Goal: Task Accomplishment & Management: Complete application form

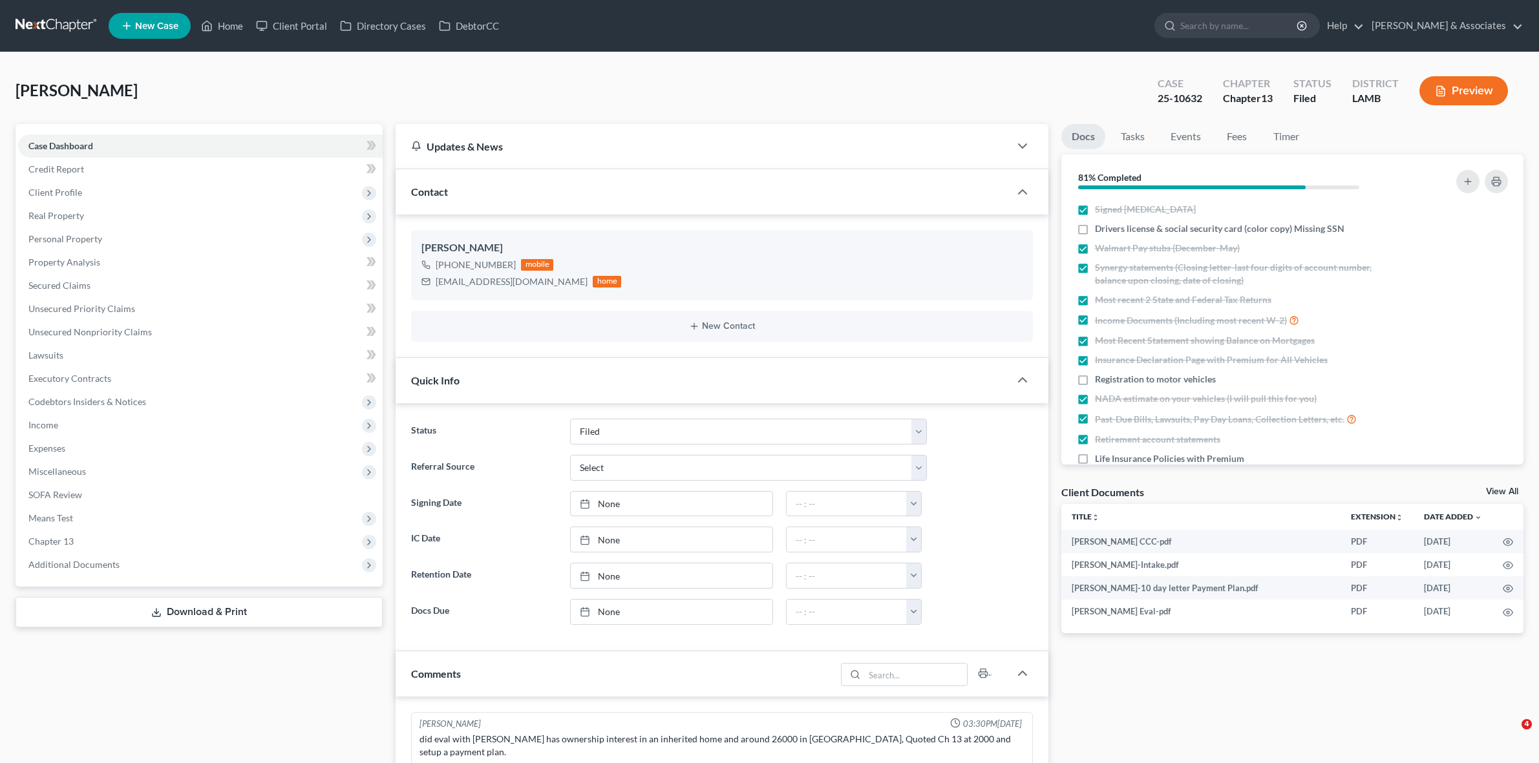
select select "8"
select select "0"
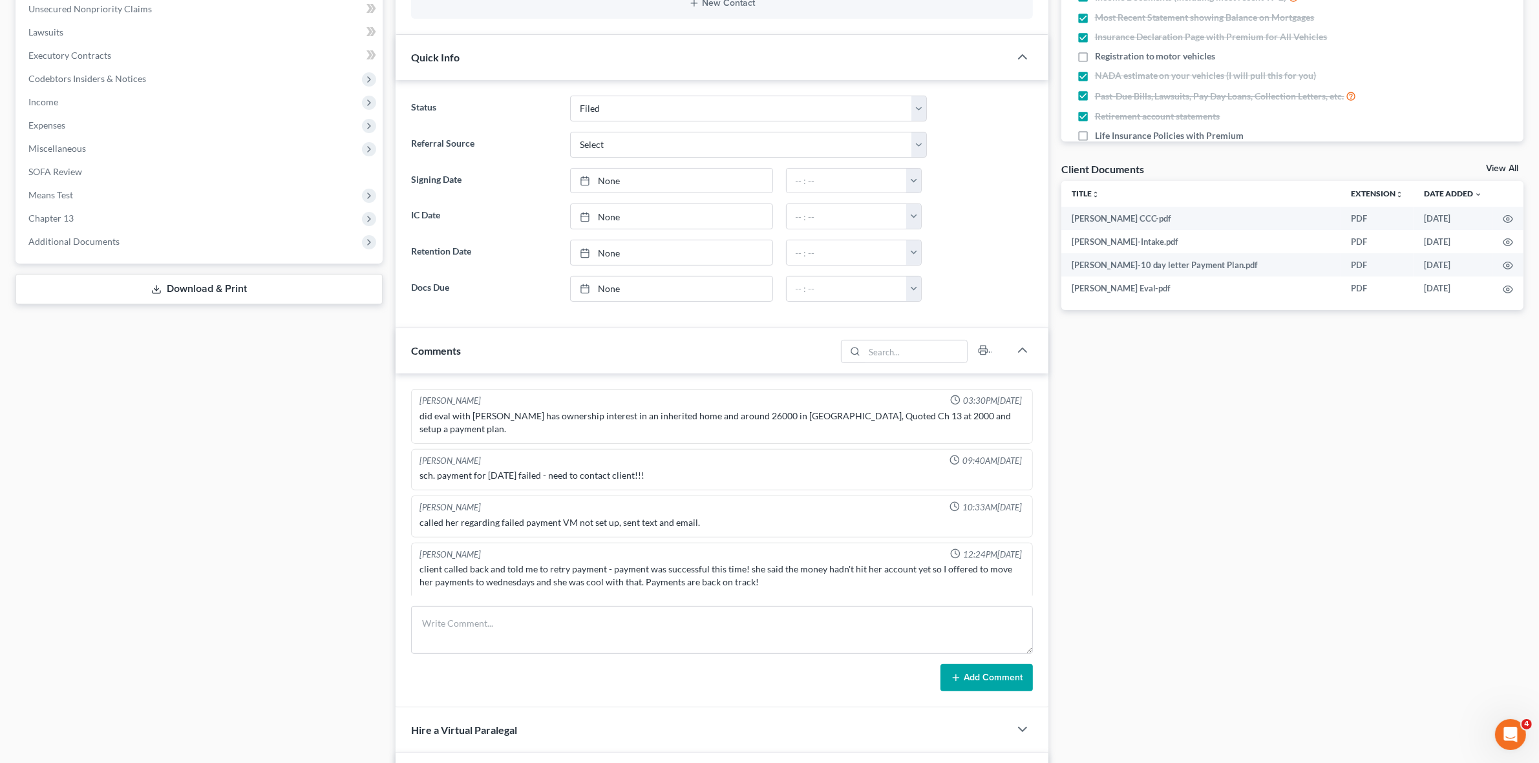
scroll to position [556, 0]
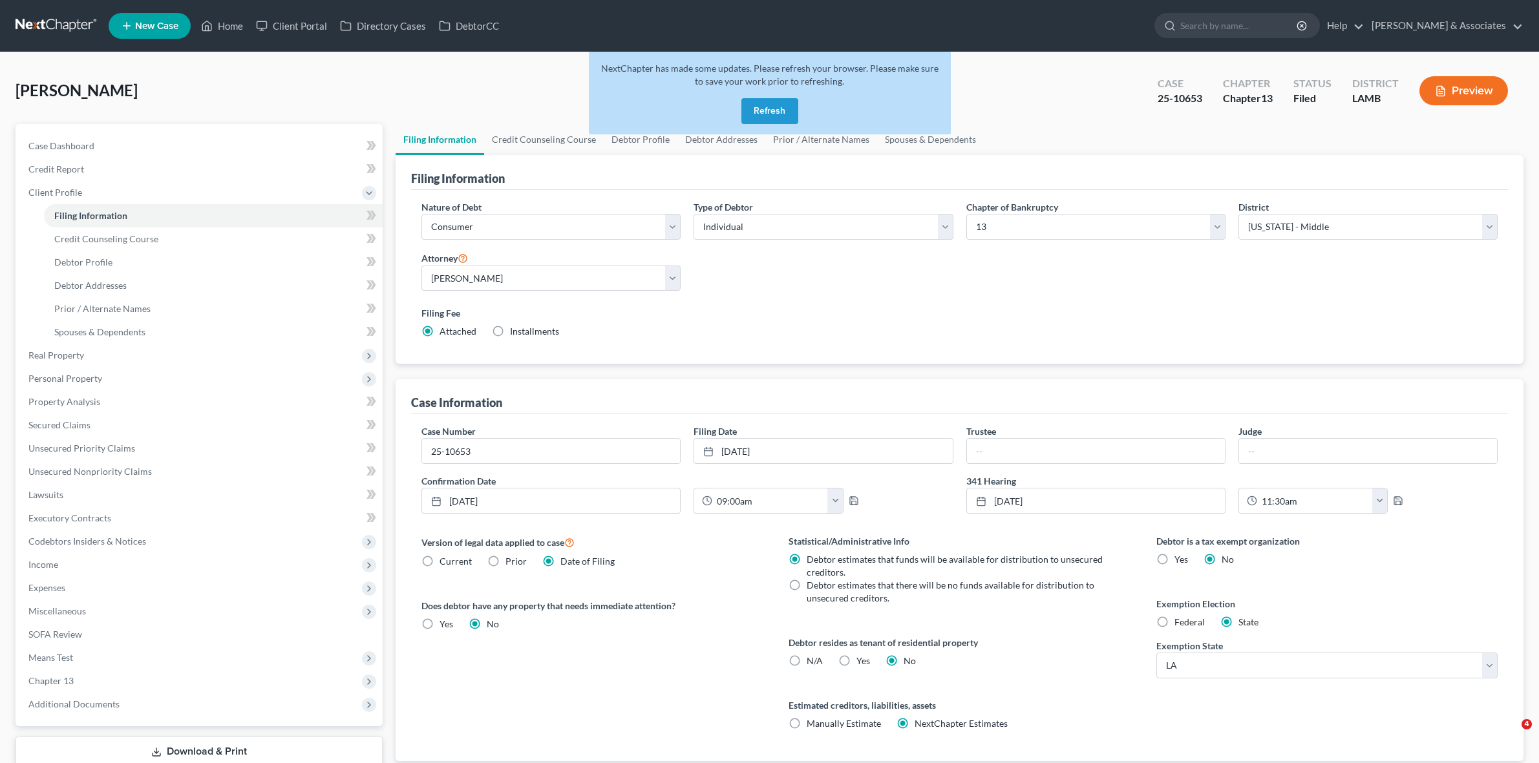
select select "1"
select select "0"
select select "3"
select select "35"
select select "0"
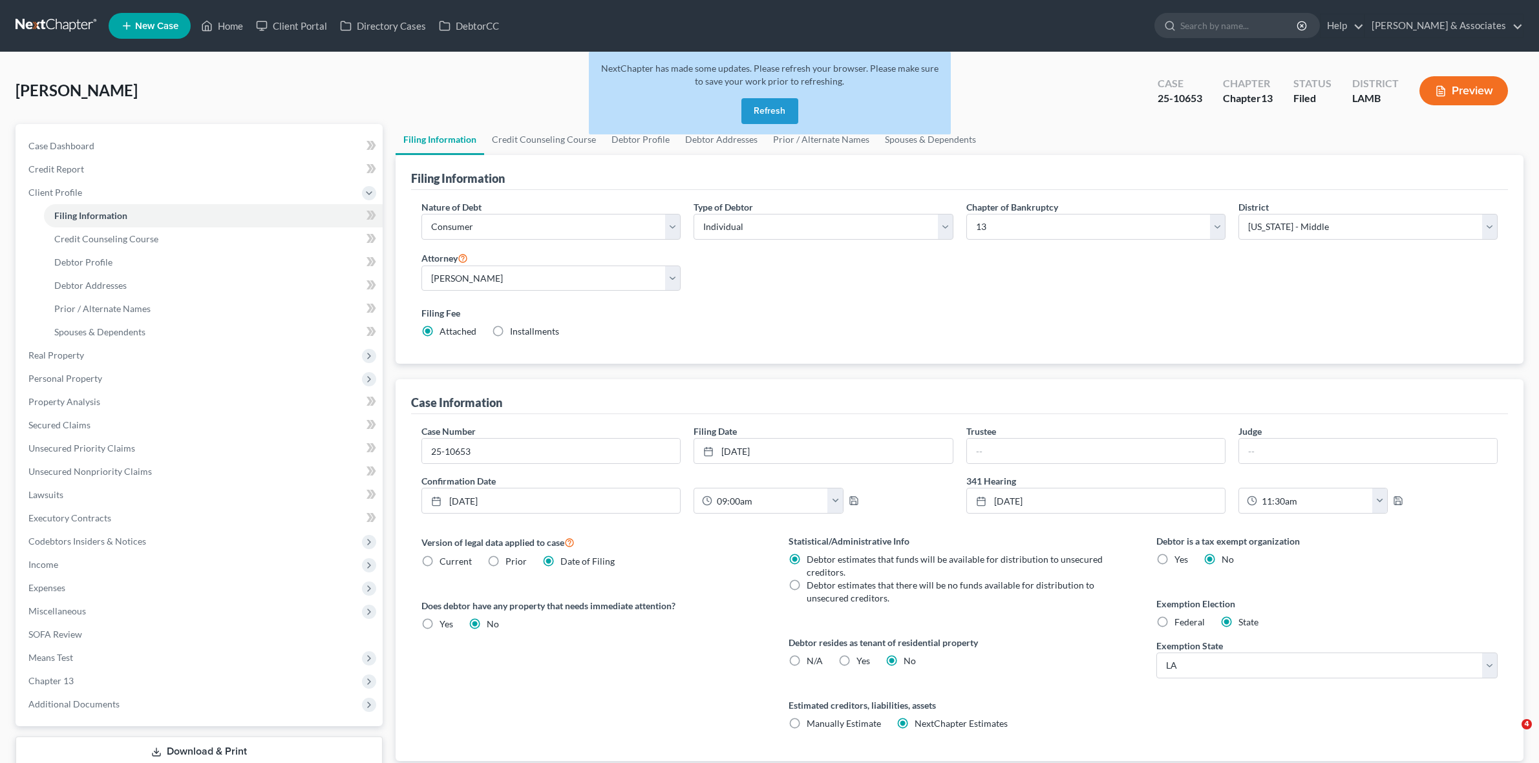
select select "19"
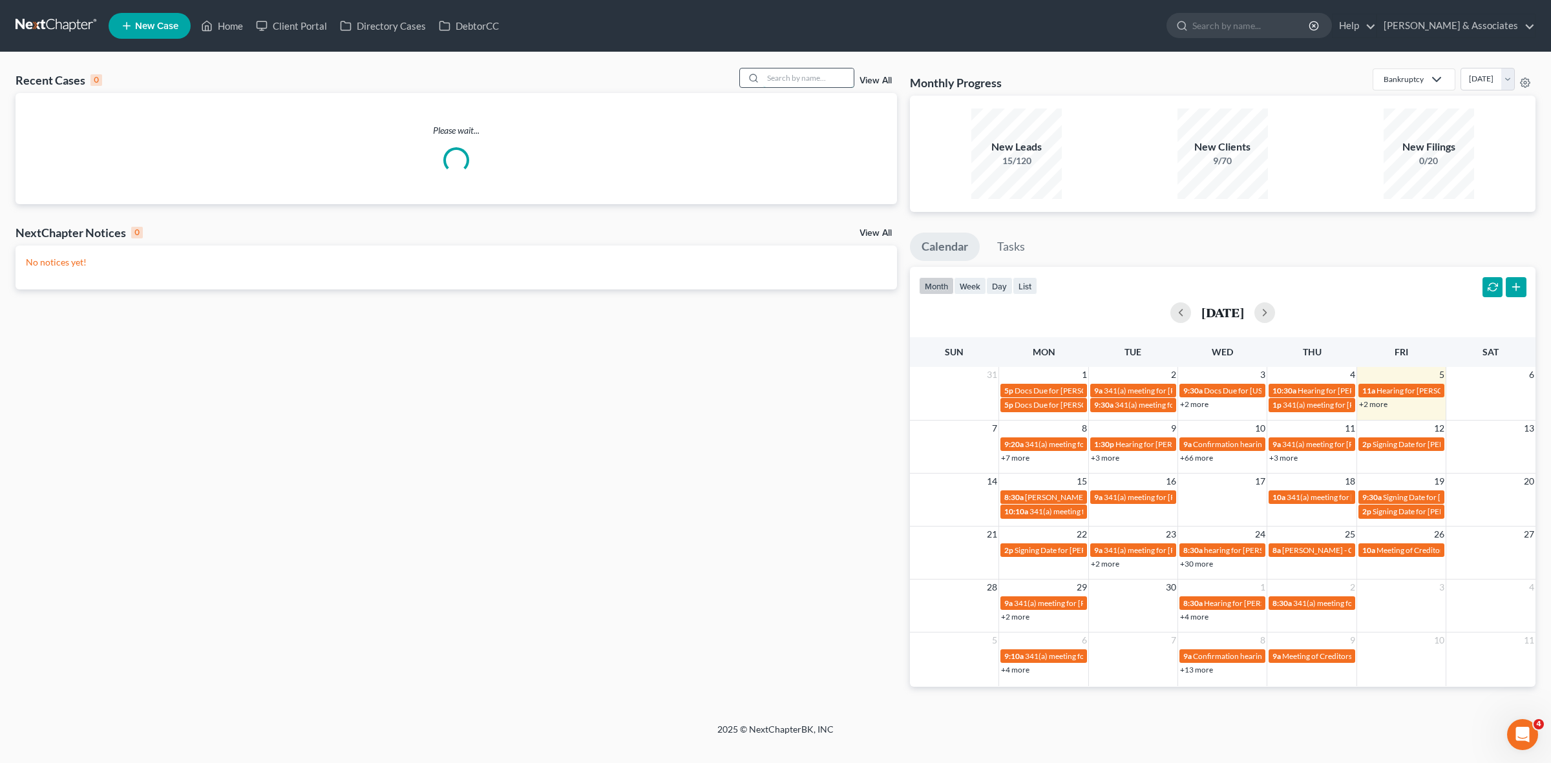
click at [832, 81] on input "search" at bounding box center [808, 78] width 90 height 19
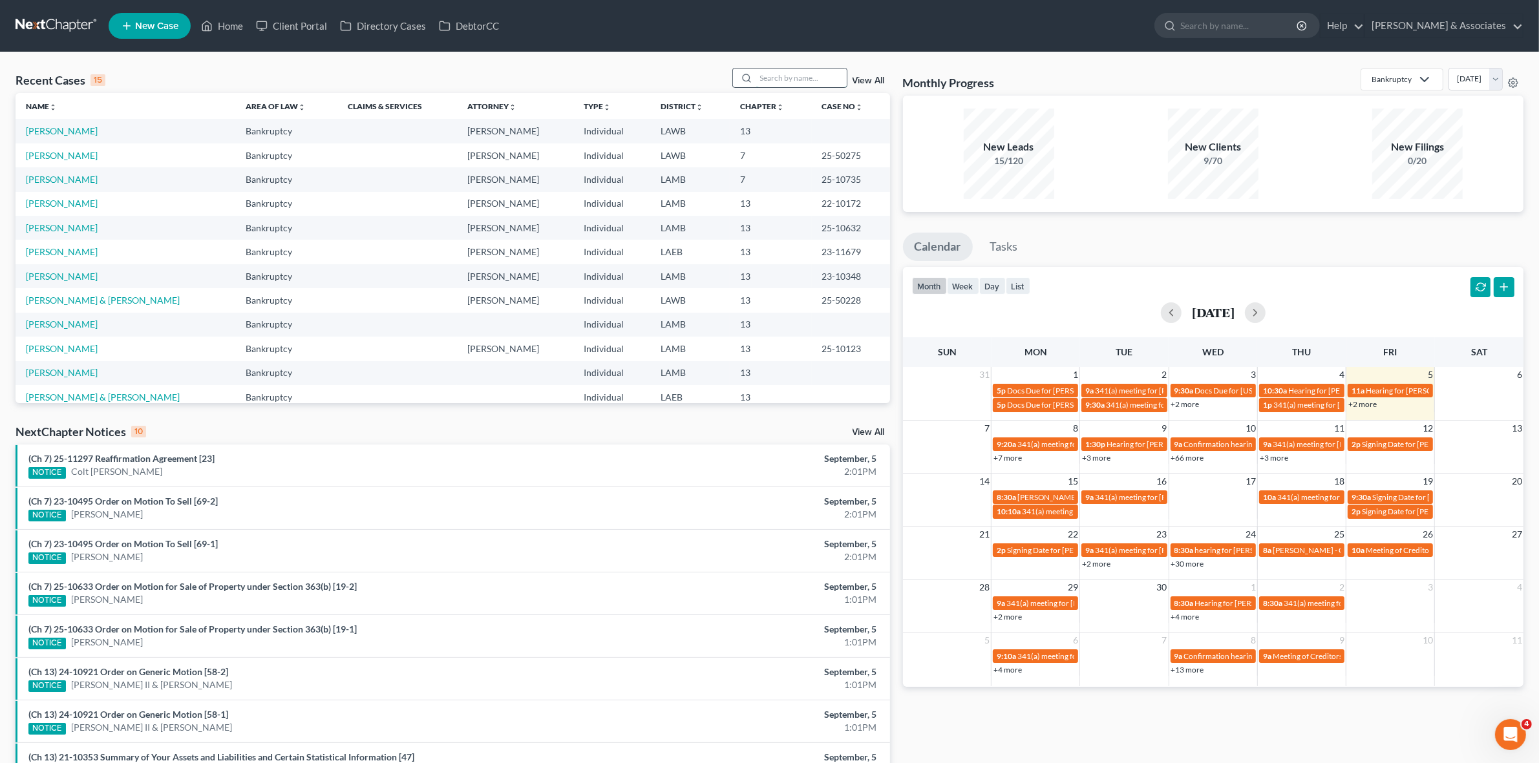
click at [829, 78] on input "search" at bounding box center [801, 78] width 90 height 19
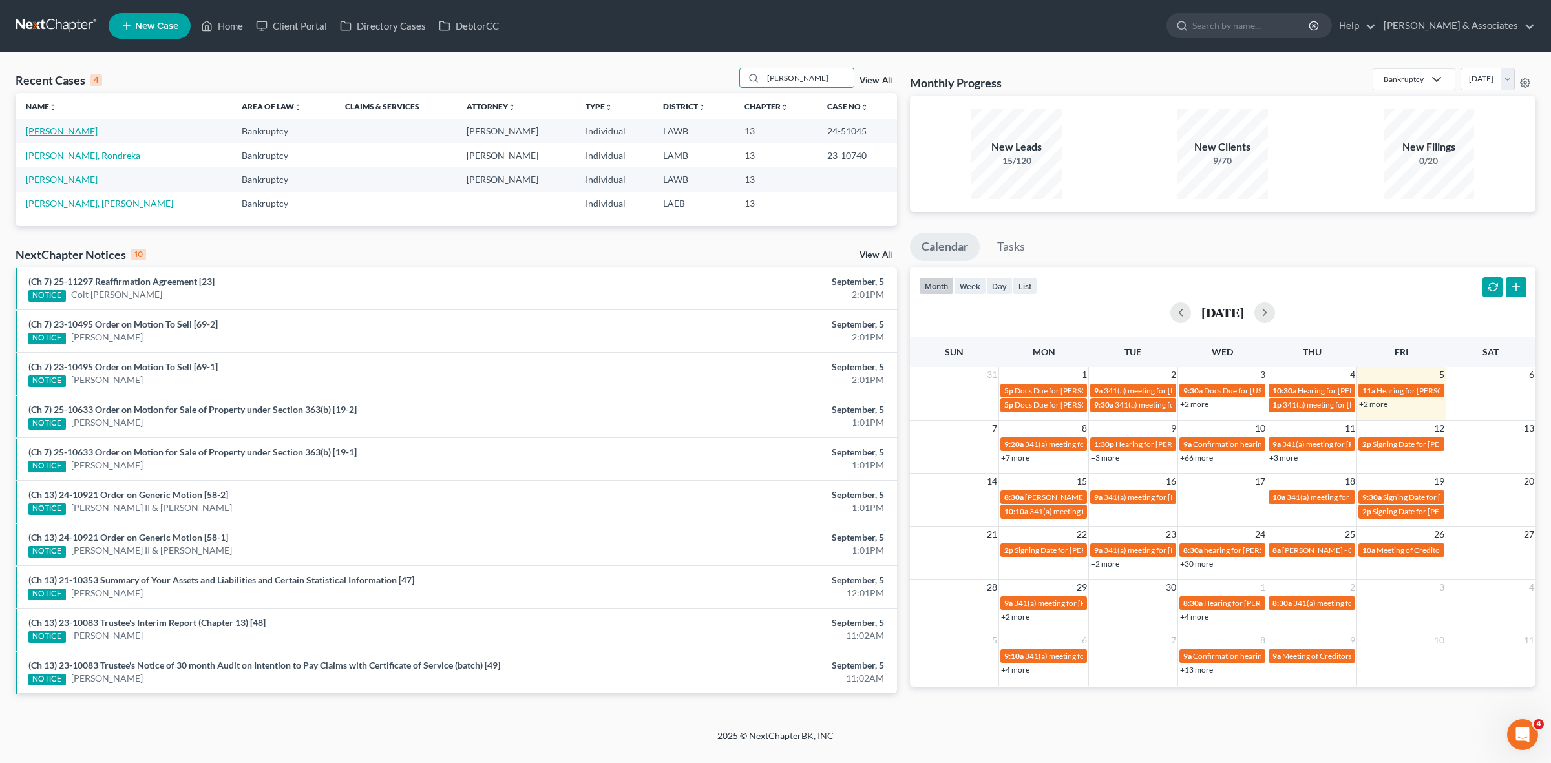
type input "pitts"
click at [69, 125] on link "Pitts, Brenda" at bounding box center [62, 130] width 72 height 11
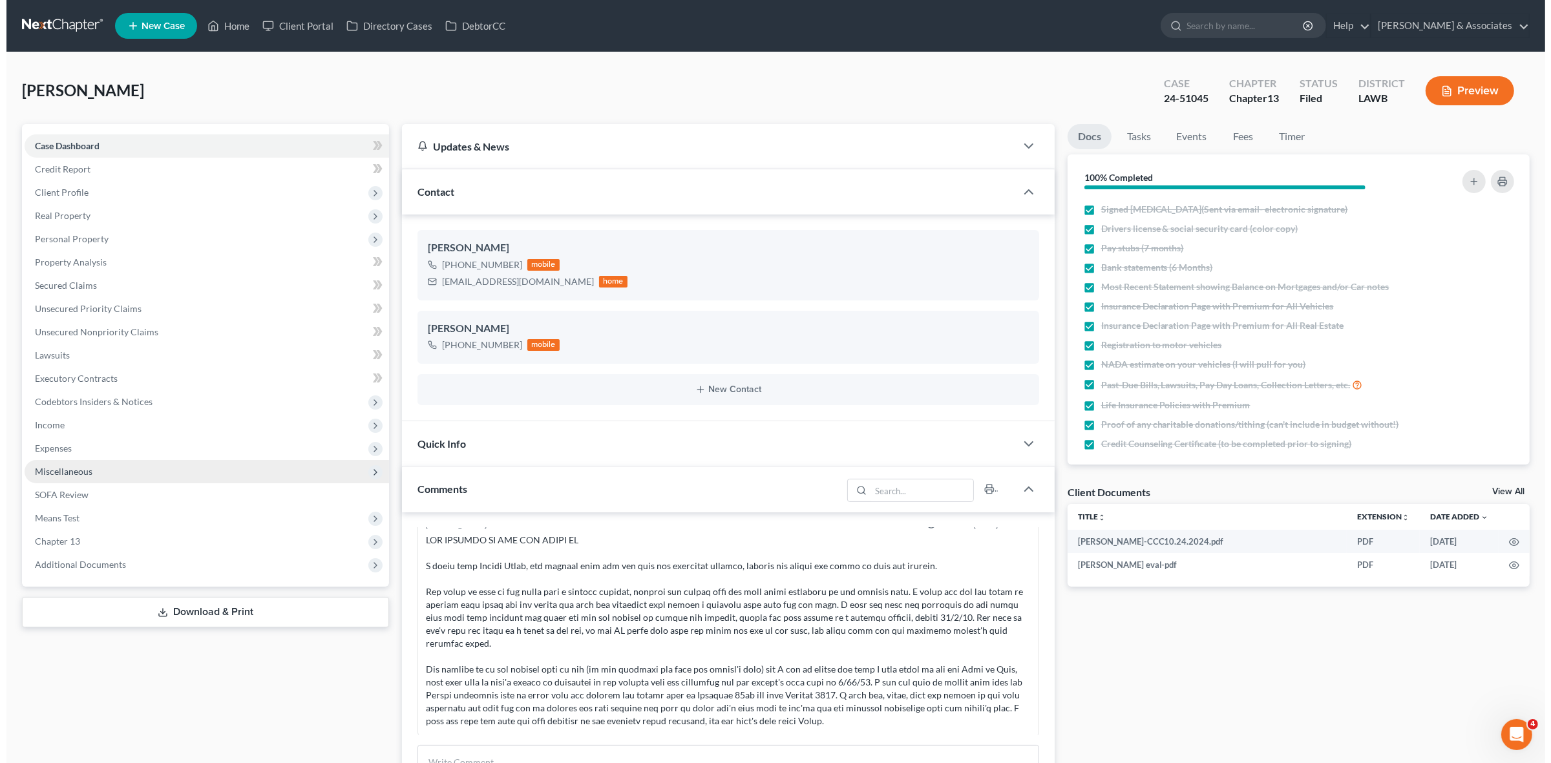
scroll to position [137, 0]
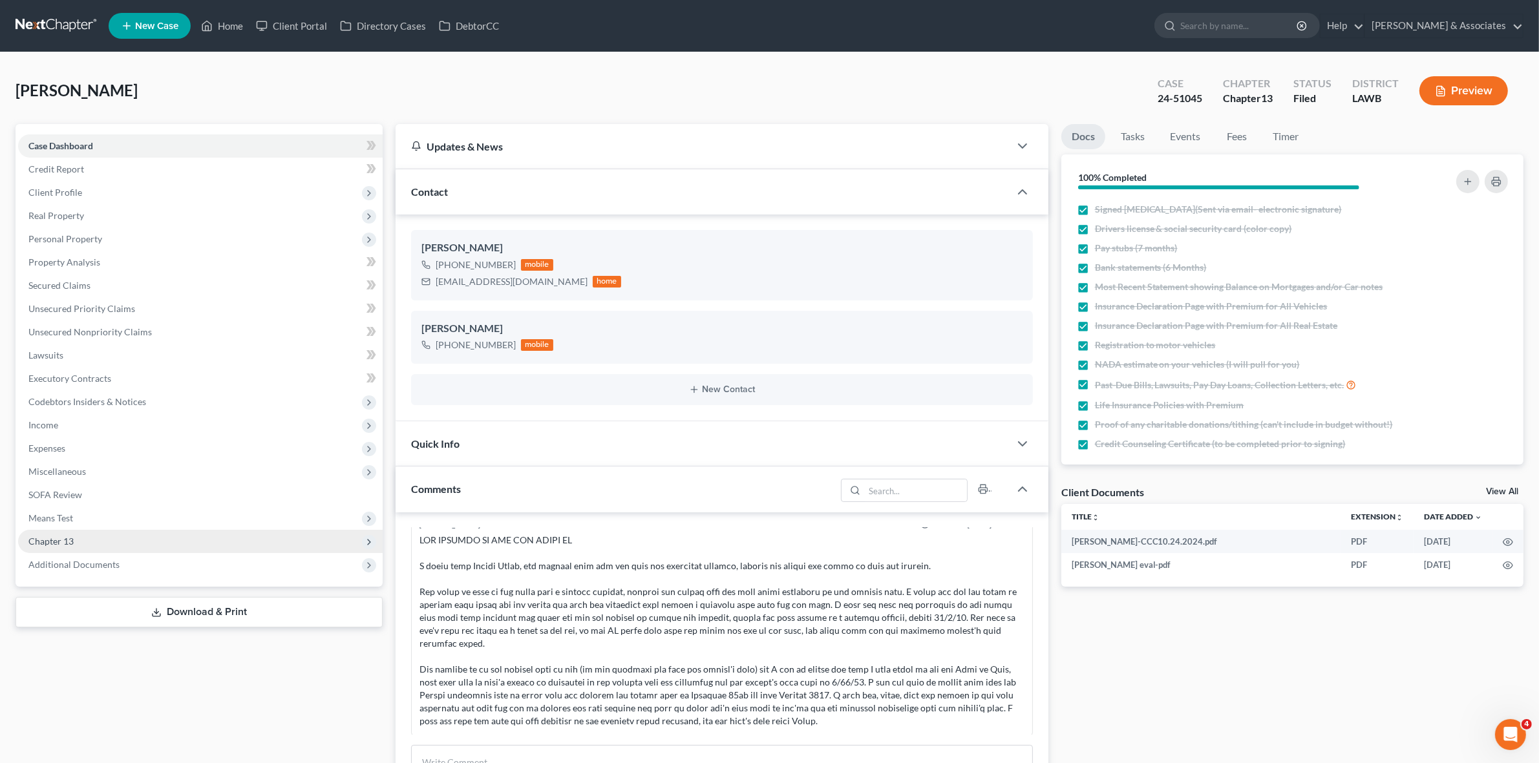
click at [242, 538] on span "Chapter 13" at bounding box center [200, 541] width 365 height 23
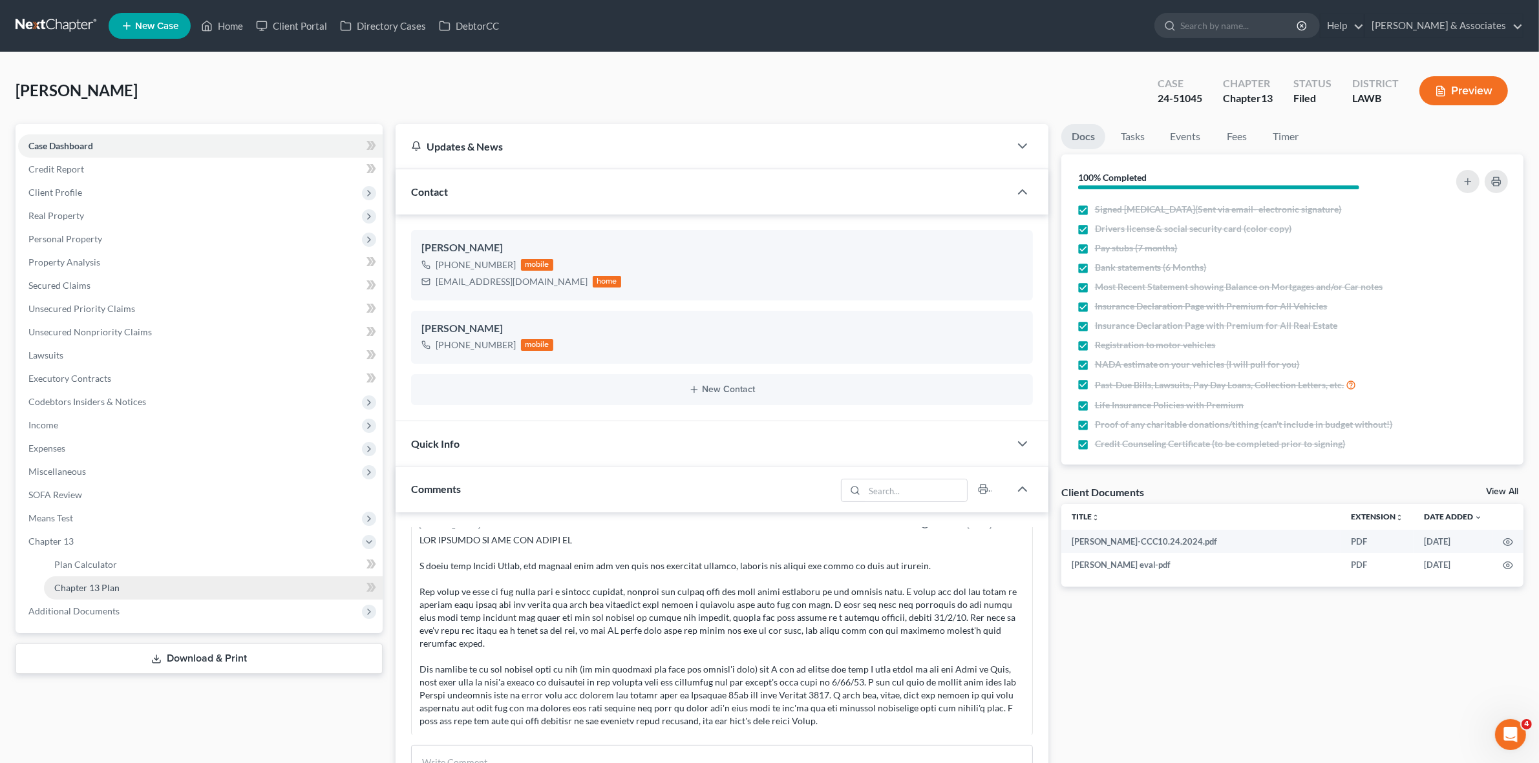
click at [260, 586] on link "Chapter 13 Plan" at bounding box center [213, 588] width 339 height 23
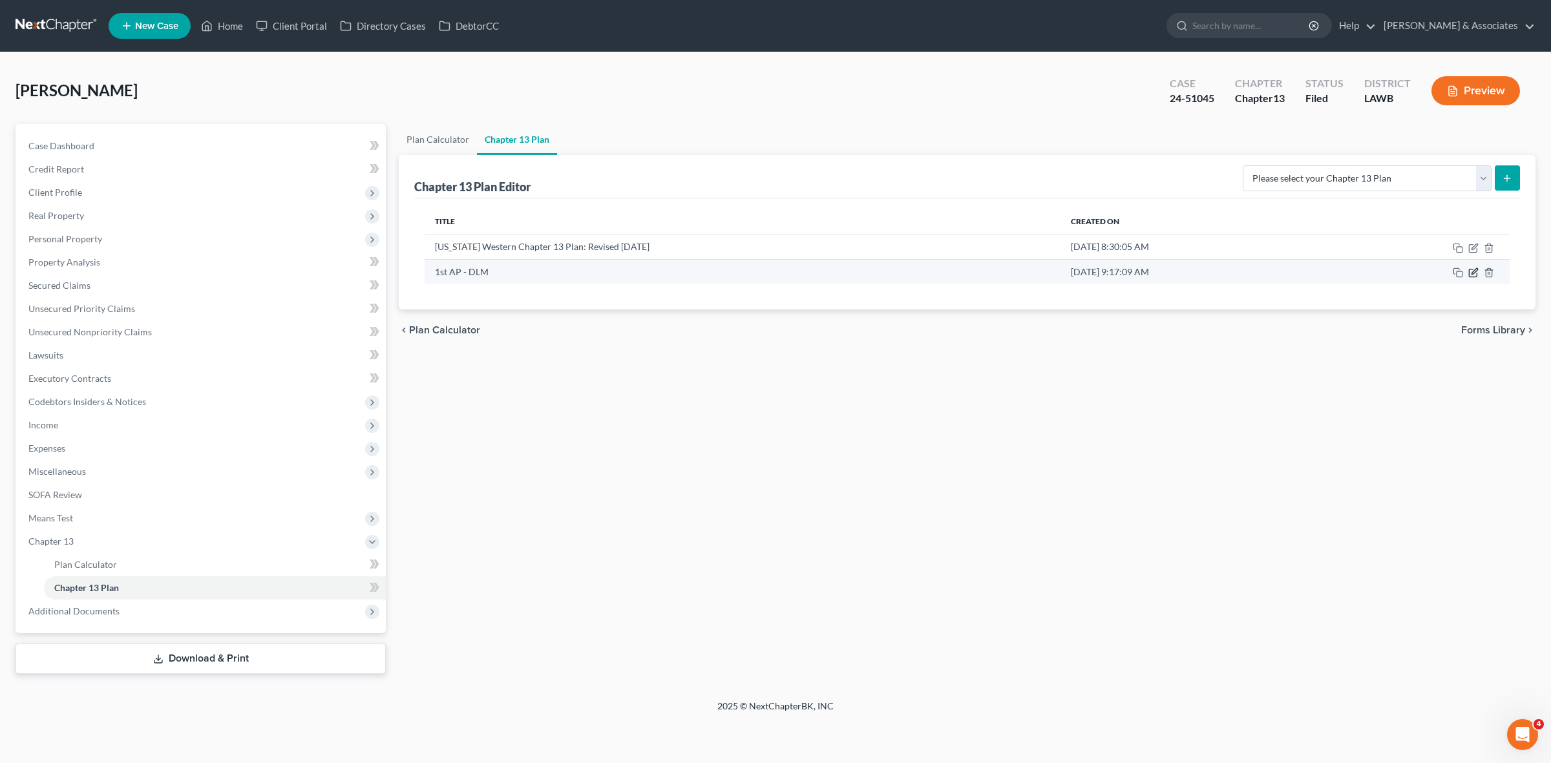
click at [1468, 271] on td at bounding box center [1419, 271] width 182 height 25
click at [1469, 273] on icon "button" at bounding box center [1474, 273] width 10 height 10
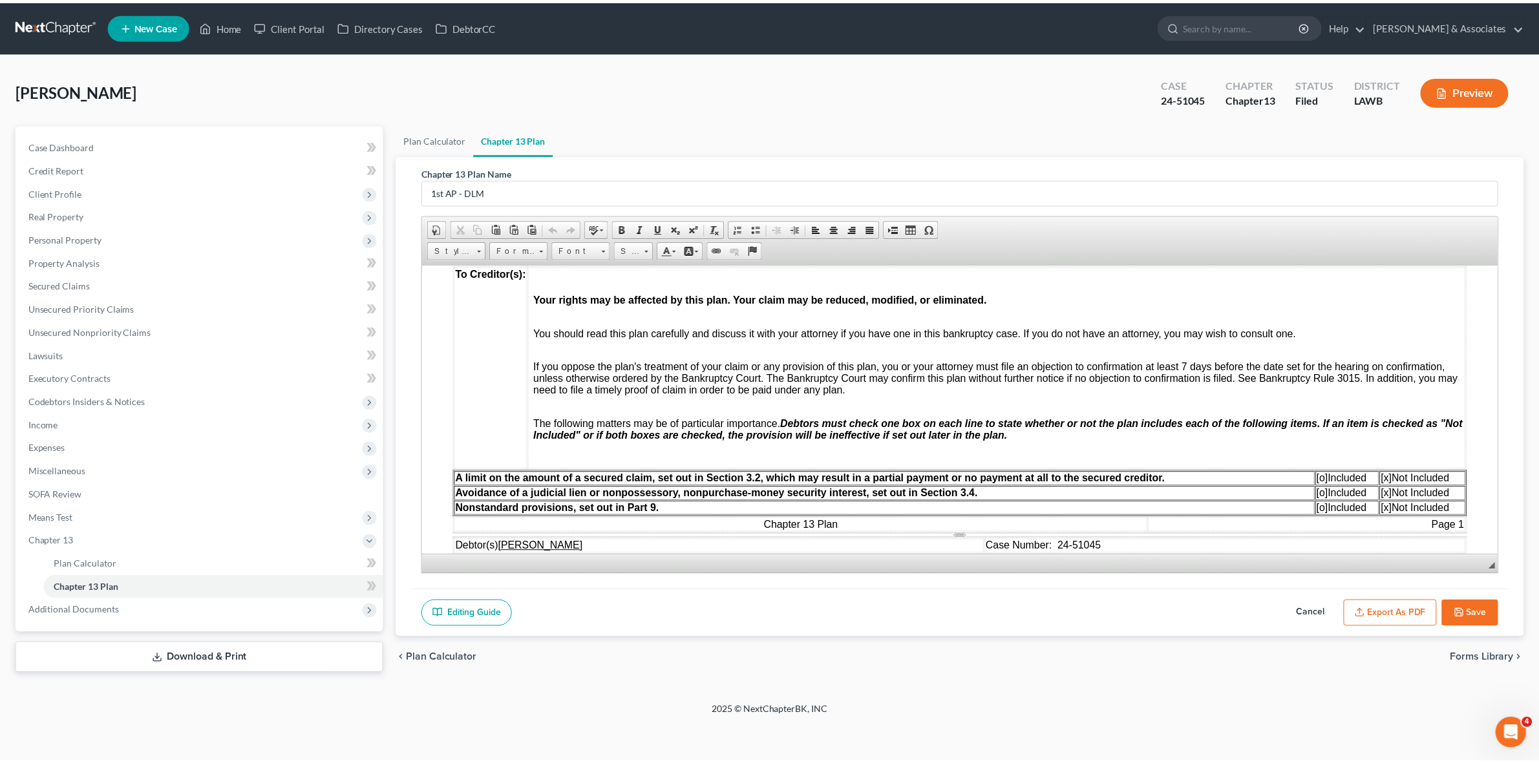
scroll to position [485, 0]
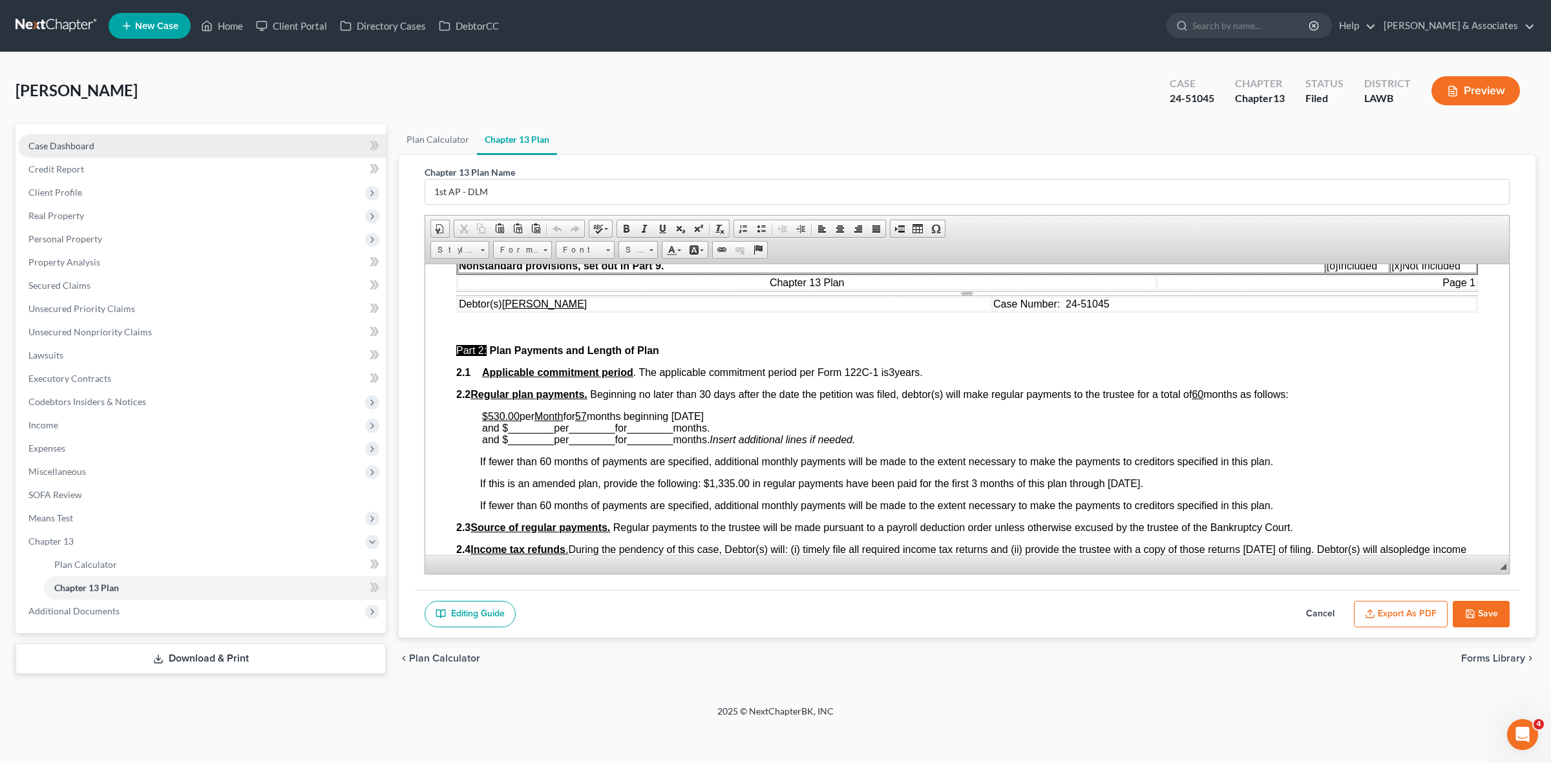
click at [215, 152] on link "Case Dashboard" at bounding box center [202, 145] width 368 height 23
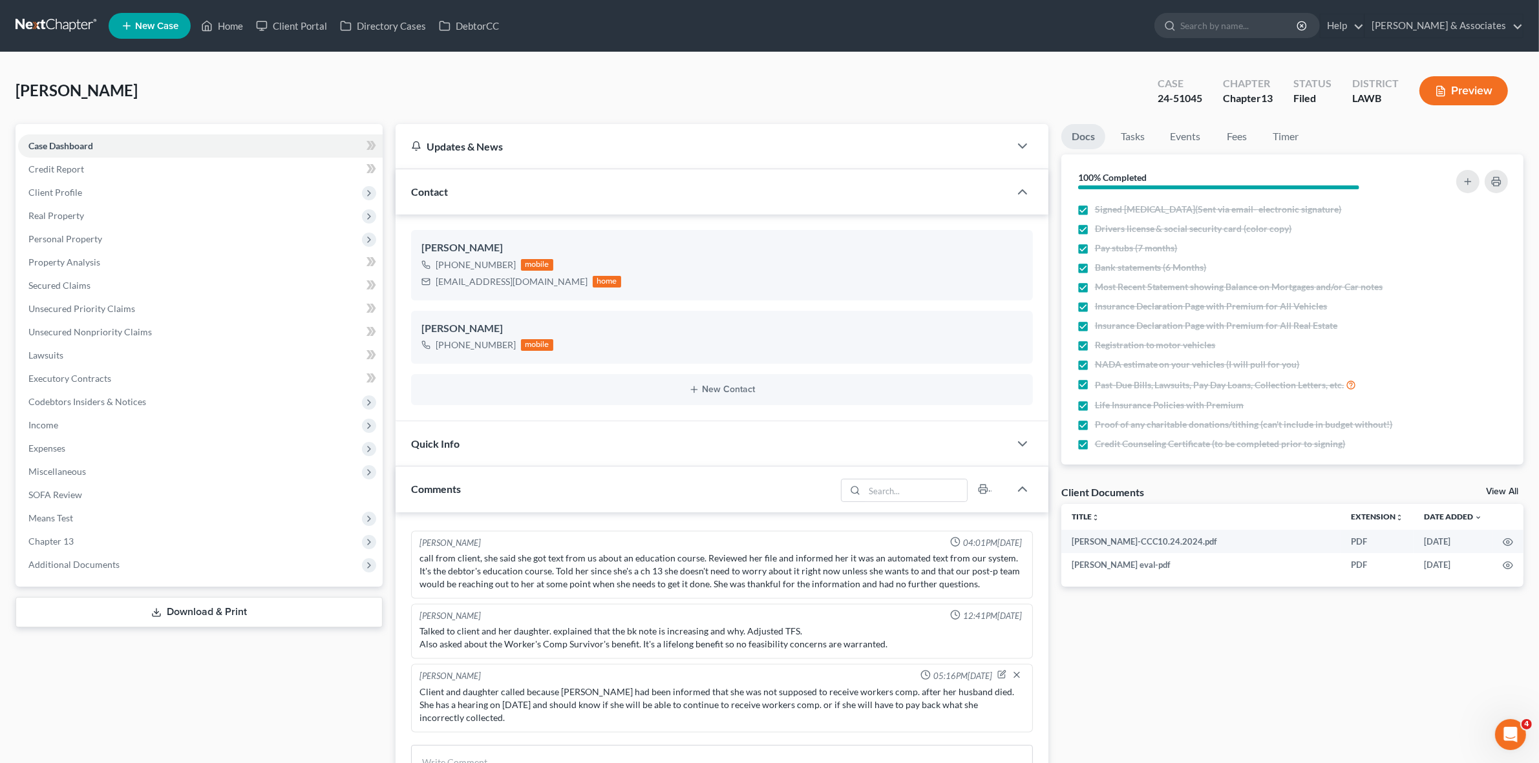
scroll to position [2884, 0]
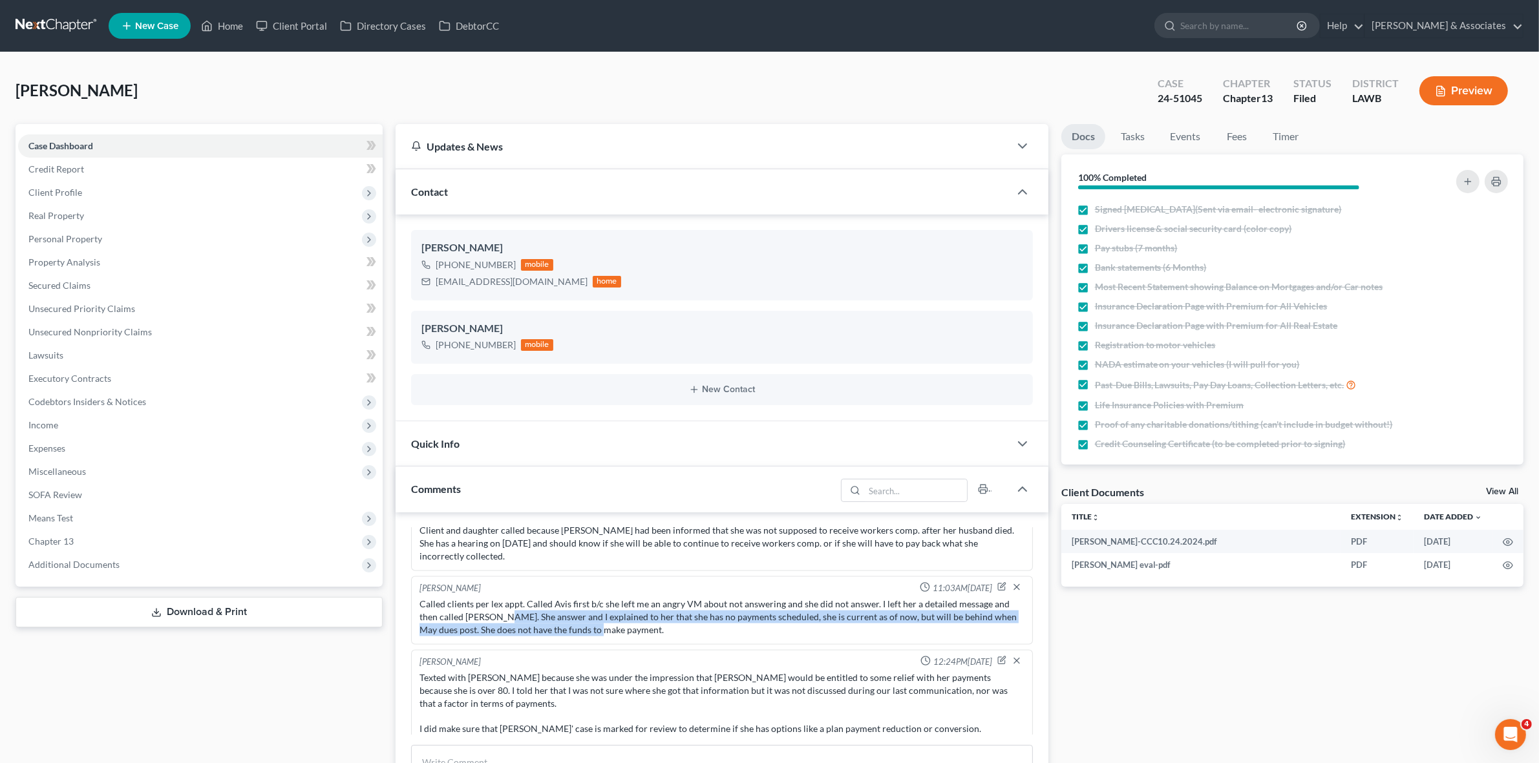
drag, startPoint x: 498, startPoint y: 610, endPoint x: 582, endPoint y: 637, distance: 87.9
click at [582, 637] on div "Josh O'Connell 11:03AM, 05/22/2025 Called clients per lex appt. Called Avis fir…" at bounding box center [721, 611] width 621 height 69
click at [579, 626] on div "Called clients per lex appt. Called Avis first b/c she left me an angry VM abou…" at bounding box center [722, 617] width 604 height 39
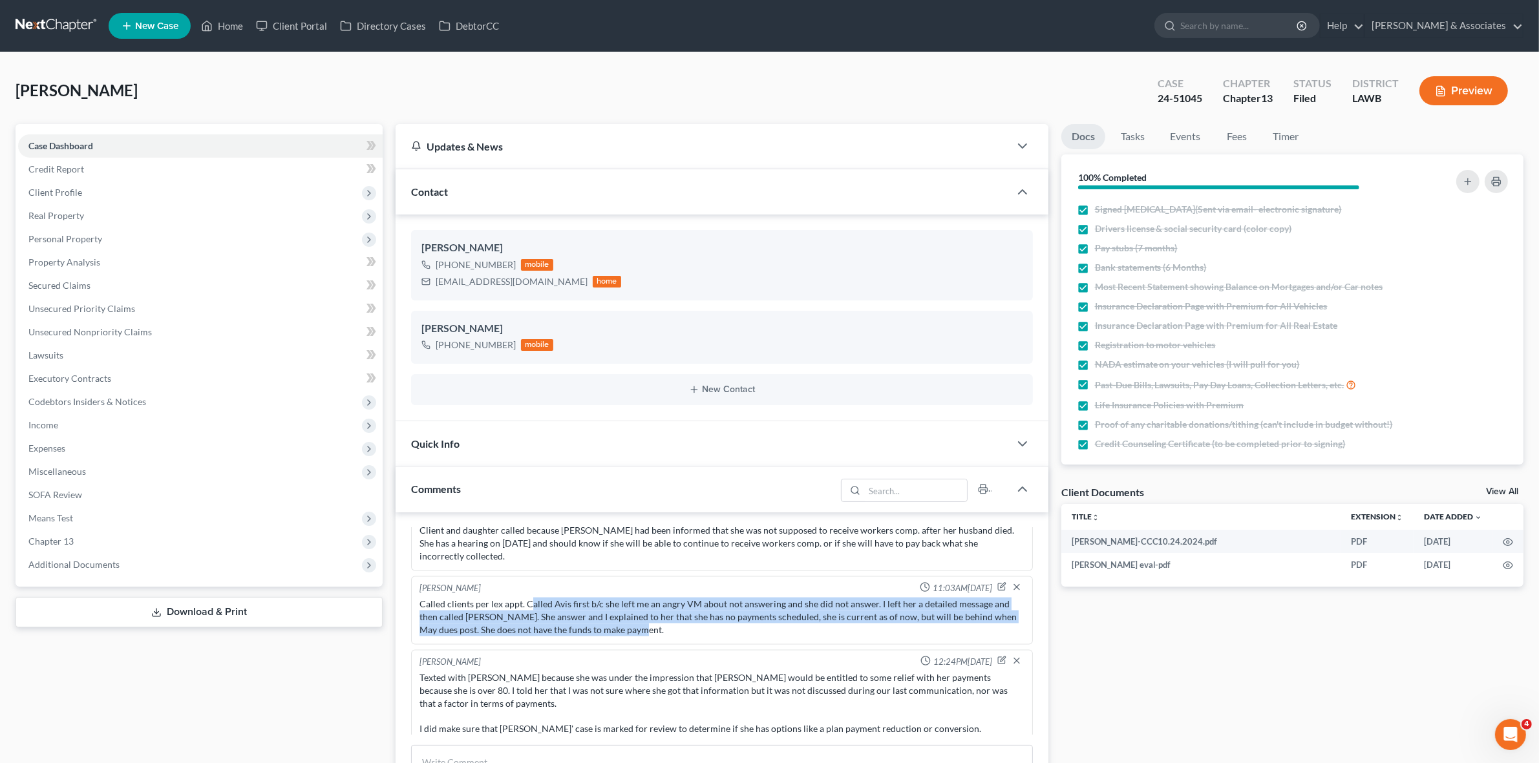
drag, startPoint x: 531, startPoint y: 602, endPoint x: 638, endPoint y: 629, distance: 109.9
click at [638, 627] on div "Called clients per lex appt. Called Avis first b/c she left me an angry VM abou…" at bounding box center [722, 617] width 604 height 39
click at [637, 630] on div "Called clients per lex appt. Called Avis first b/c she left me an angry VM abou…" at bounding box center [722, 617] width 604 height 39
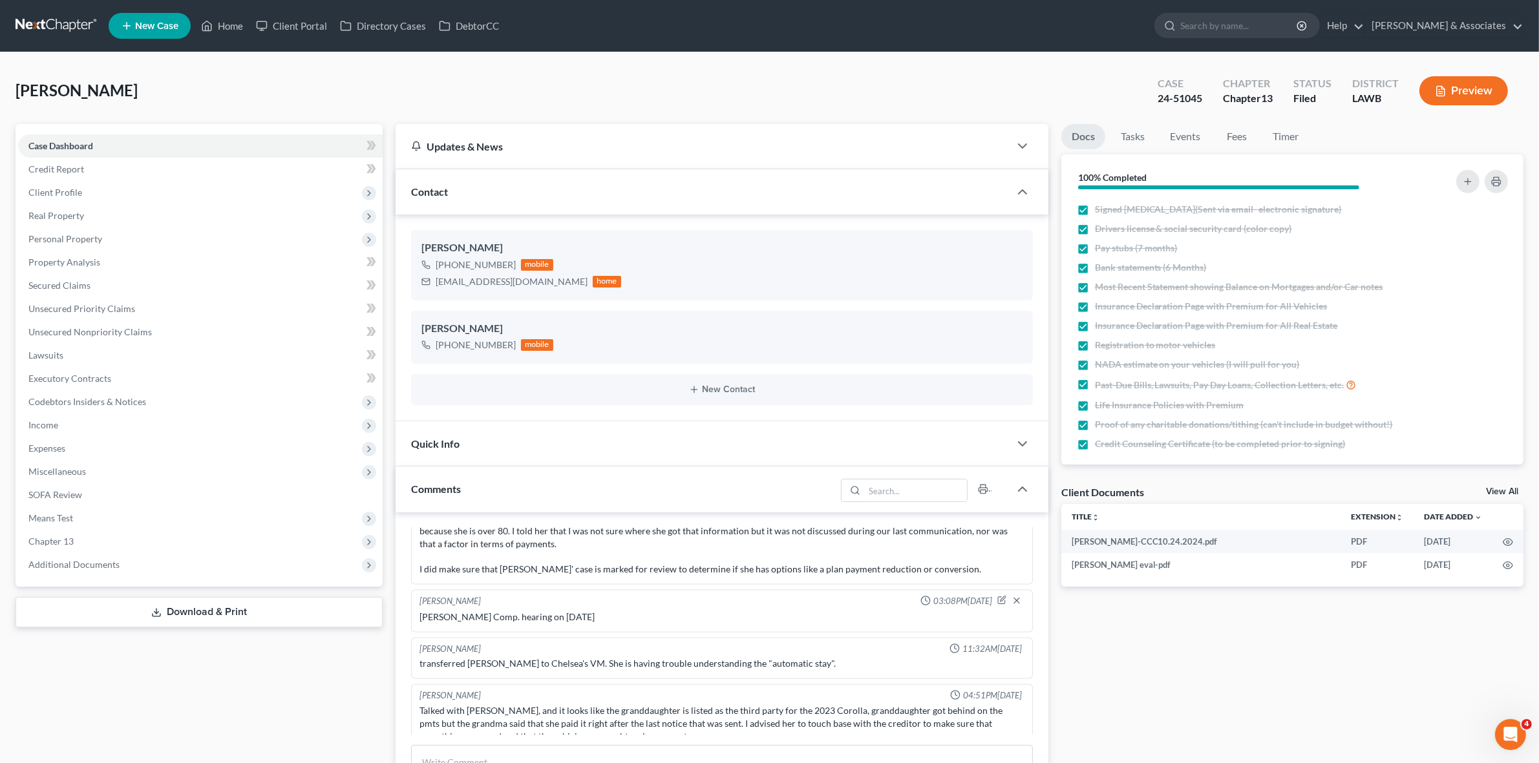
scroll to position [3045, 0]
drag, startPoint x: 596, startPoint y: 654, endPoint x: 753, endPoint y: 668, distance: 157.7
click at [753, 668] on div "transferred Brenda Pitts to Chelsea's VM. She is having trouble understanding t…" at bounding box center [722, 663] width 610 height 18
click at [719, 697] on div "Chelsea Prunick Prunick 04:51PM, 08/22/2025" at bounding box center [722, 694] width 610 height 12
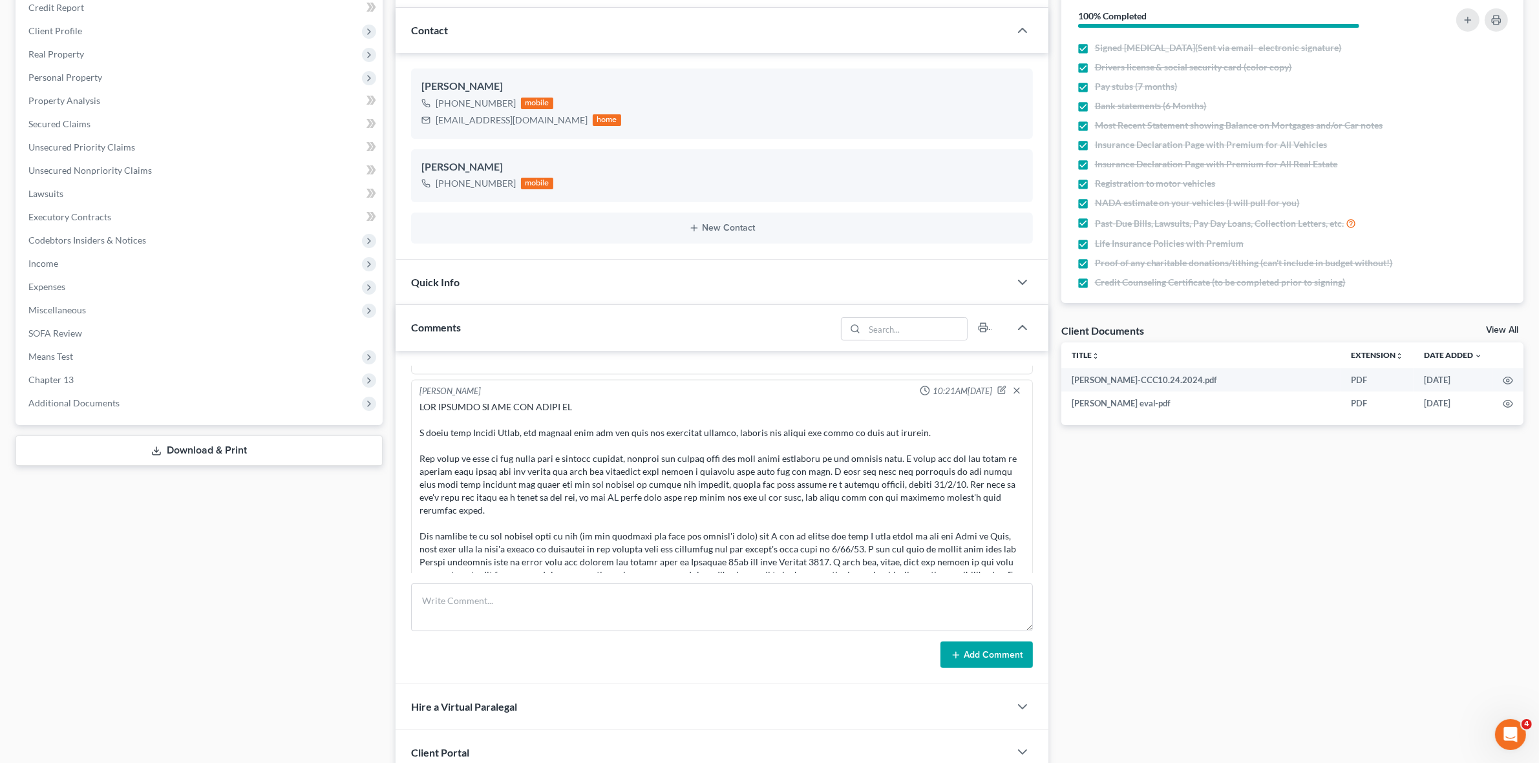
scroll to position [3288, 0]
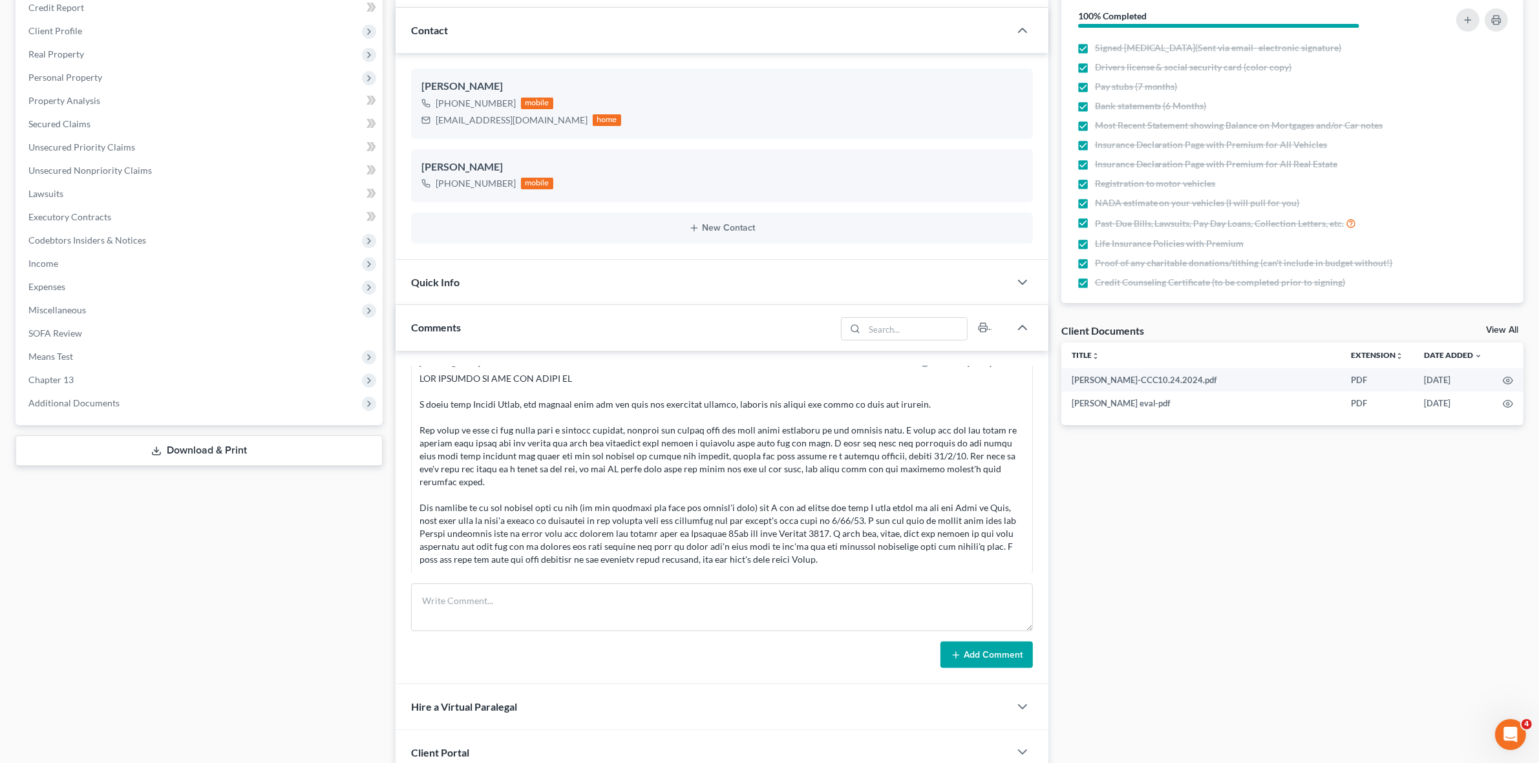
click at [1226, 560] on div "Docs Tasks Events Fees Timer 100% Completed Nothing here yet! Signed Retainer(S…" at bounding box center [1292, 560] width 475 height 1194
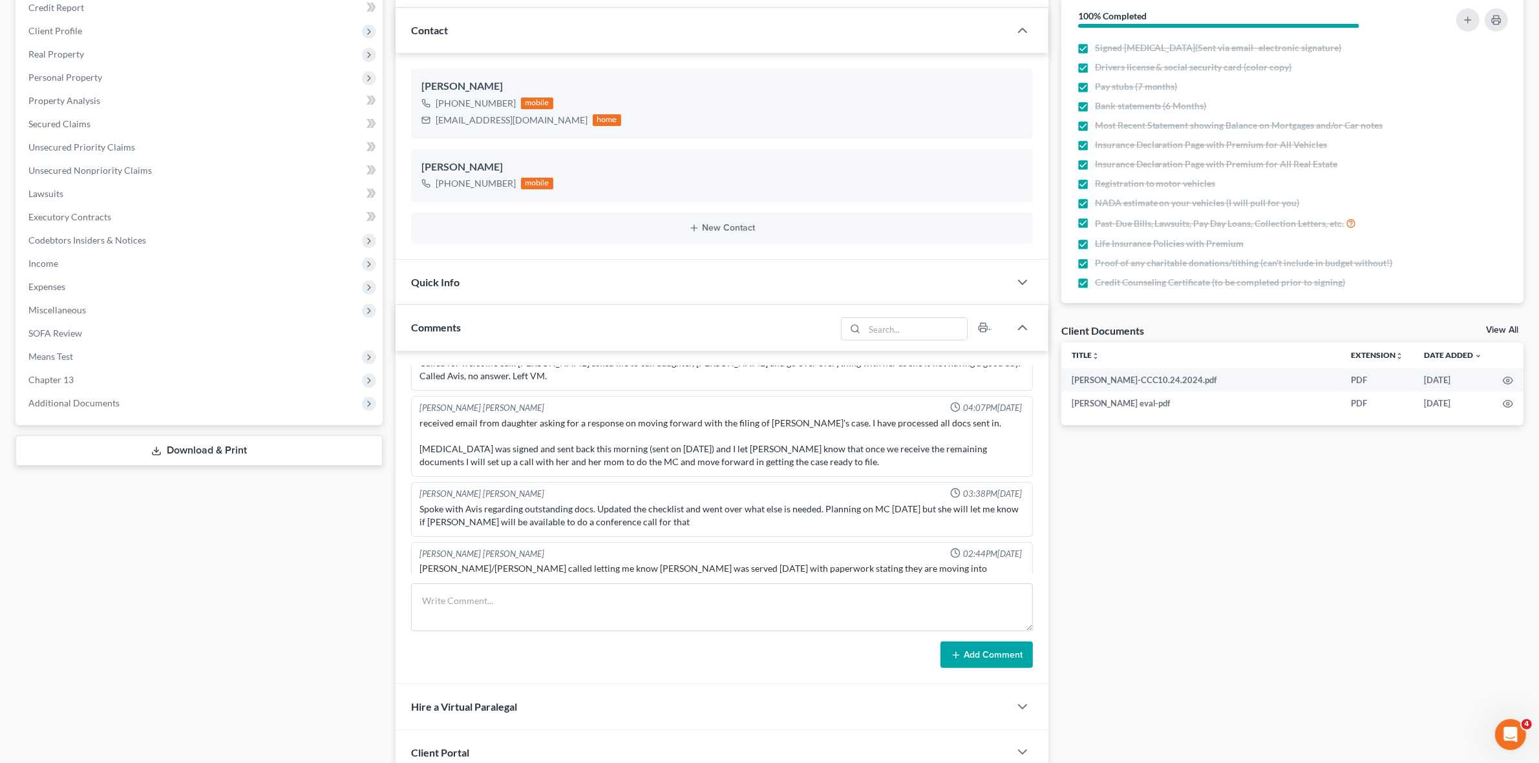
scroll to position [217, 0]
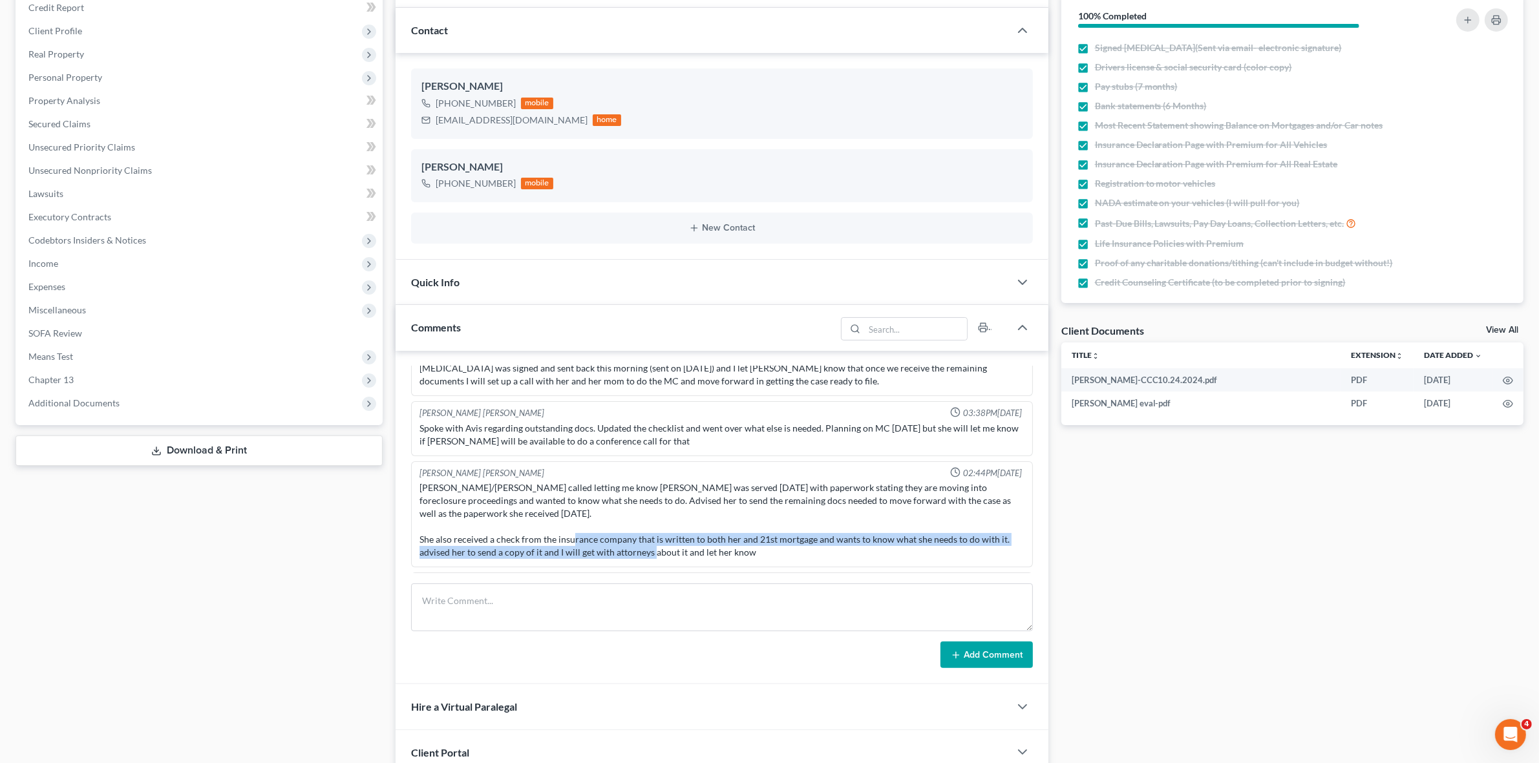
drag, startPoint x: 674, startPoint y: 527, endPoint x: 826, endPoint y: 535, distance: 152.8
click at [826, 535] on div "Brenda/Avis called letting me know Brenda was served today with paperwork stati…" at bounding box center [722, 521] width 604 height 78
click at [825, 537] on div "Brenda/Avis called letting me know Brenda was served today with paperwork stati…" at bounding box center [722, 521] width 604 height 78
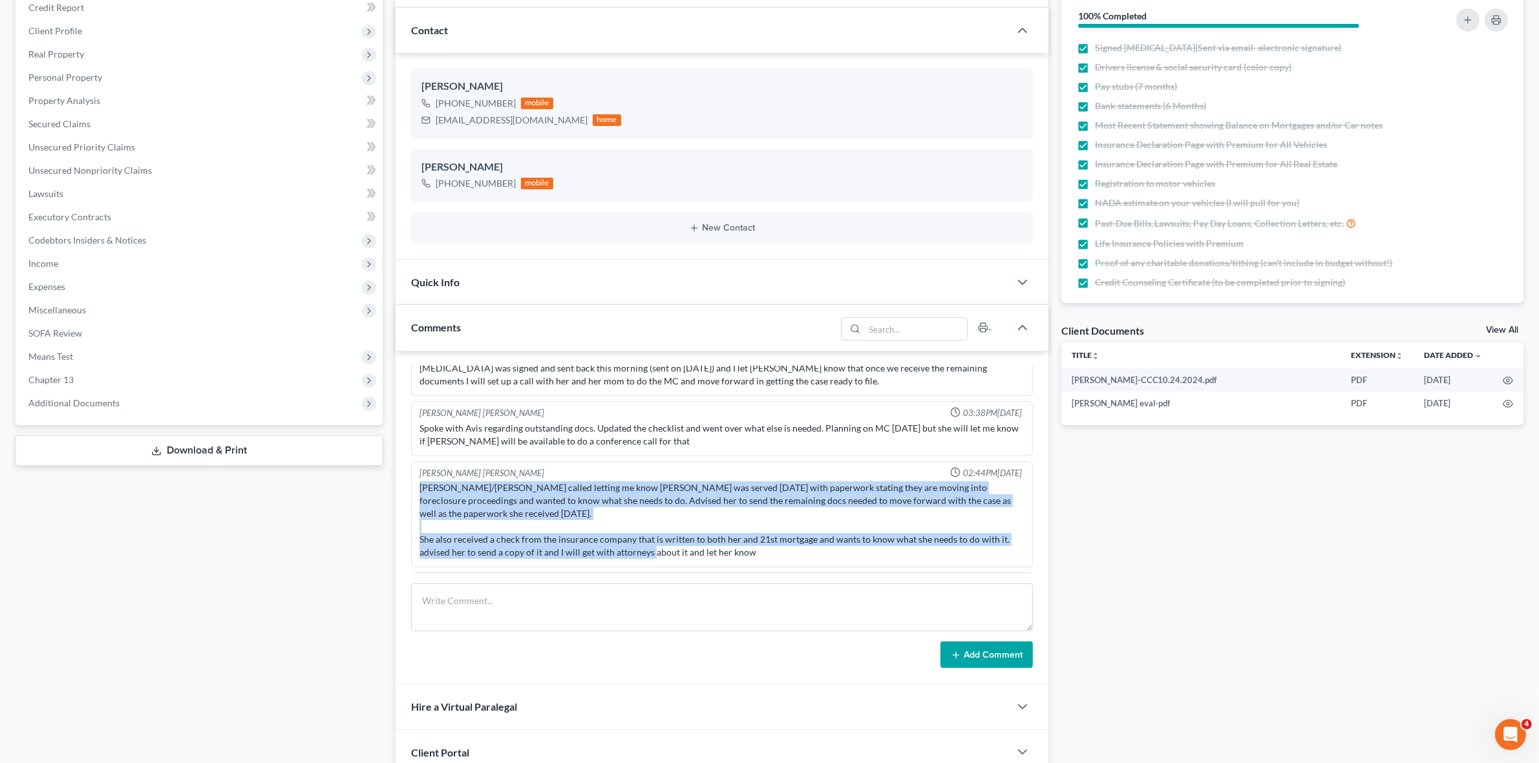
drag, startPoint x: 816, startPoint y: 540, endPoint x: 405, endPoint y: 483, distance: 415.1
click at [405, 483] on div "Richard Prunick 09:50AM, 09/24/2024 did eval with avis and Brenda, her husband …" at bounding box center [722, 518] width 652 height 334
click at [454, 493] on div "Brenda/Avis called letting me know Brenda was served today with paperwork stati…" at bounding box center [722, 521] width 604 height 78
click at [450, 492] on div "Brenda/Avis called letting me know Brenda was served today with paperwork stati…" at bounding box center [722, 521] width 604 height 78
click at [511, 495] on div "Brenda/Avis called letting me know Brenda was served today with paperwork stati…" at bounding box center [722, 521] width 604 height 78
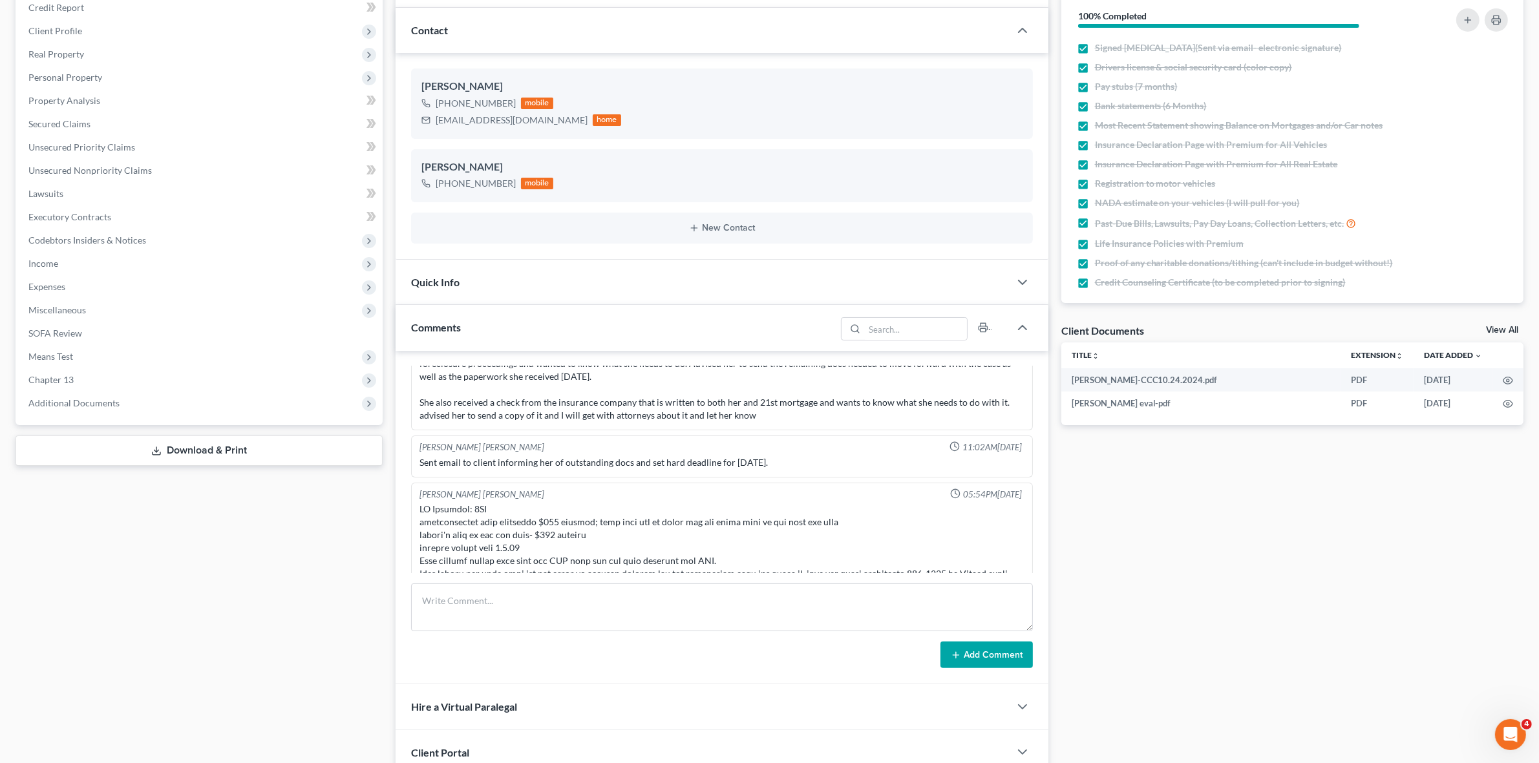
scroll to position [379, 0]
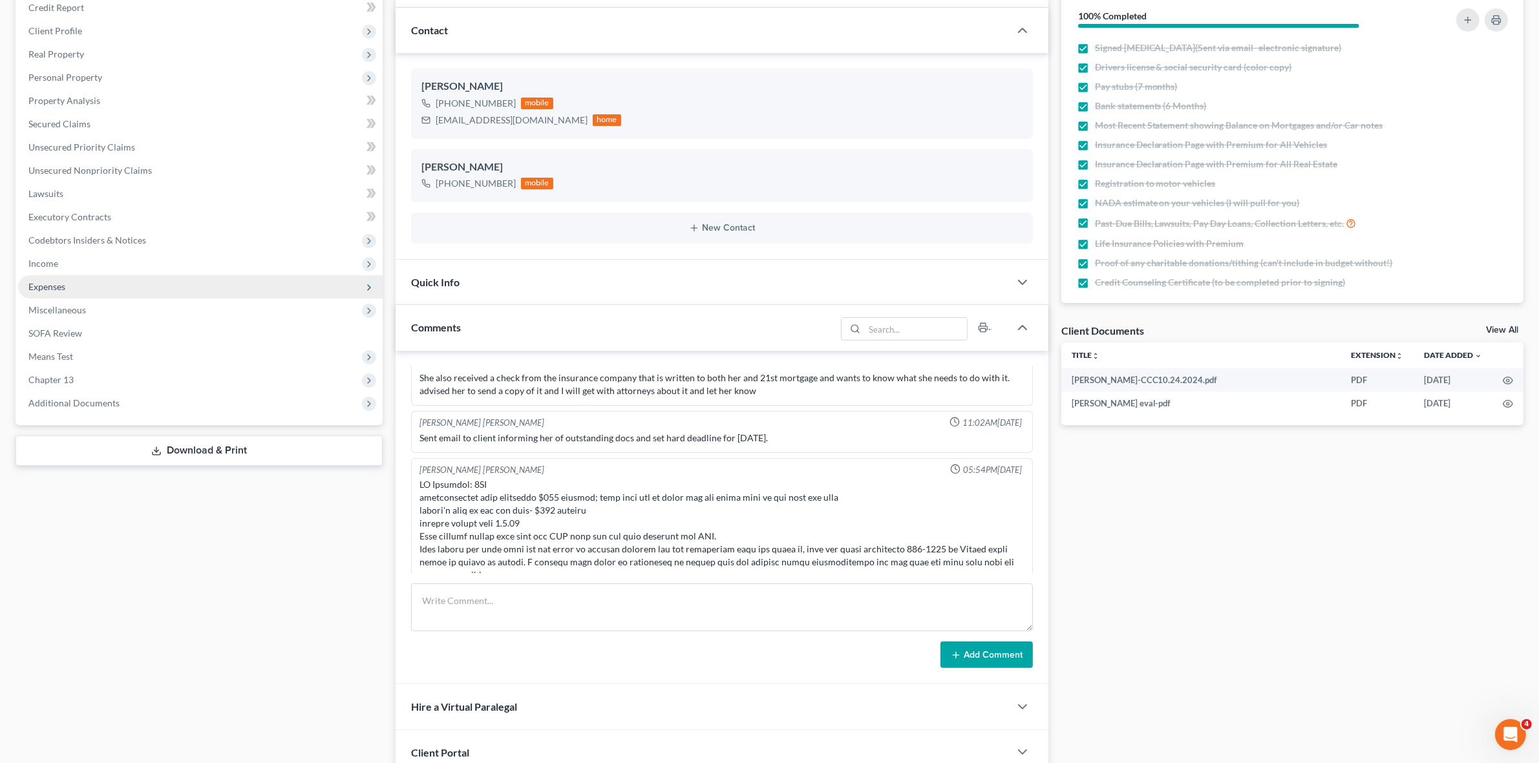
click at [182, 290] on span "Expenses" at bounding box center [200, 286] width 365 height 23
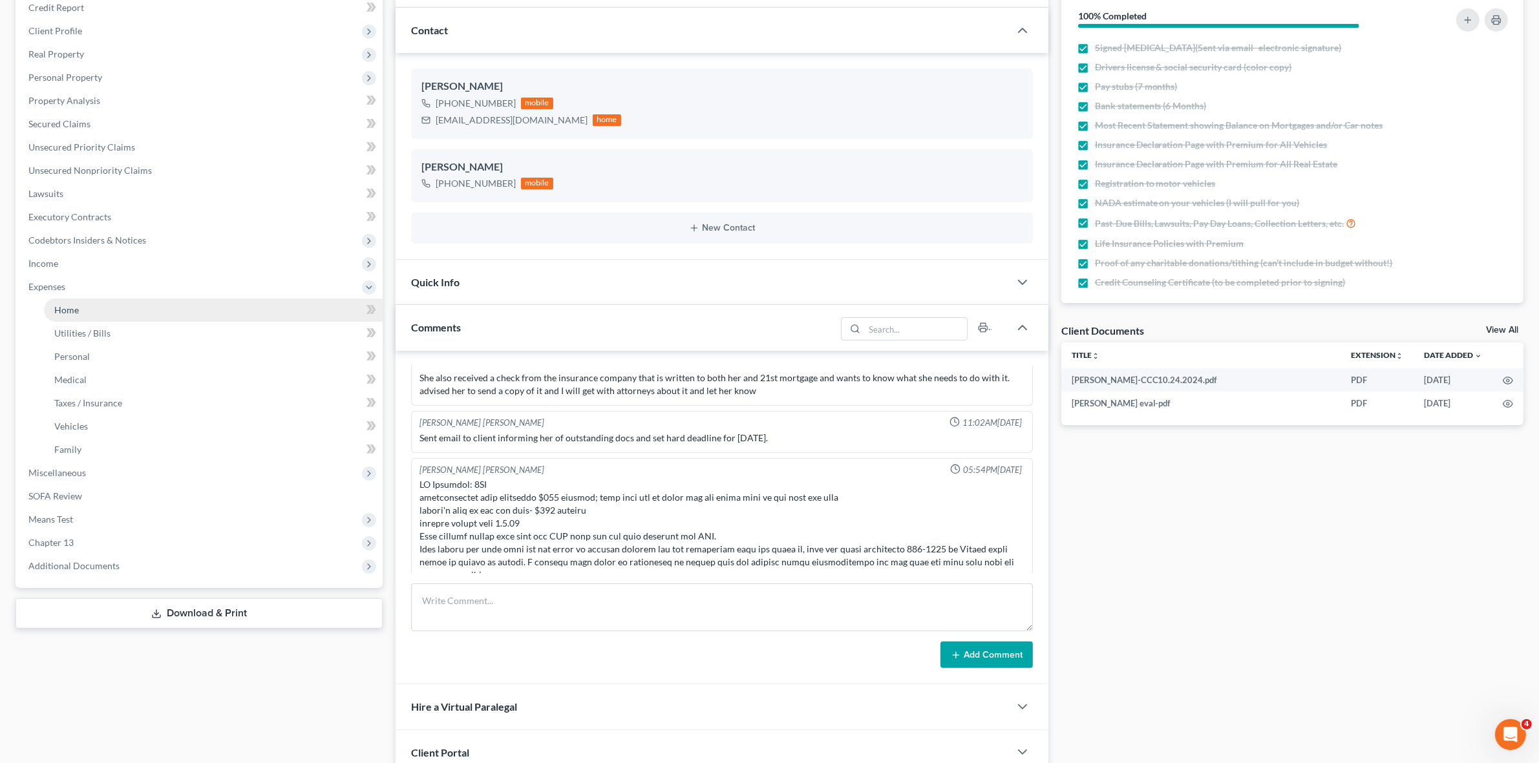
click at [184, 317] on link "Home" at bounding box center [213, 310] width 339 height 23
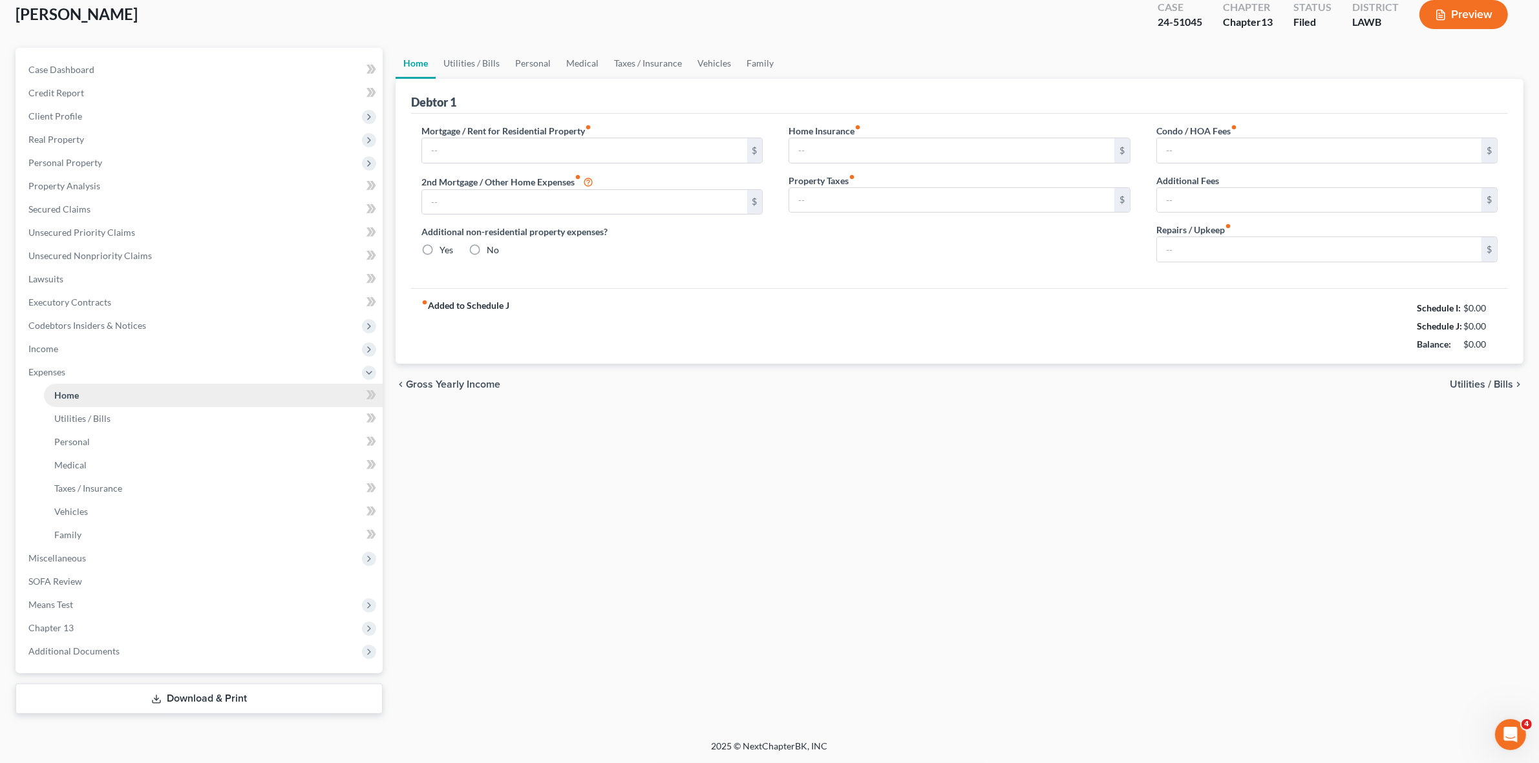
scroll to position [5, 0]
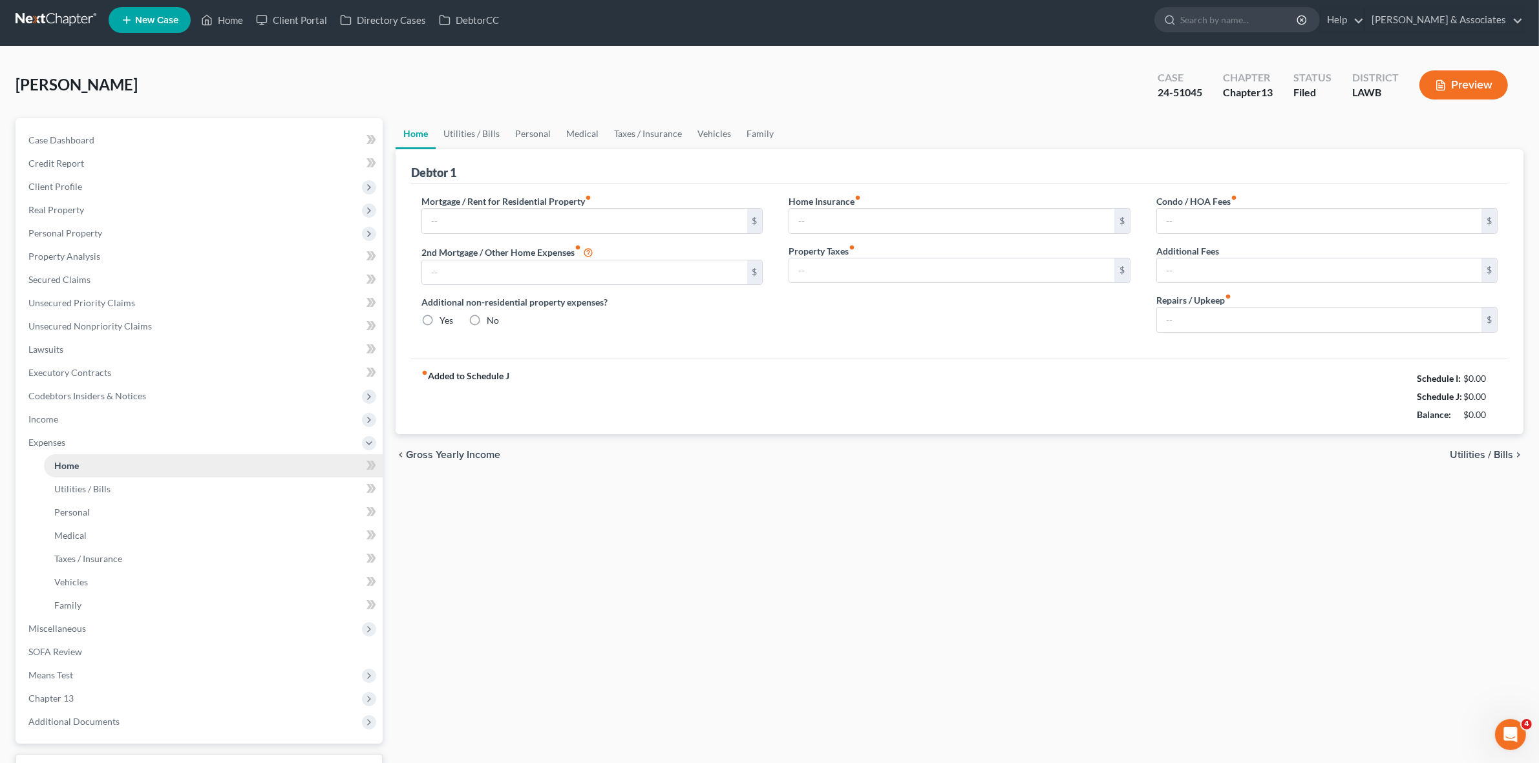
type input "2,151.95"
type input "0.00"
radio input "true"
type input "0.00"
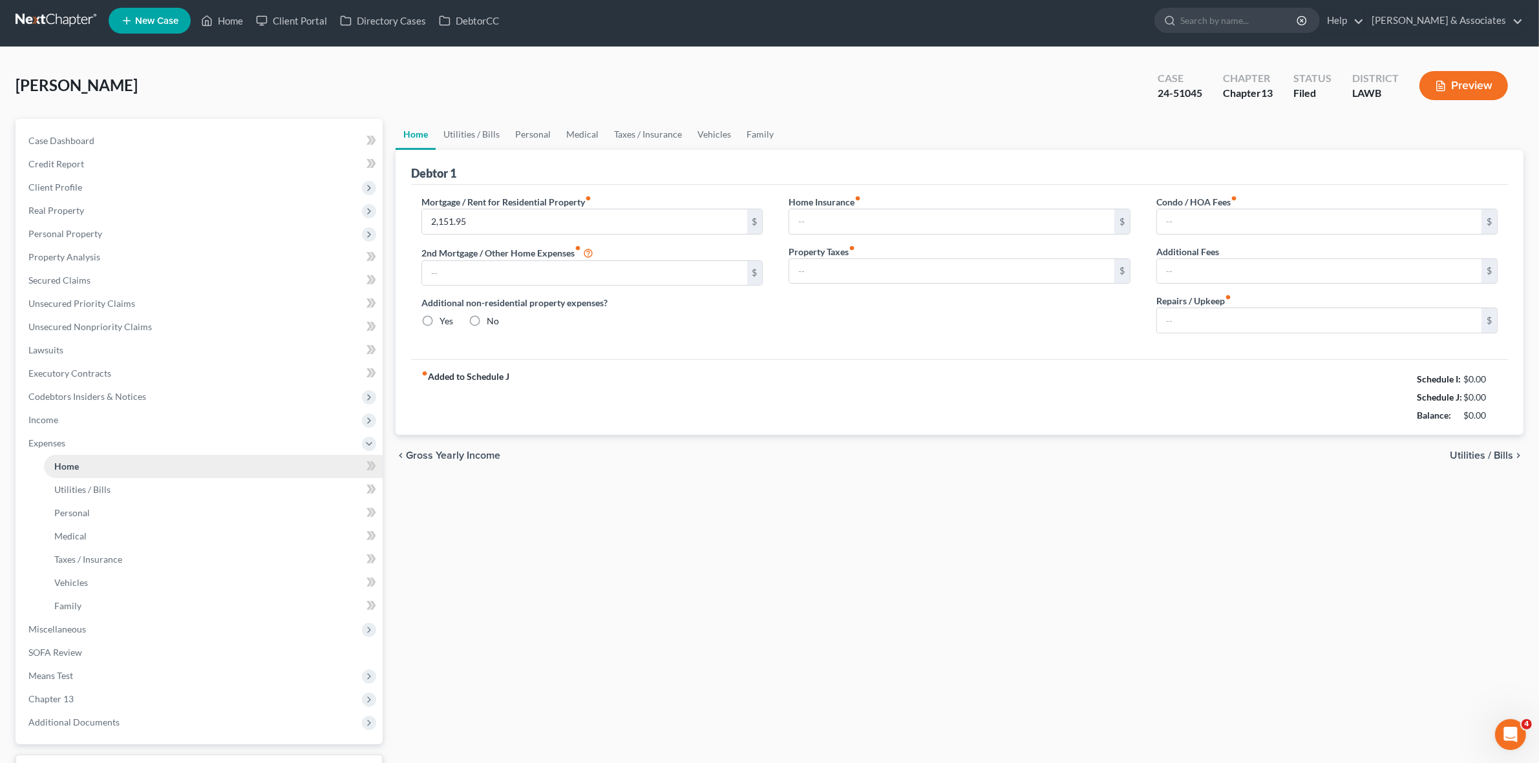
type input "0.00"
type input "34.00"
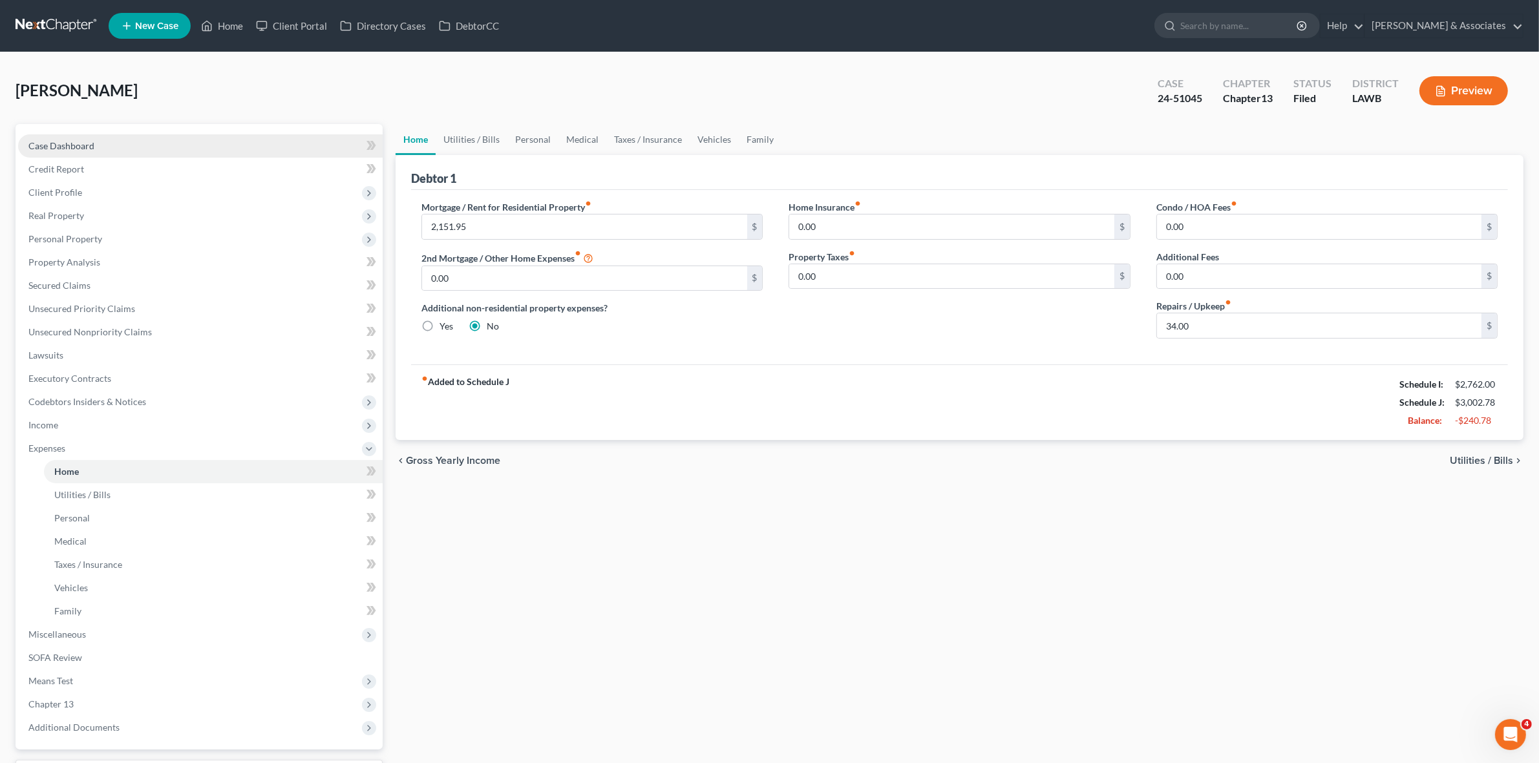
click at [165, 134] on link "Case Dashboard" at bounding box center [200, 145] width 365 height 23
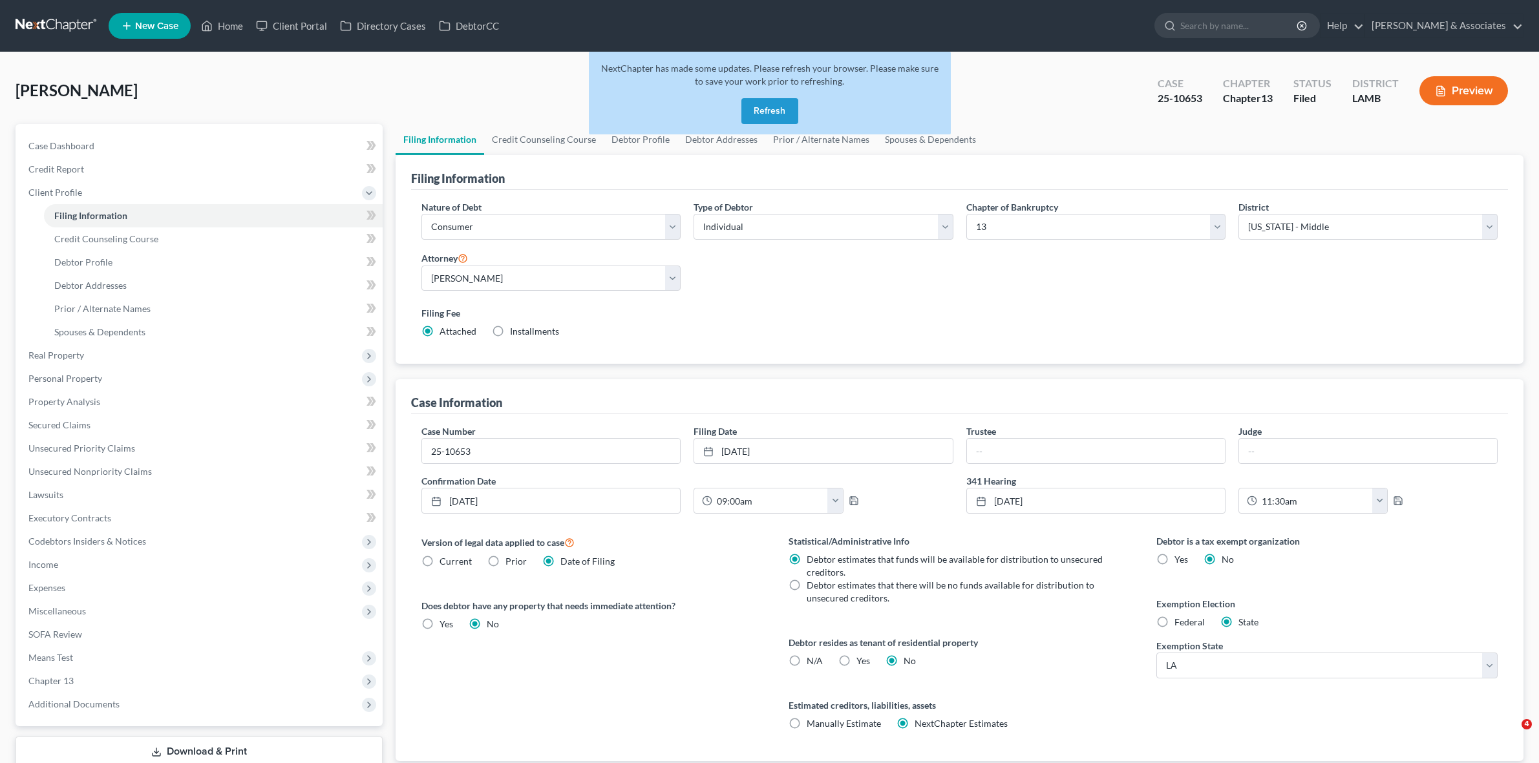
select select "1"
select select "0"
select select "3"
select select "35"
select select "0"
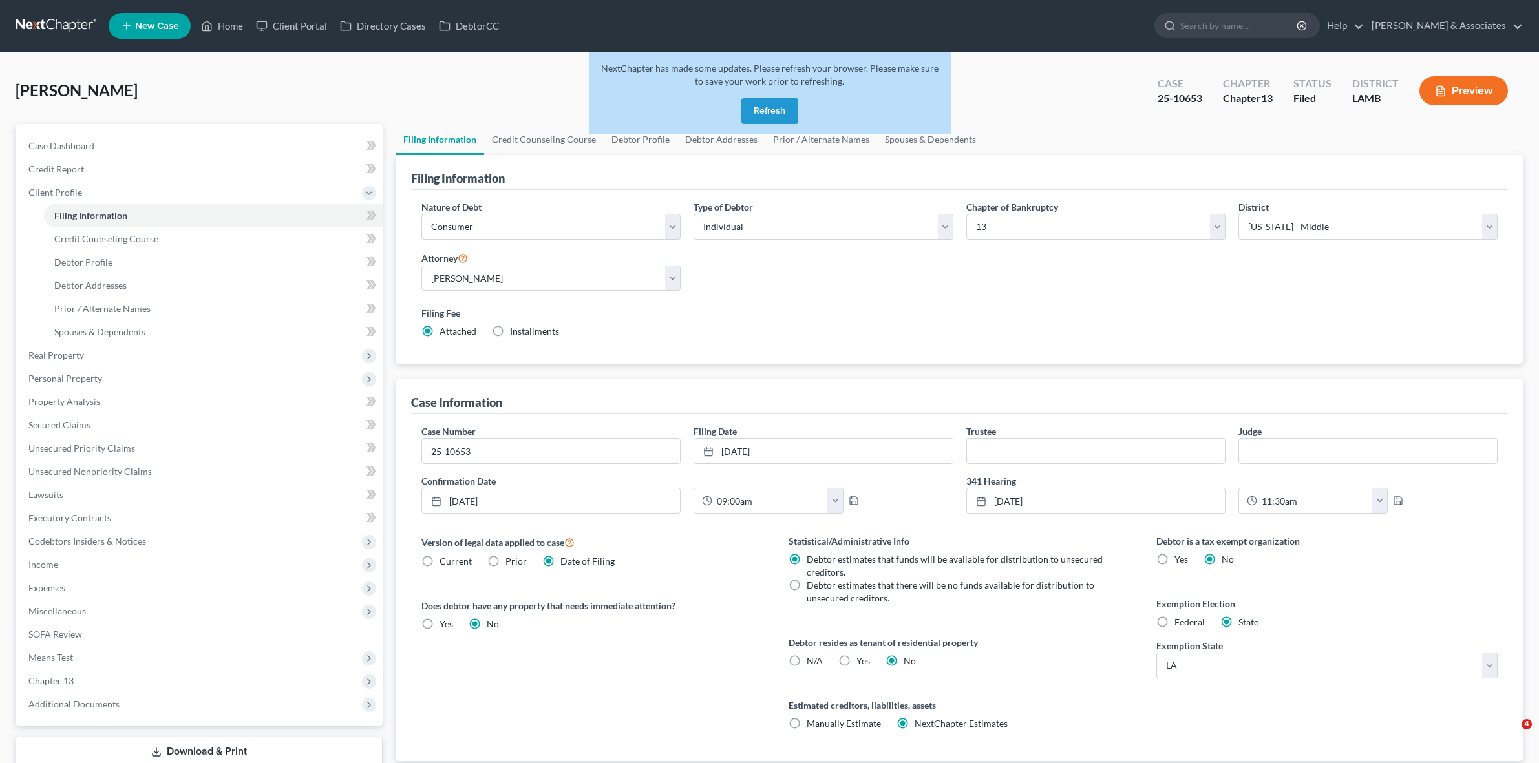
select select "19"
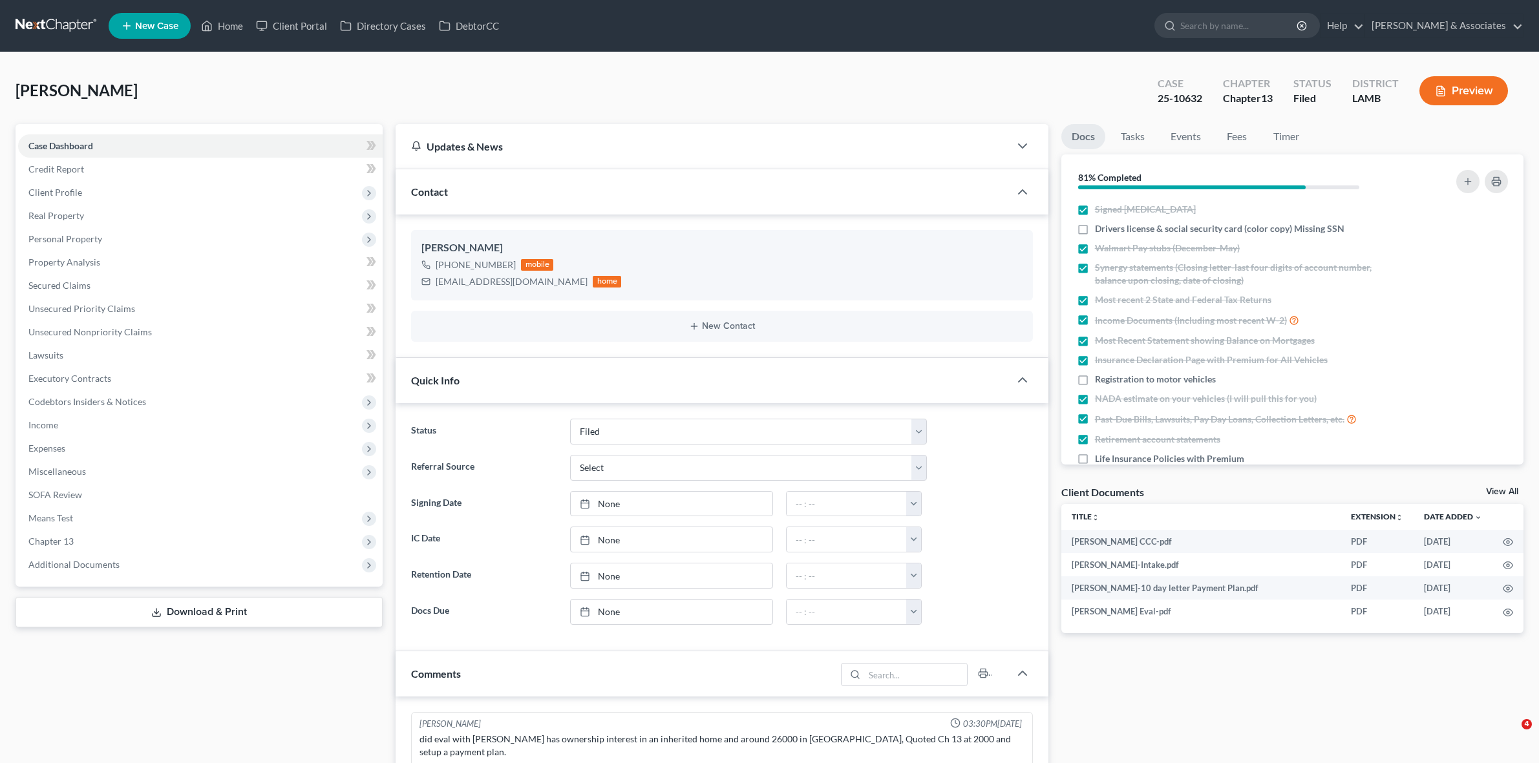
select select "8"
select select "0"
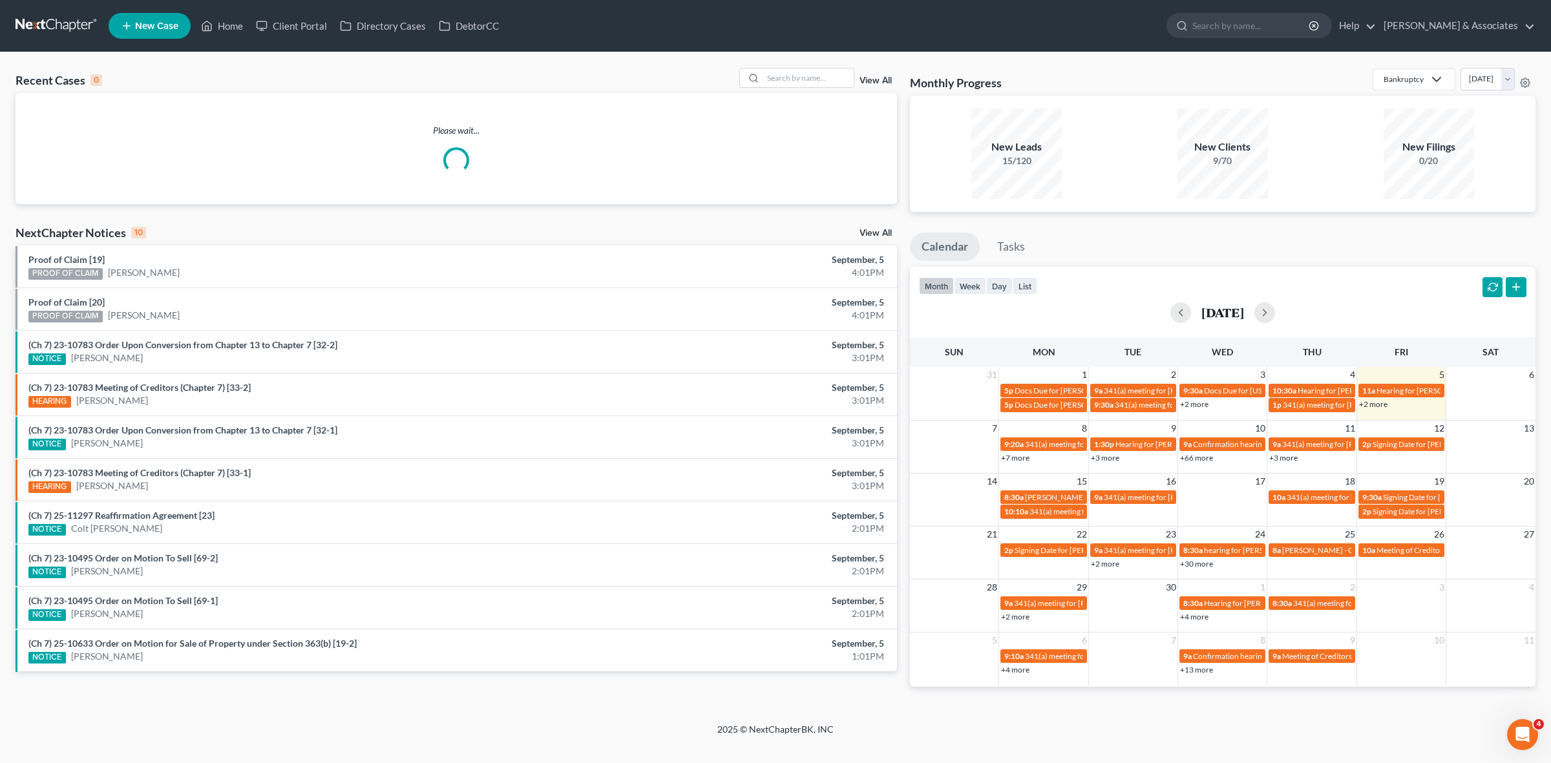
click at [1026, 460] on link "+7 more" at bounding box center [1015, 458] width 28 height 10
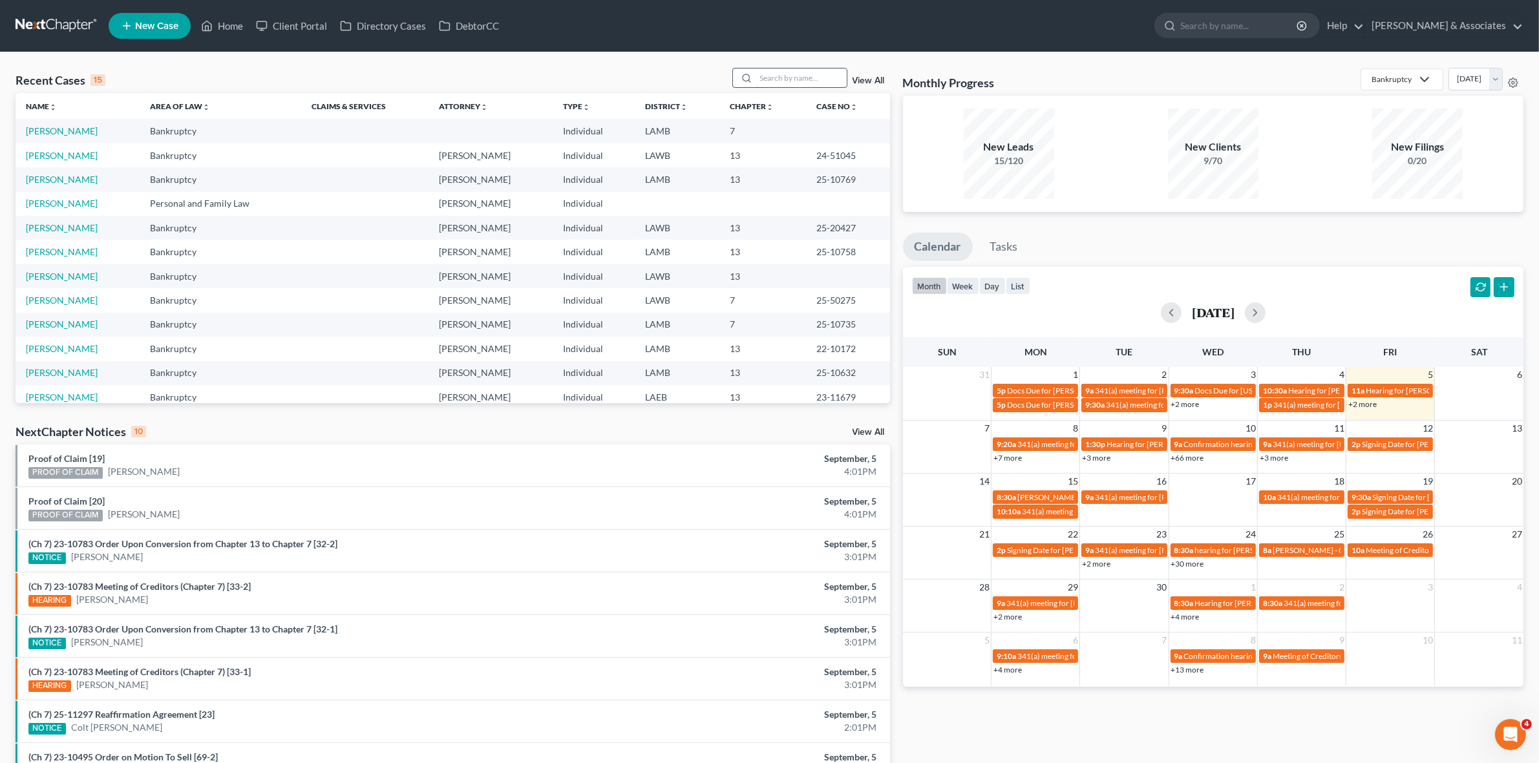
click at [813, 78] on input "search" at bounding box center [801, 78] width 90 height 19
type input "smith"
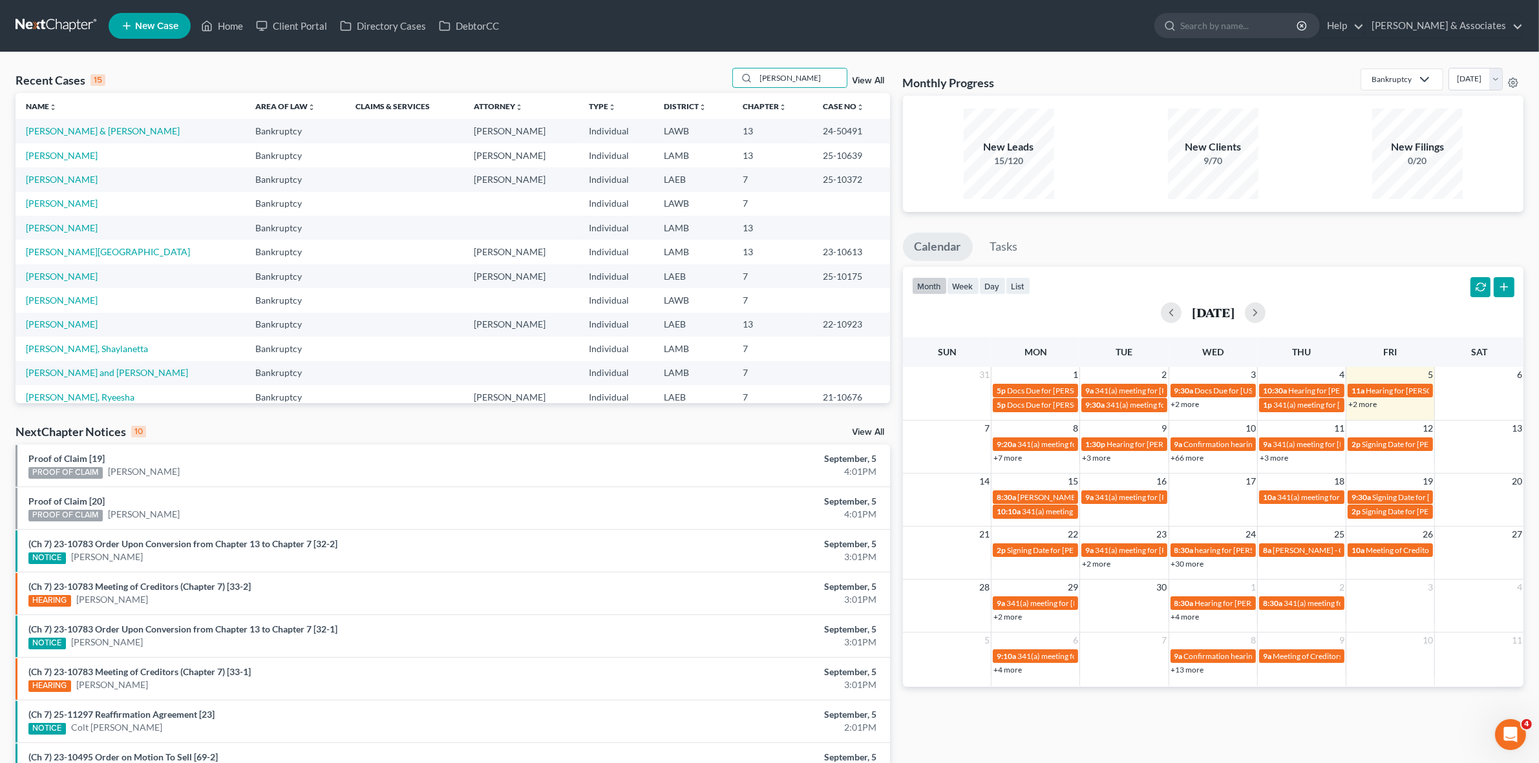
click at [55, 162] on td "Smith, Erinn" at bounding box center [130, 155] width 229 height 24
click at [54, 156] on link "Smith, Erinn" at bounding box center [62, 155] width 72 height 11
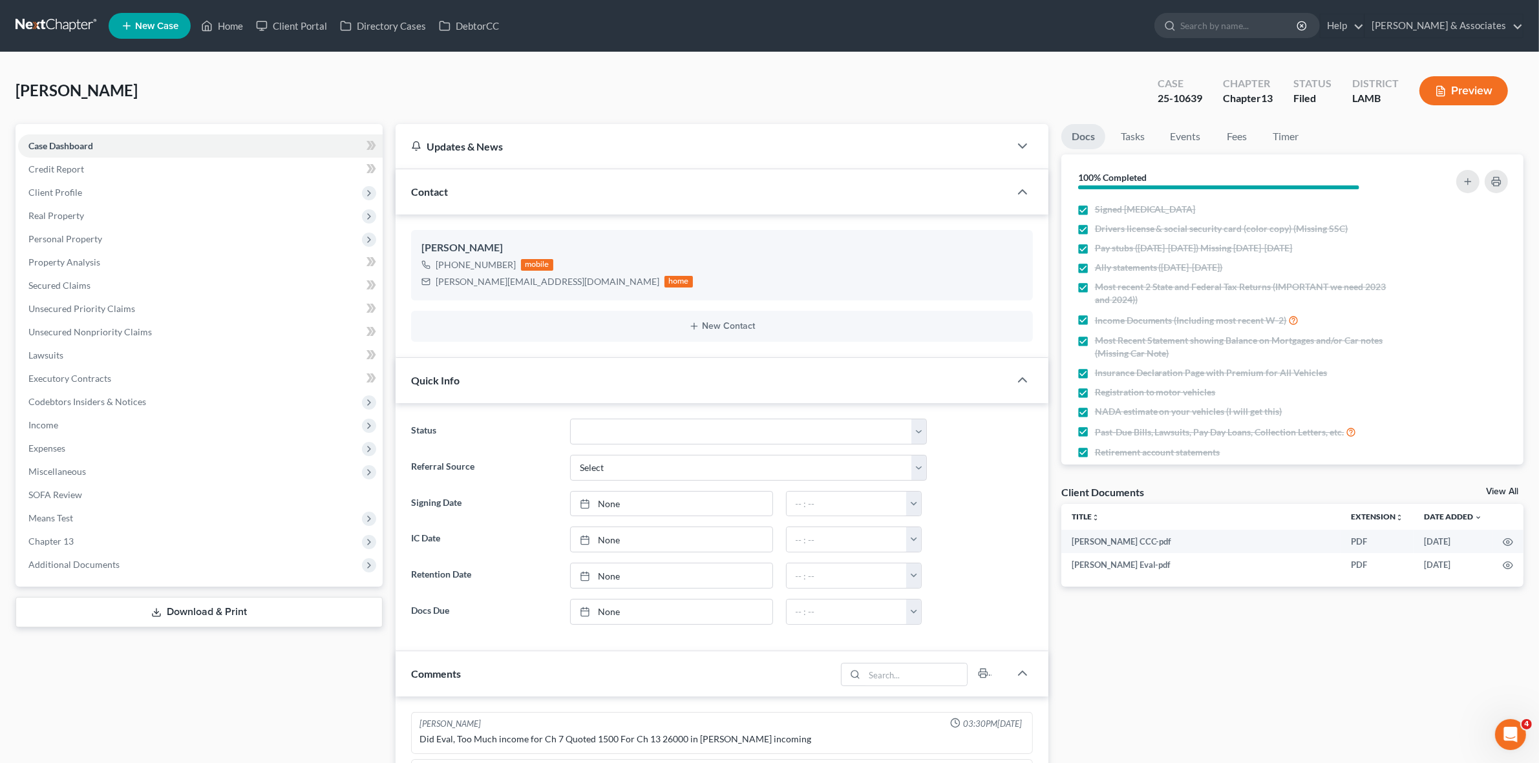
scroll to position [2571, 0]
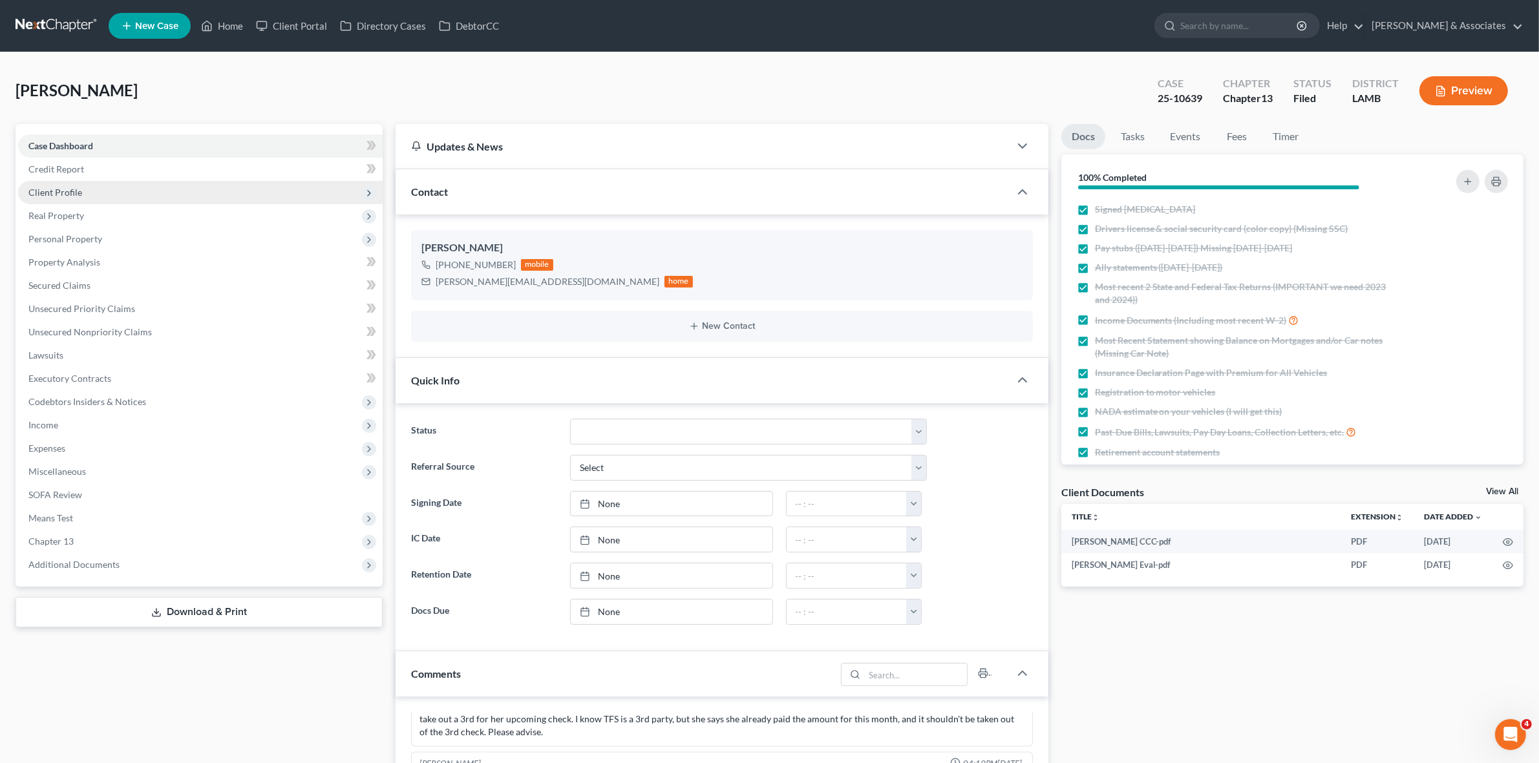
click at [323, 185] on span "Client Profile" at bounding box center [200, 192] width 365 height 23
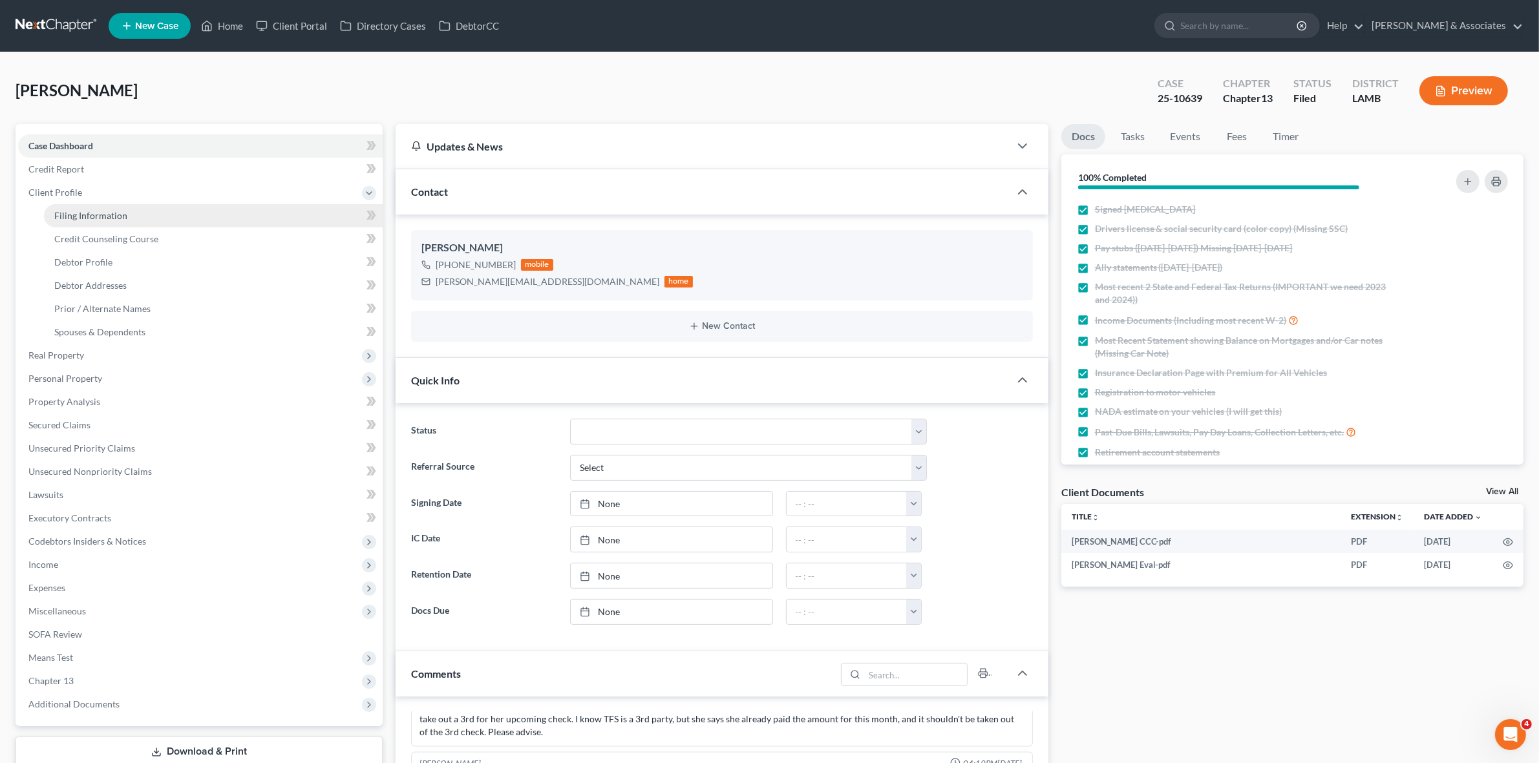
click at [315, 215] on link "Filing Information" at bounding box center [213, 215] width 339 height 23
select select "1"
select select "0"
select select "3"
select select "19"
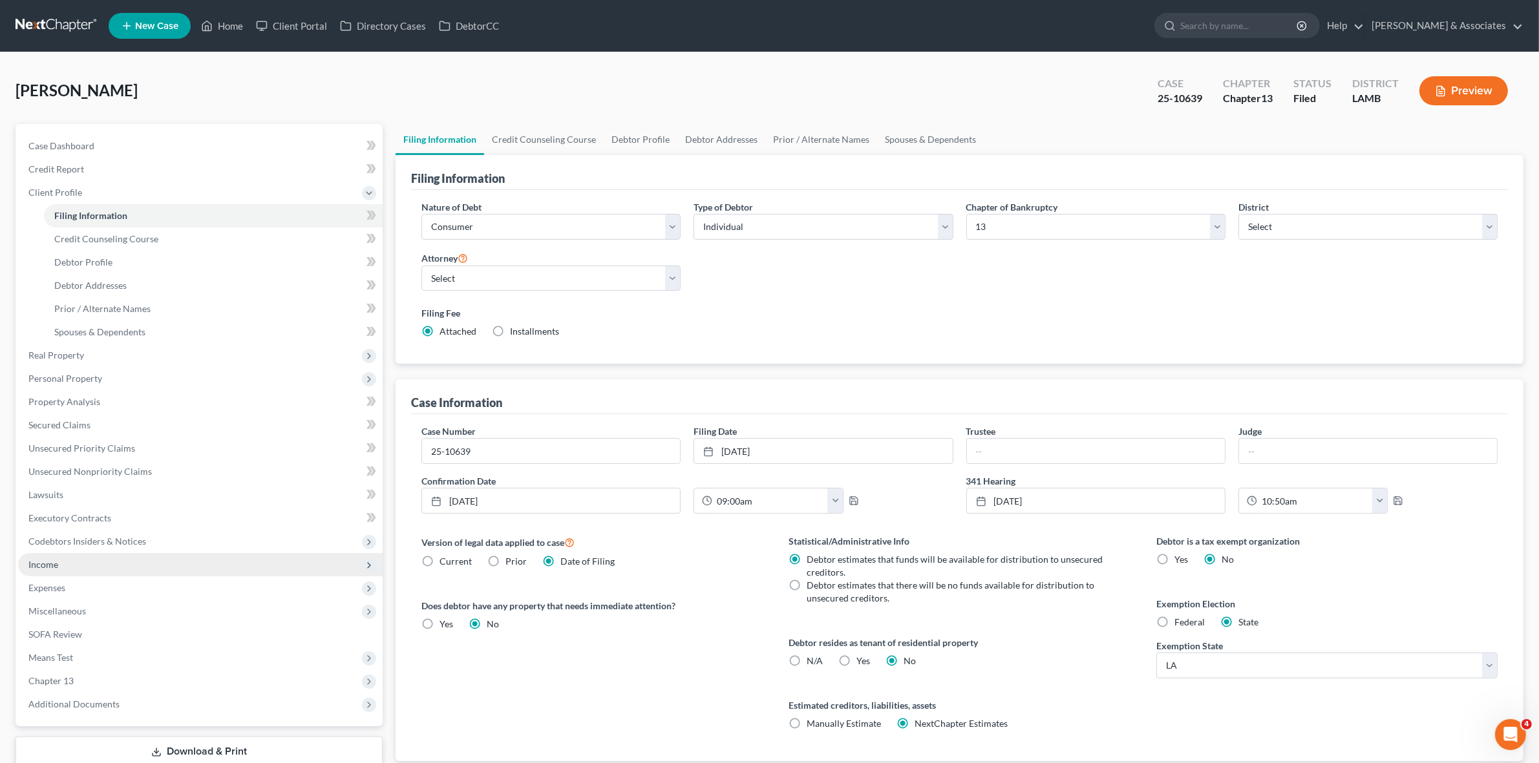
click at [110, 564] on span "Income" at bounding box center [200, 564] width 365 height 23
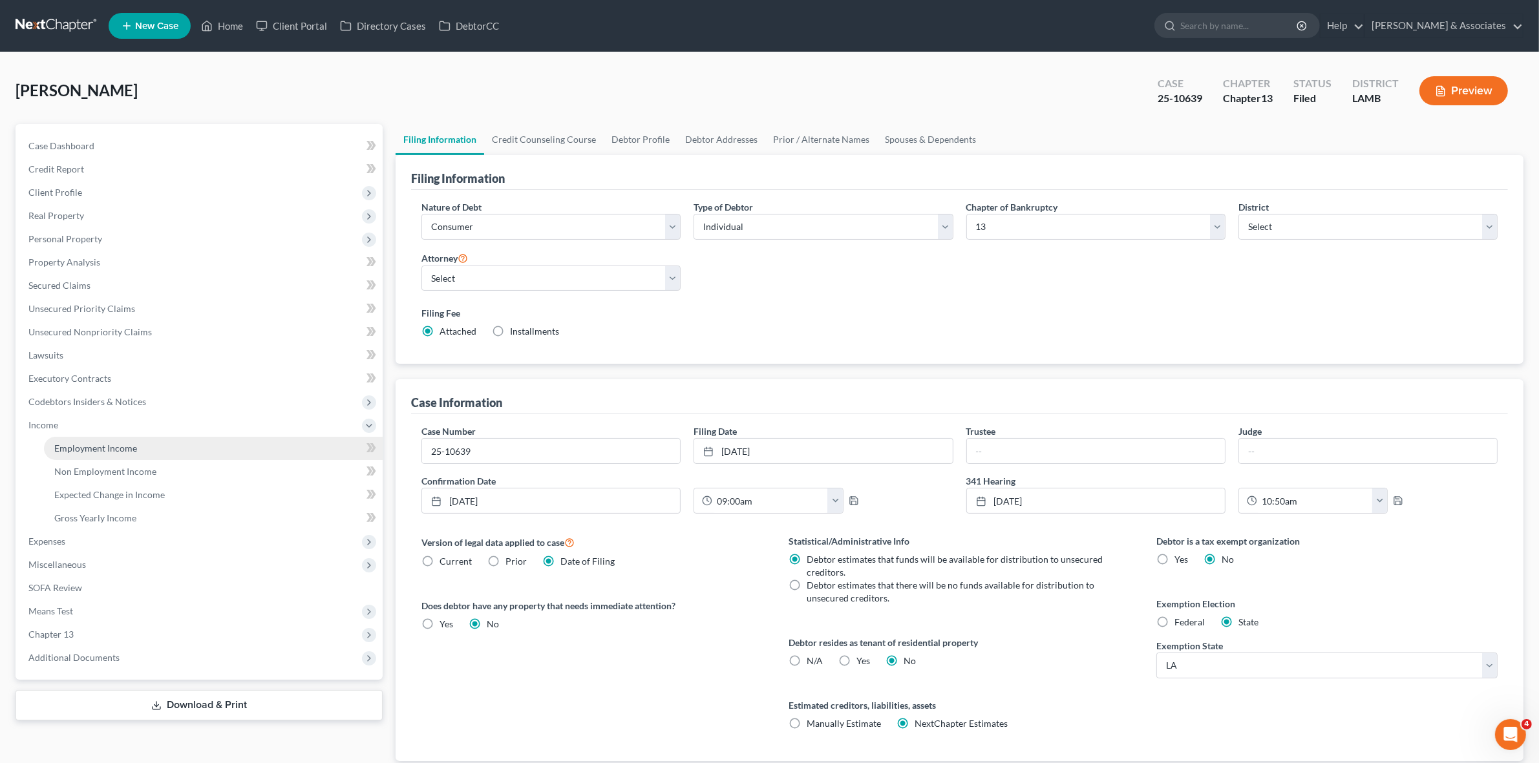
click at [138, 451] on link "Employment Income" at bounding box center [213, 448] width 339 height 23
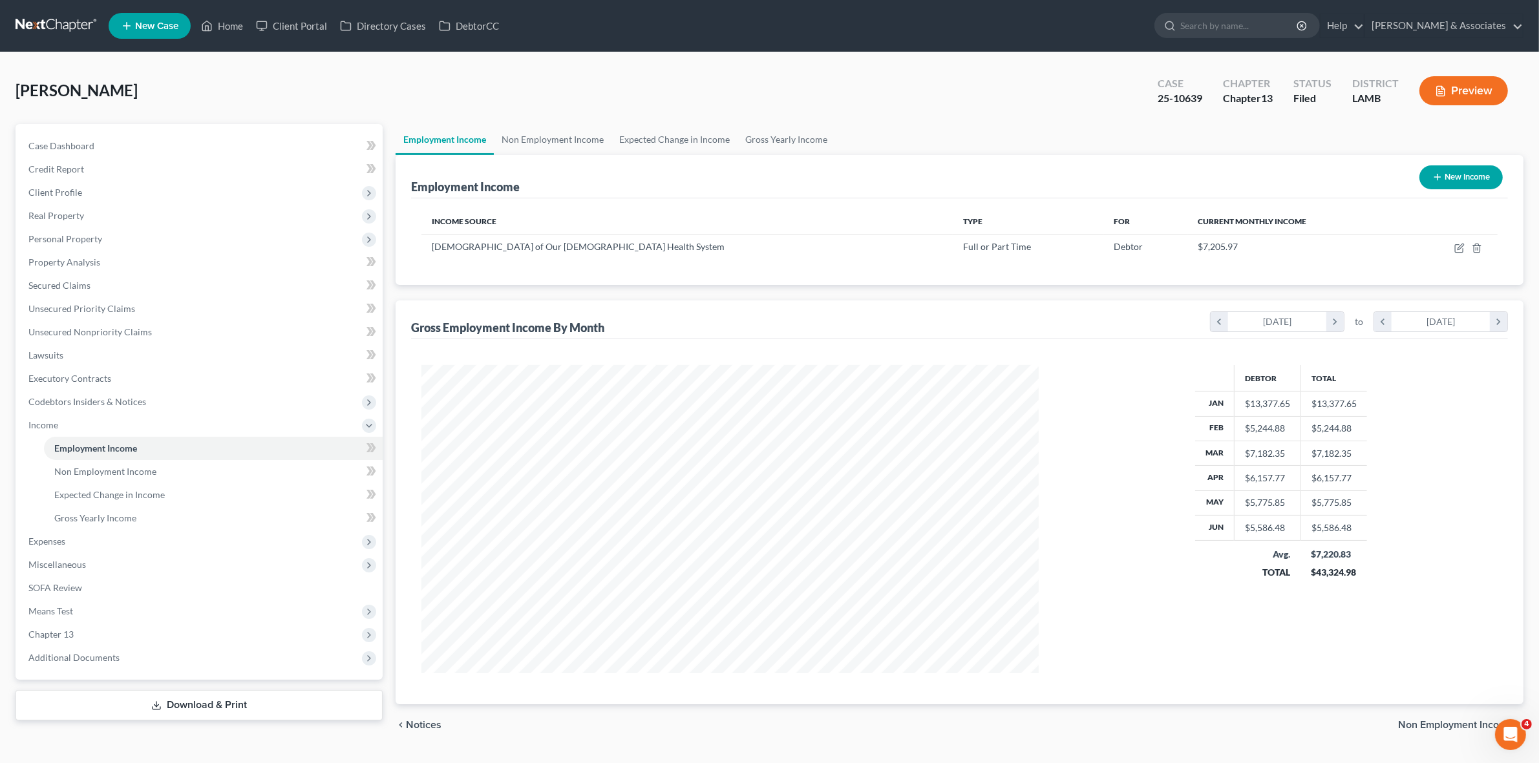
scroll to position [308, 642]
drag, startPoint x: 516, startPoint y: 247, endPoint x: 639, endPoint y: 246, distance: 122.8
click at [639, 246] on div "Franciscan Missionaries of Our Lady Health System" at bounding box center [687, 246] width 511 height 13
click at [579, 251] on span "Franciscan Missionaries of Our Lady Health System" at bounding box center [578, 246] width 293 height 11
click at [198, 425] on span "Income" at bounding box center [200, 425] width 365 height 23
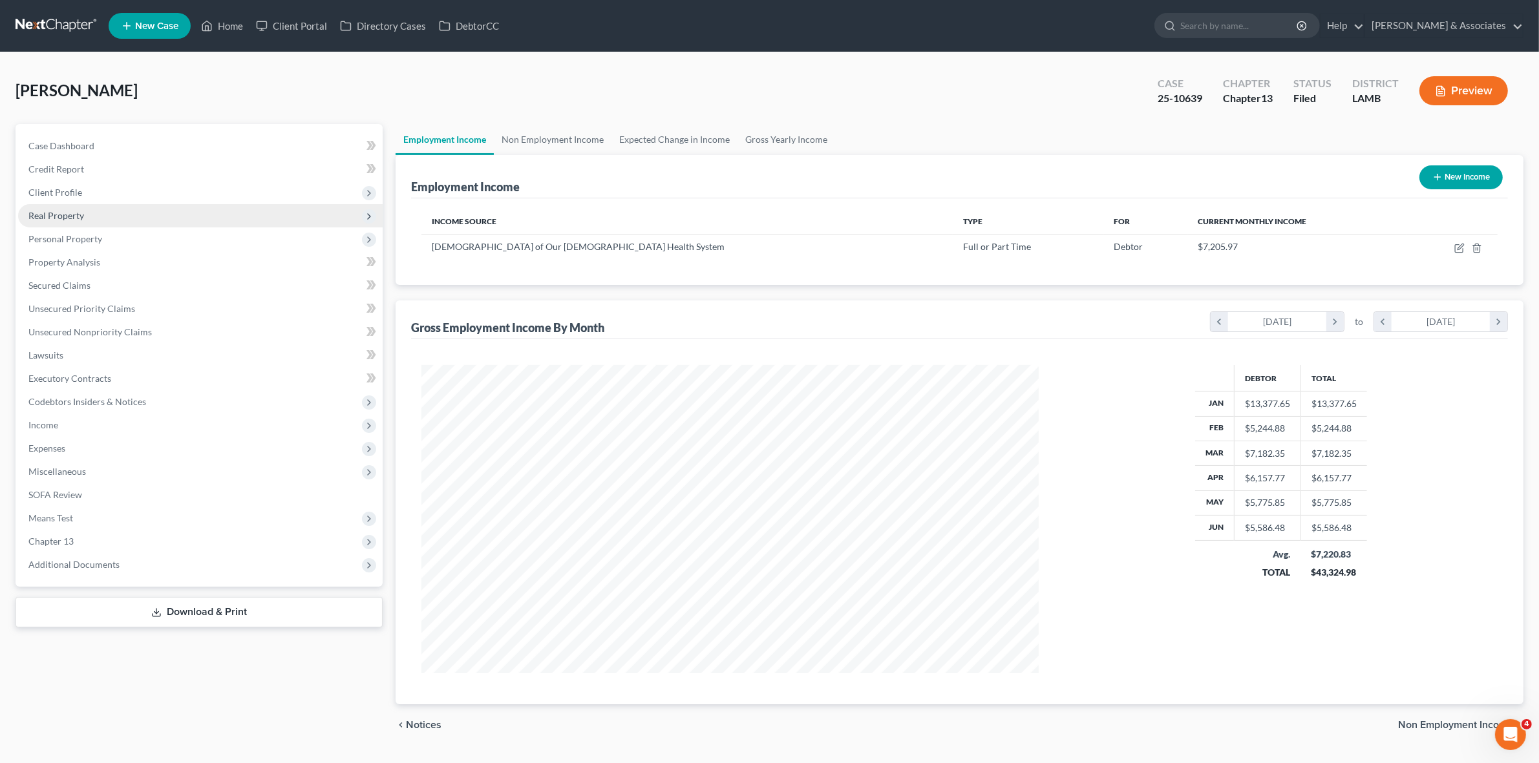
click at [120, 218] on span "Real Property" at bounding box center [200, 215] width 365 height 23
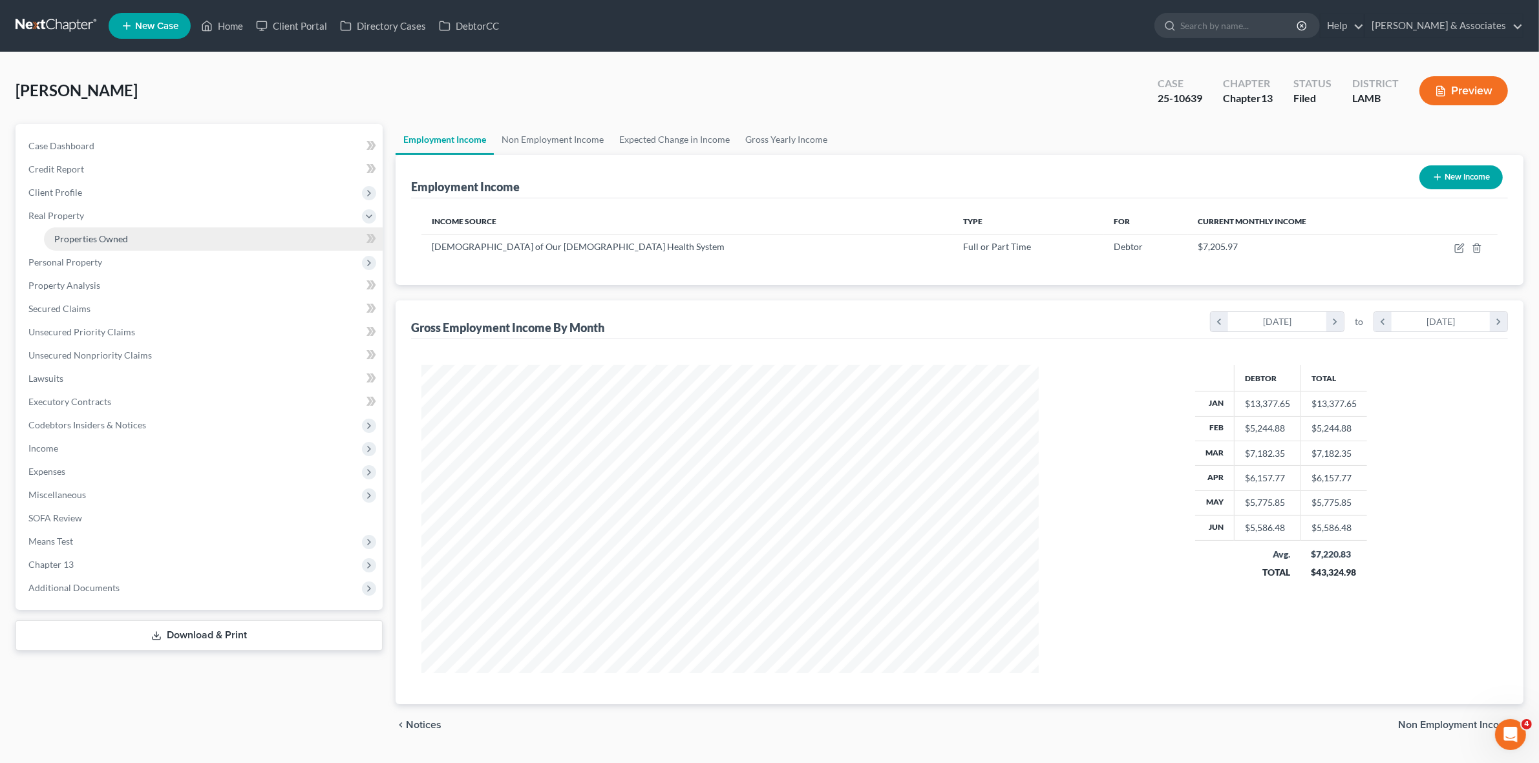
click at [159, 234] on link "Properties Owned" at bounding box center [213, 239] width 339 height 23
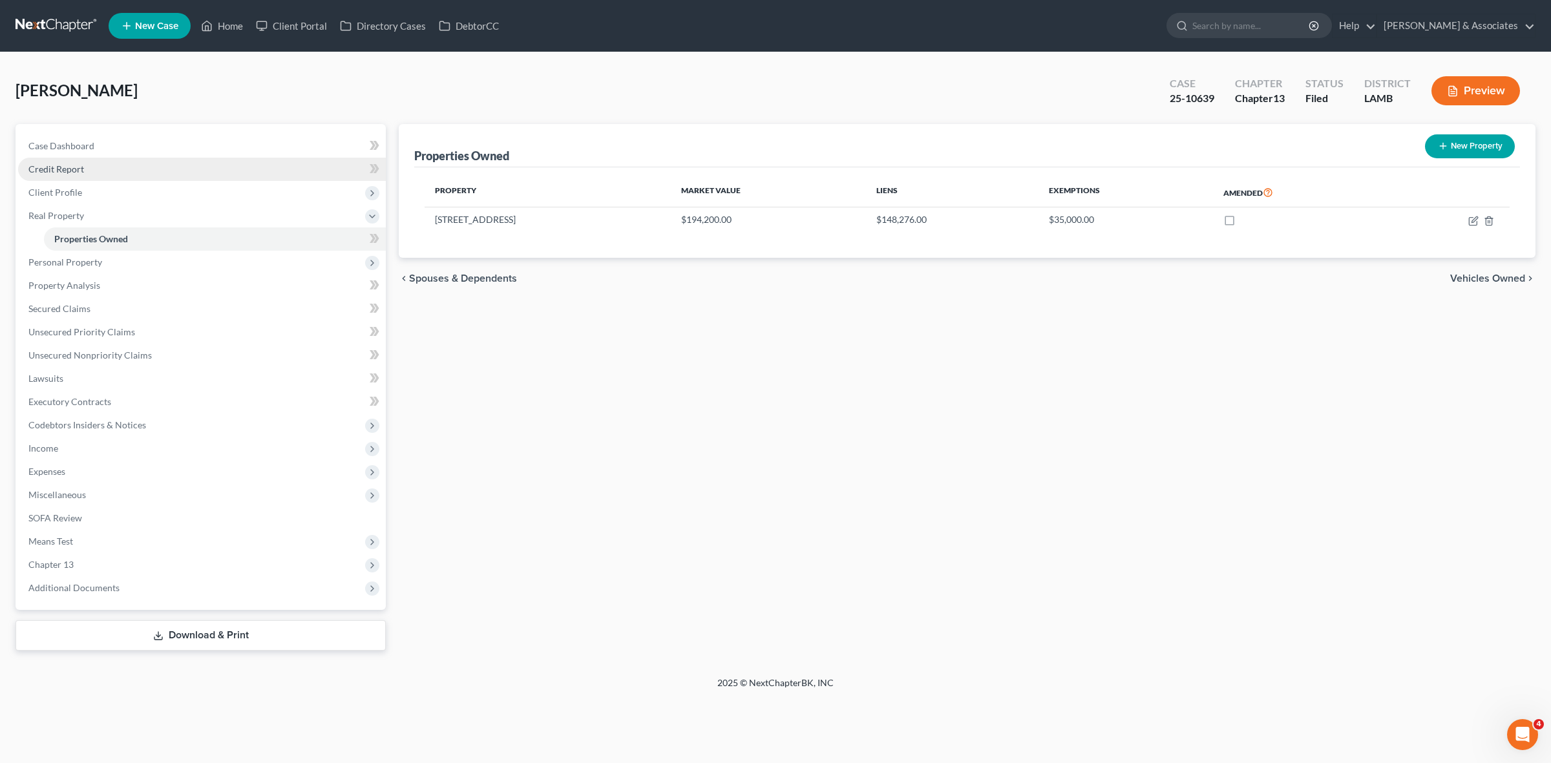
click at [225, 170] on link "Credit Report" at bounding box center [202, 169] width 368 height 23
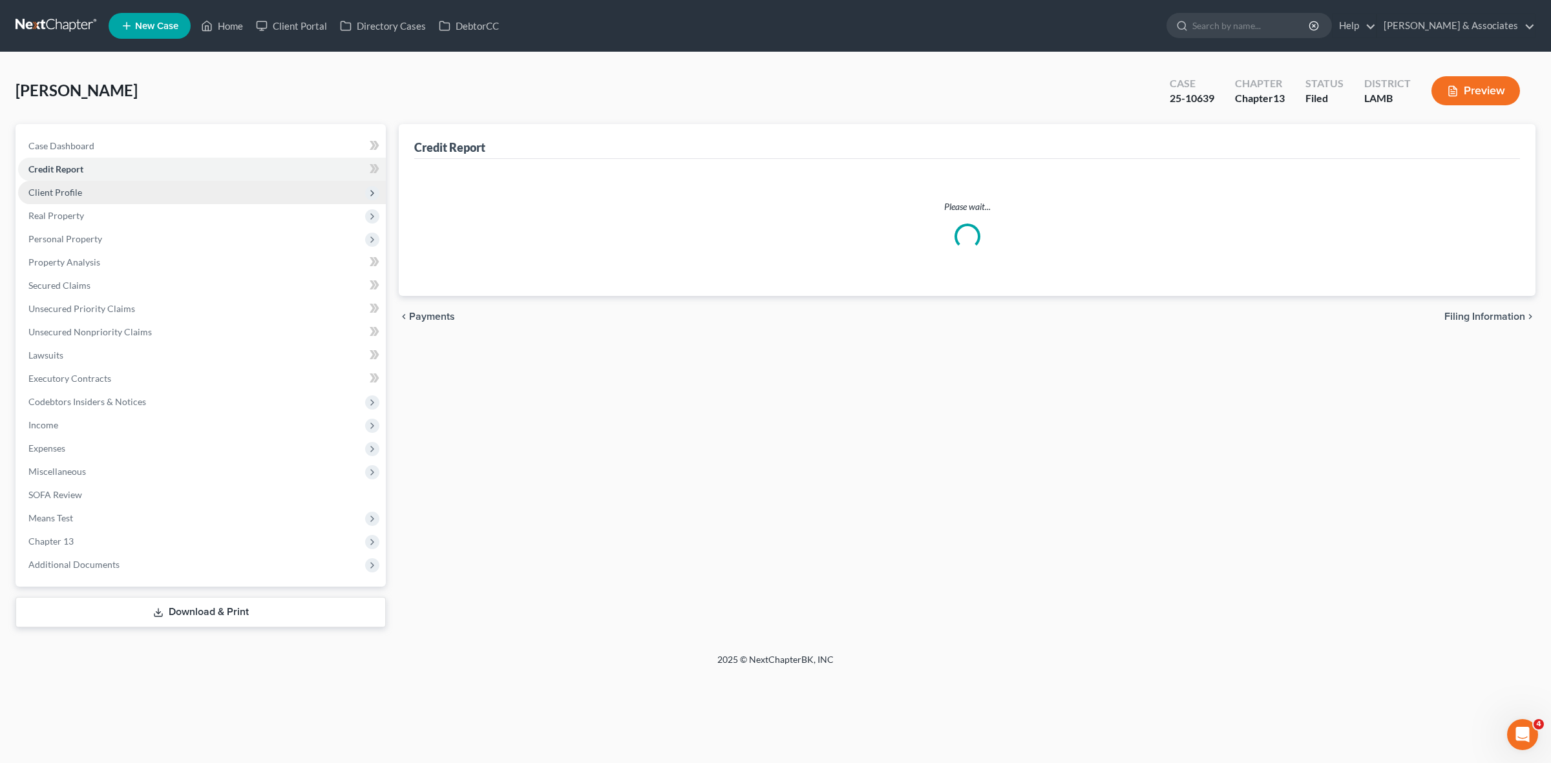
click at [226, 189] on span "Client Profile" at bounding box center [202, 192] width 368 height 23
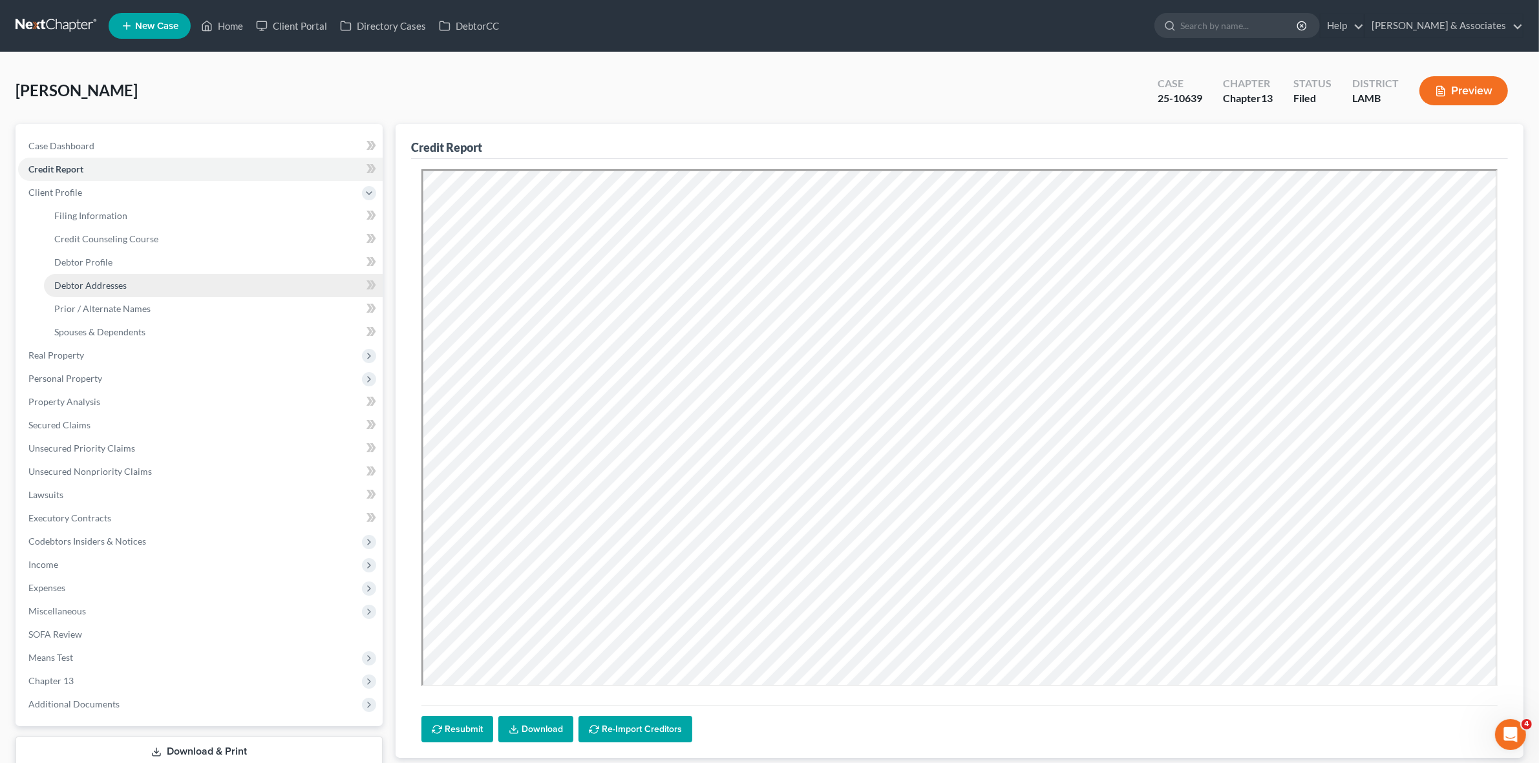
click at [231, 284] on link "Debtor Addresses" at bounding box center [213, 285] width 339 height 23
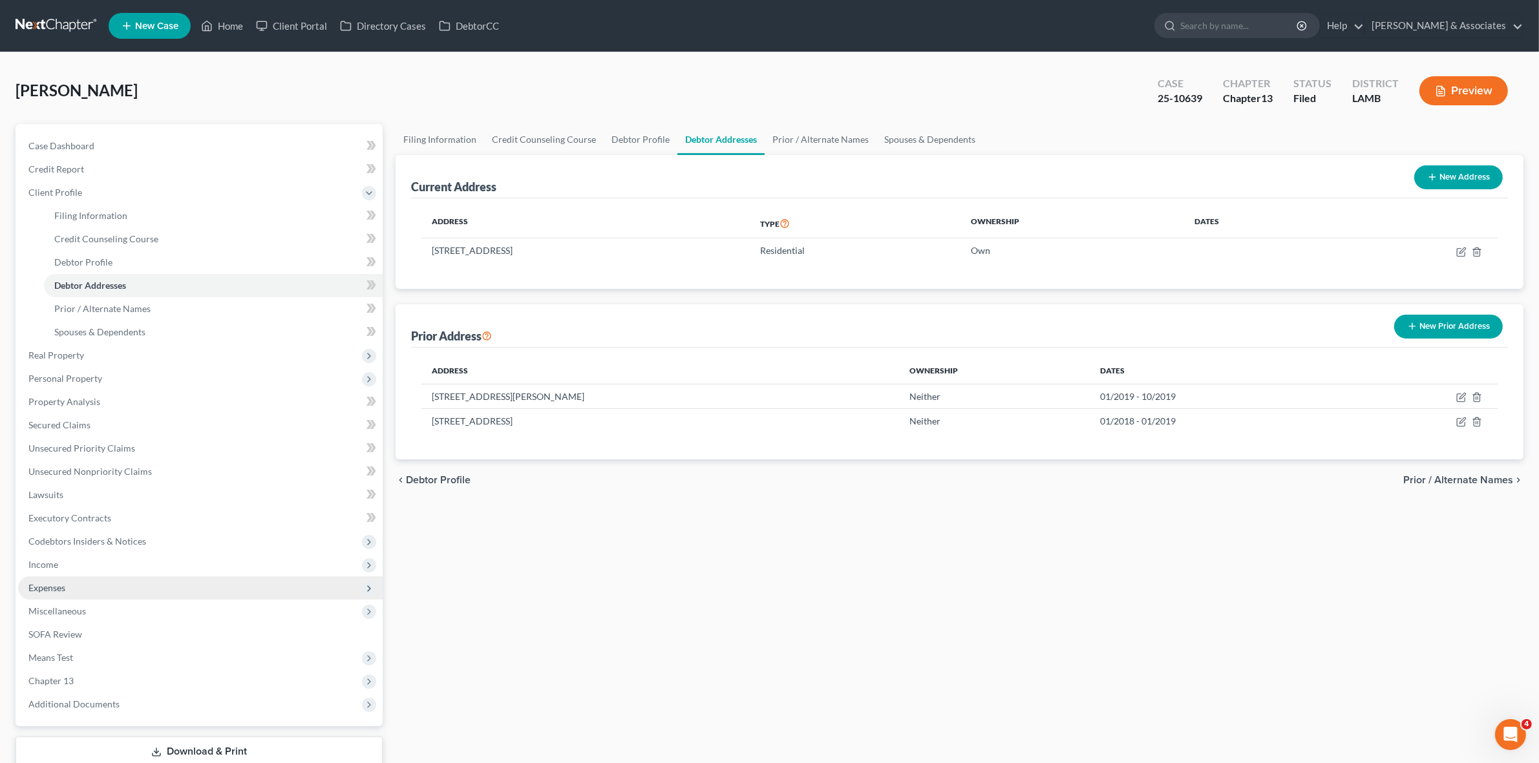
click at [273, 593] on span "Expenses" at bounding box center [200, 588] width 365 height 23
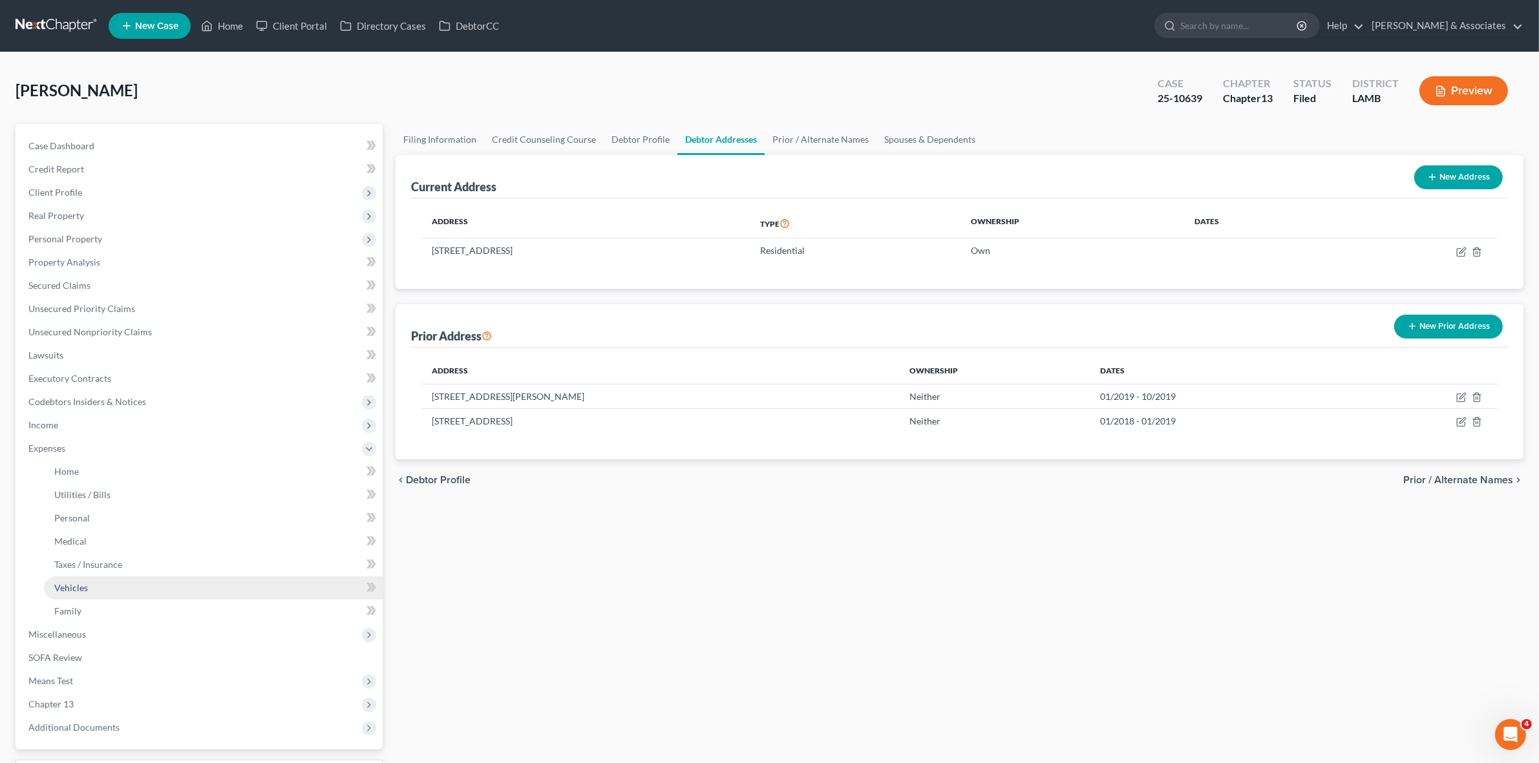
click at [318, 595] on link "Vehicles" at bounding box center [213, 588] width 339 height 23
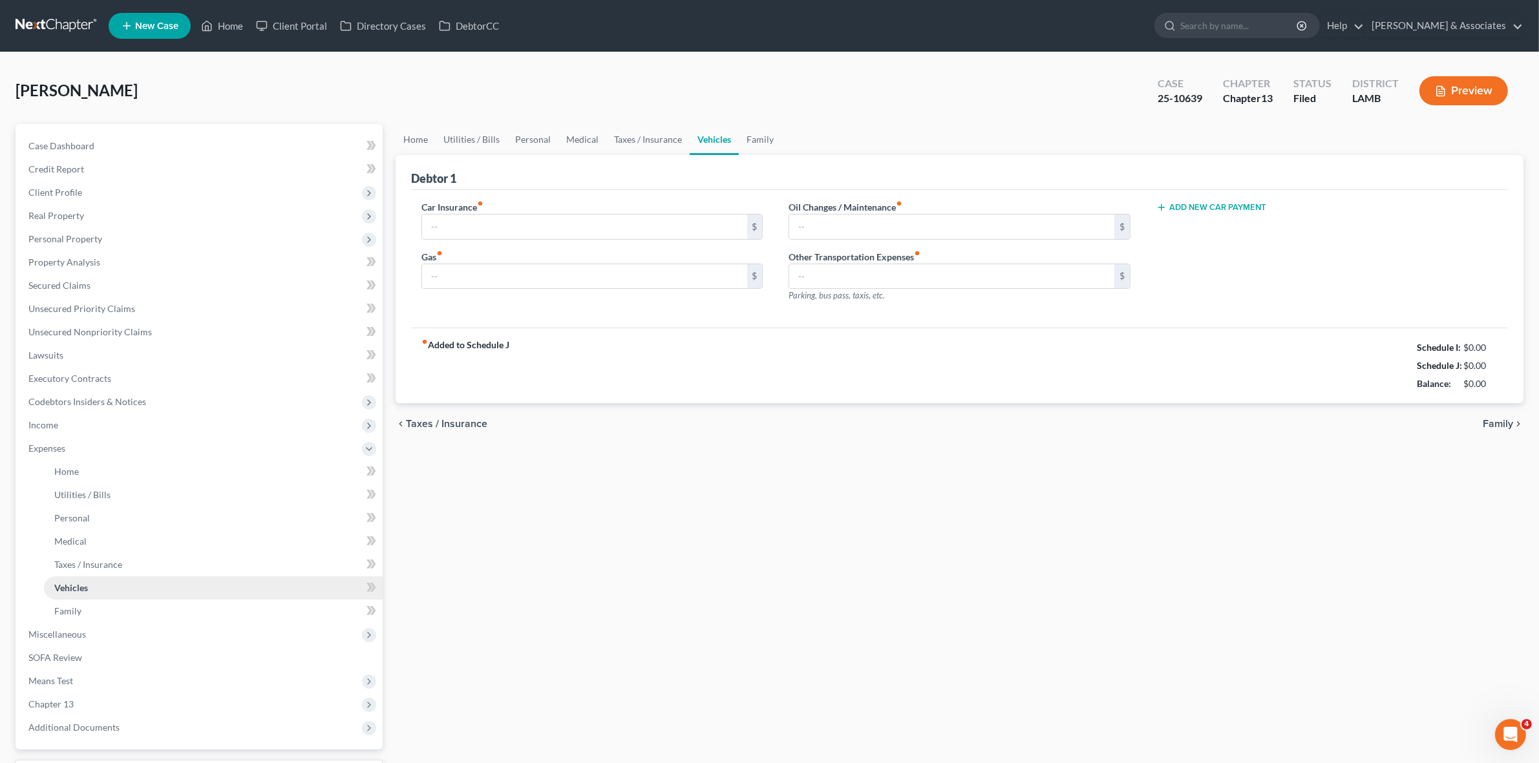
type input "139.66"
type input "240.00"
type input "25.00"
type input "0.00"
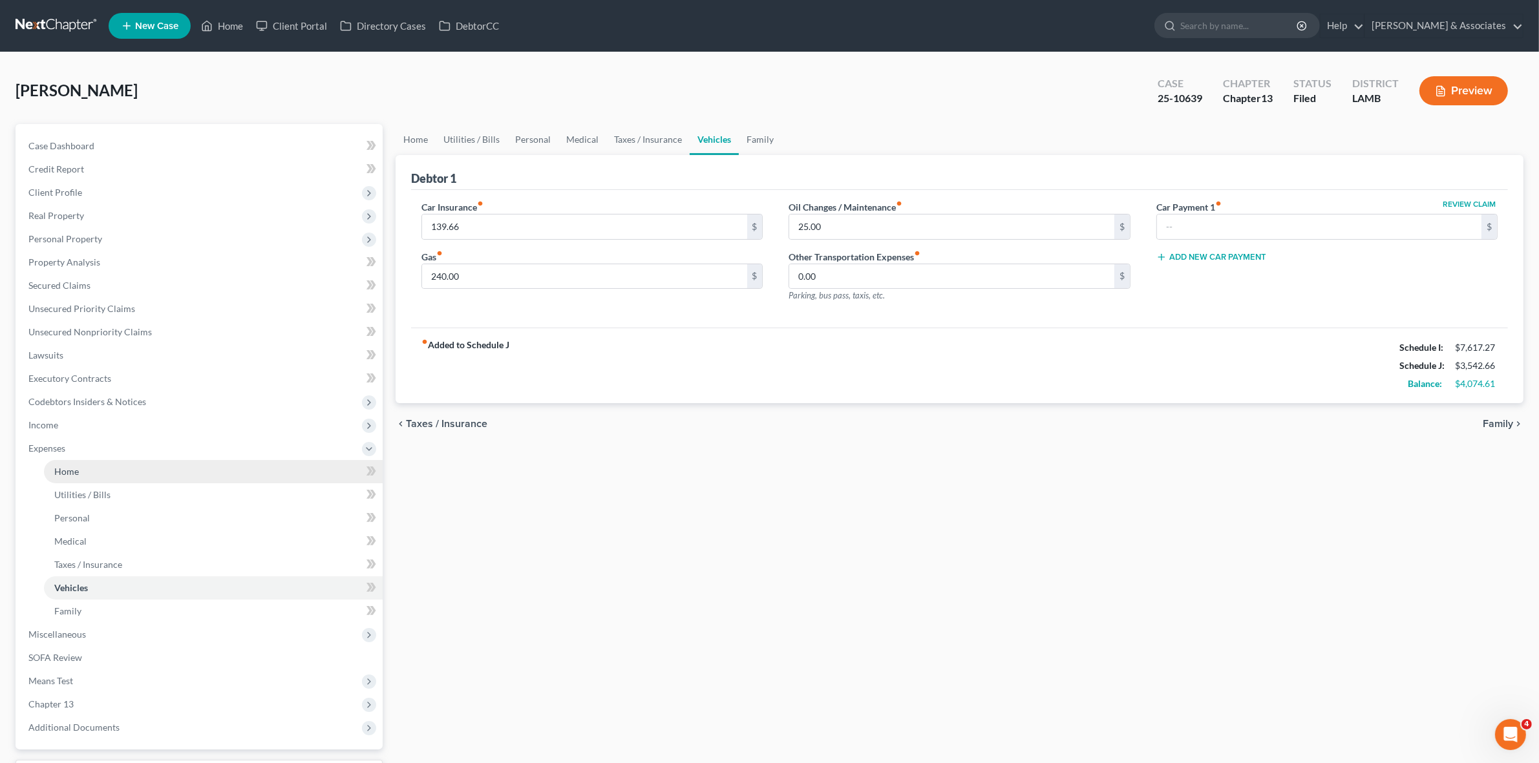
click at [277, 480] on link "Home" at bounding box center [213, 471] width 339 height 23
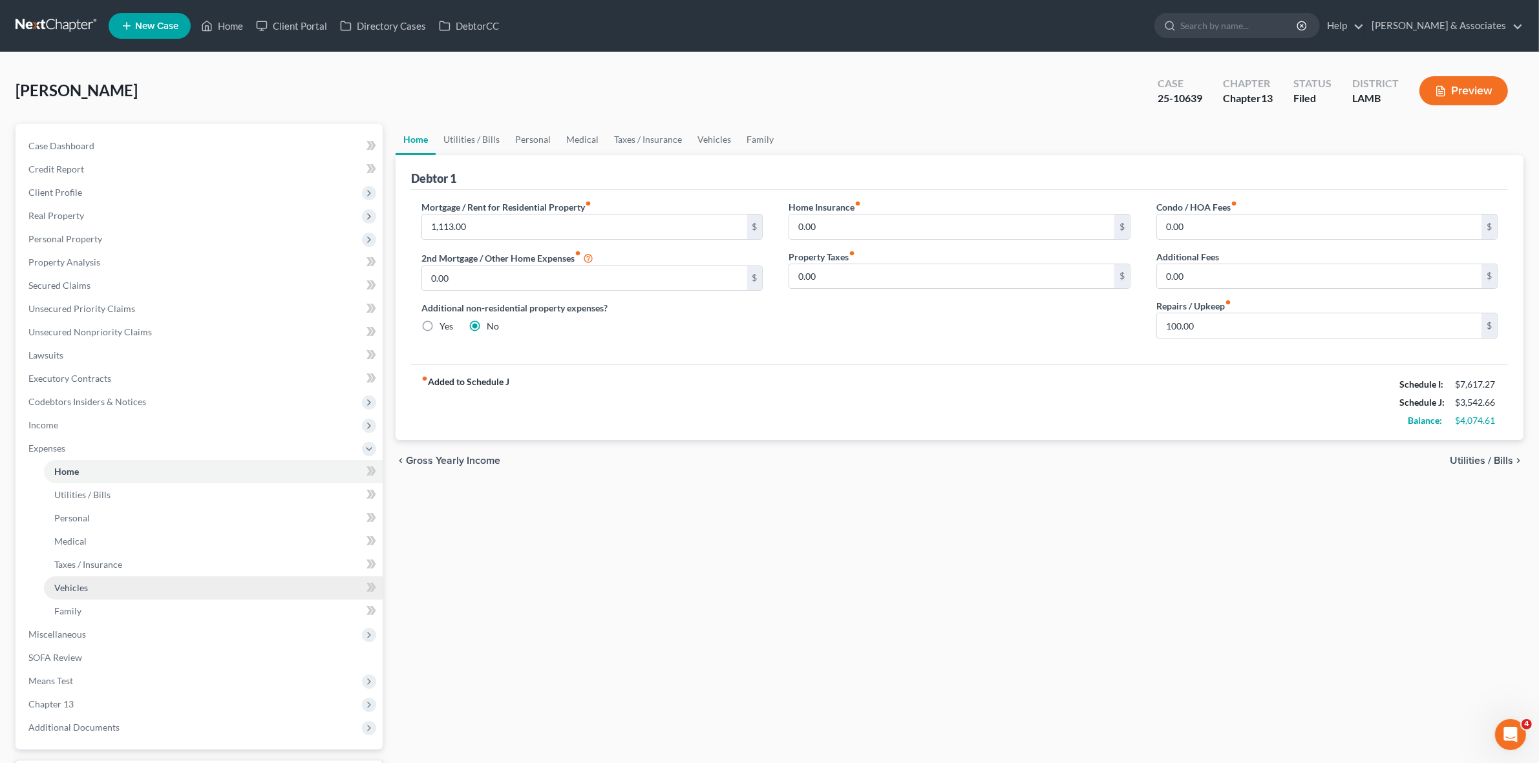
click at [269, 580] on link "Vehicles" at bounding box center [213, 588] width 339 height 23
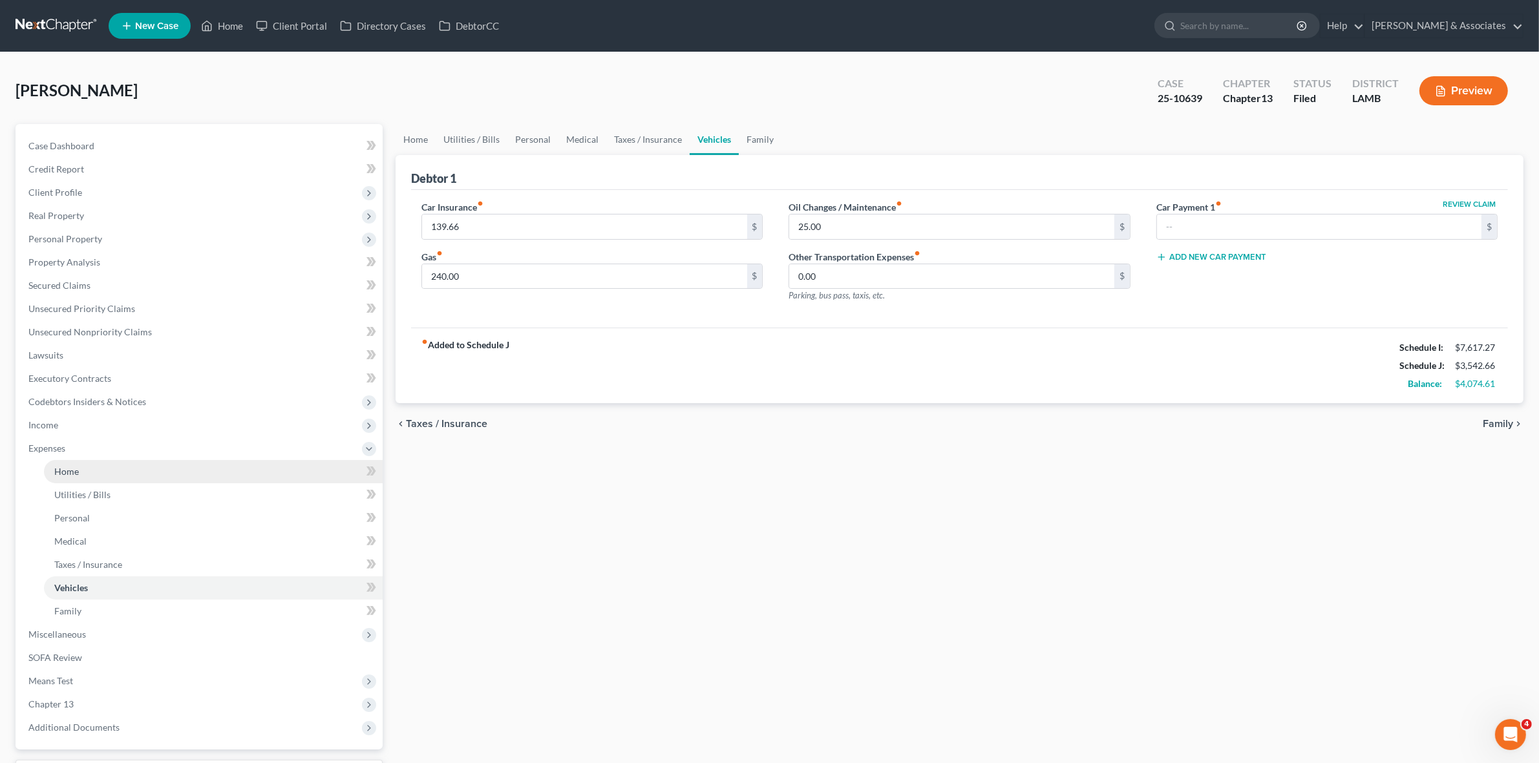
click at [257, 477] on link "Home" at bounding box center [213, 471] width 339 height 23
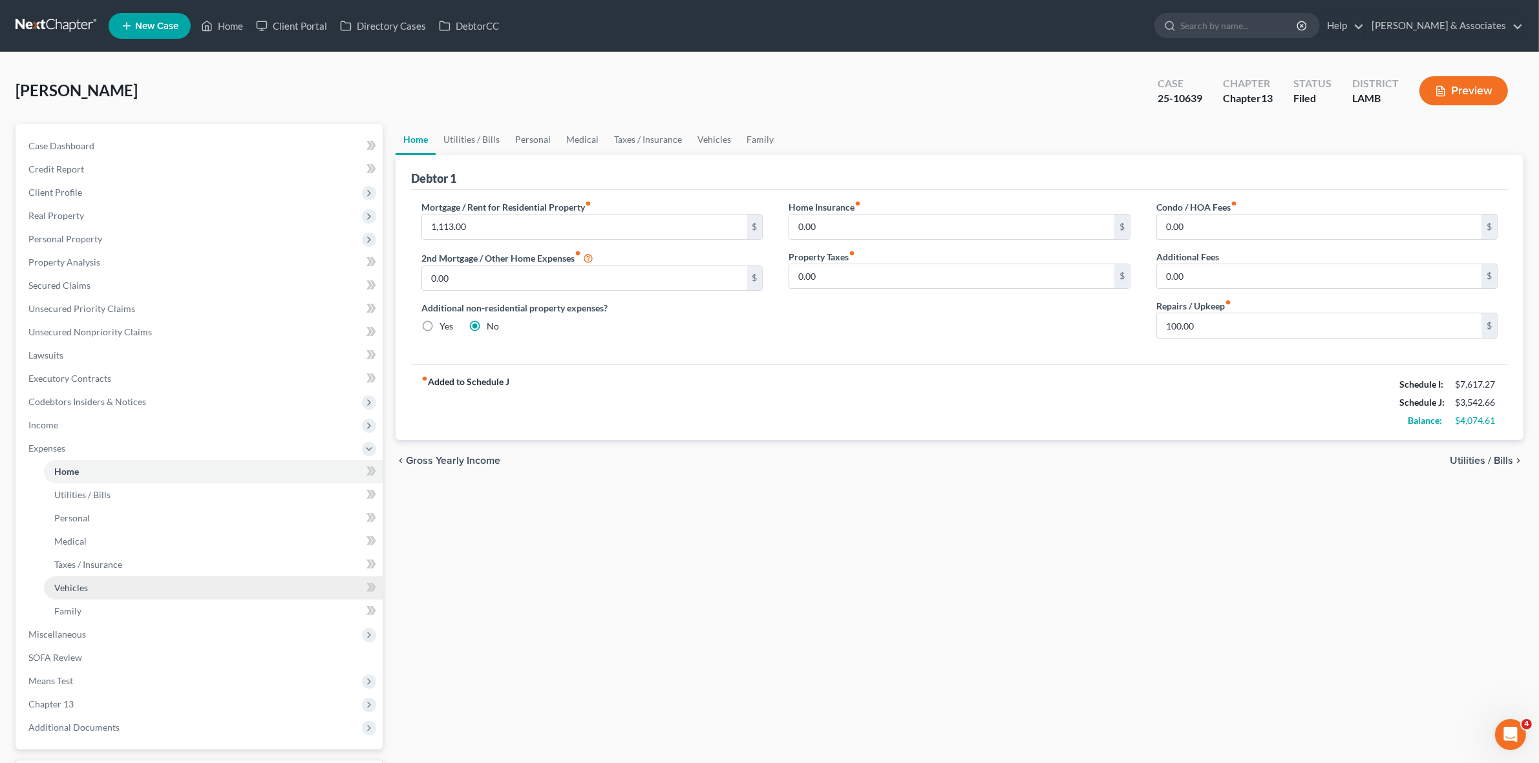
click at [195, 587] on link "Vehicles" at bounding box center [213, 588] width 339 height 23
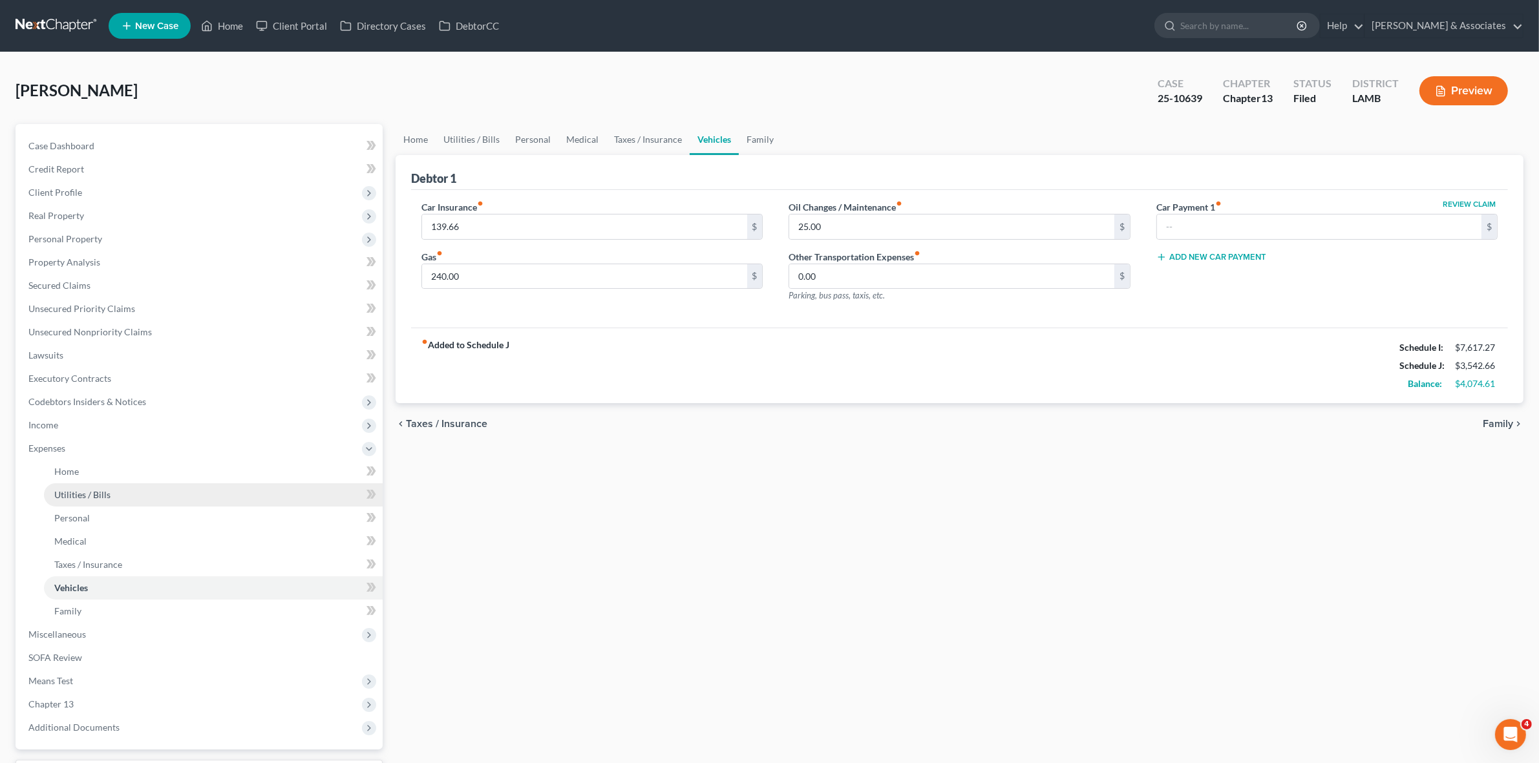
click at [262, 495] on link "Utilities / Bills" at bounding box center [213, 495] width 339 height 23
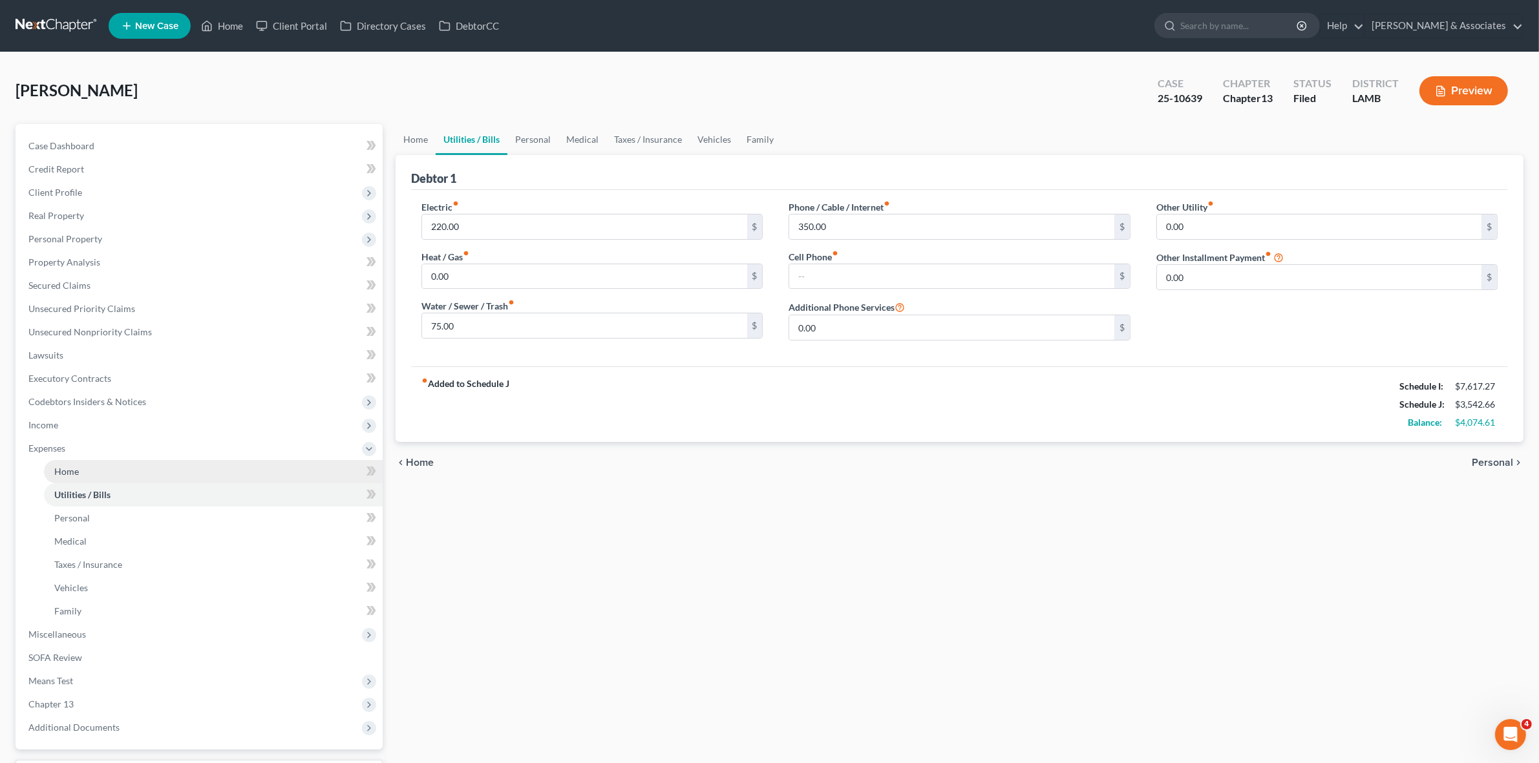
click at [259, 478] on link "Home" at bounding box center [213, 471] width 339 height 23
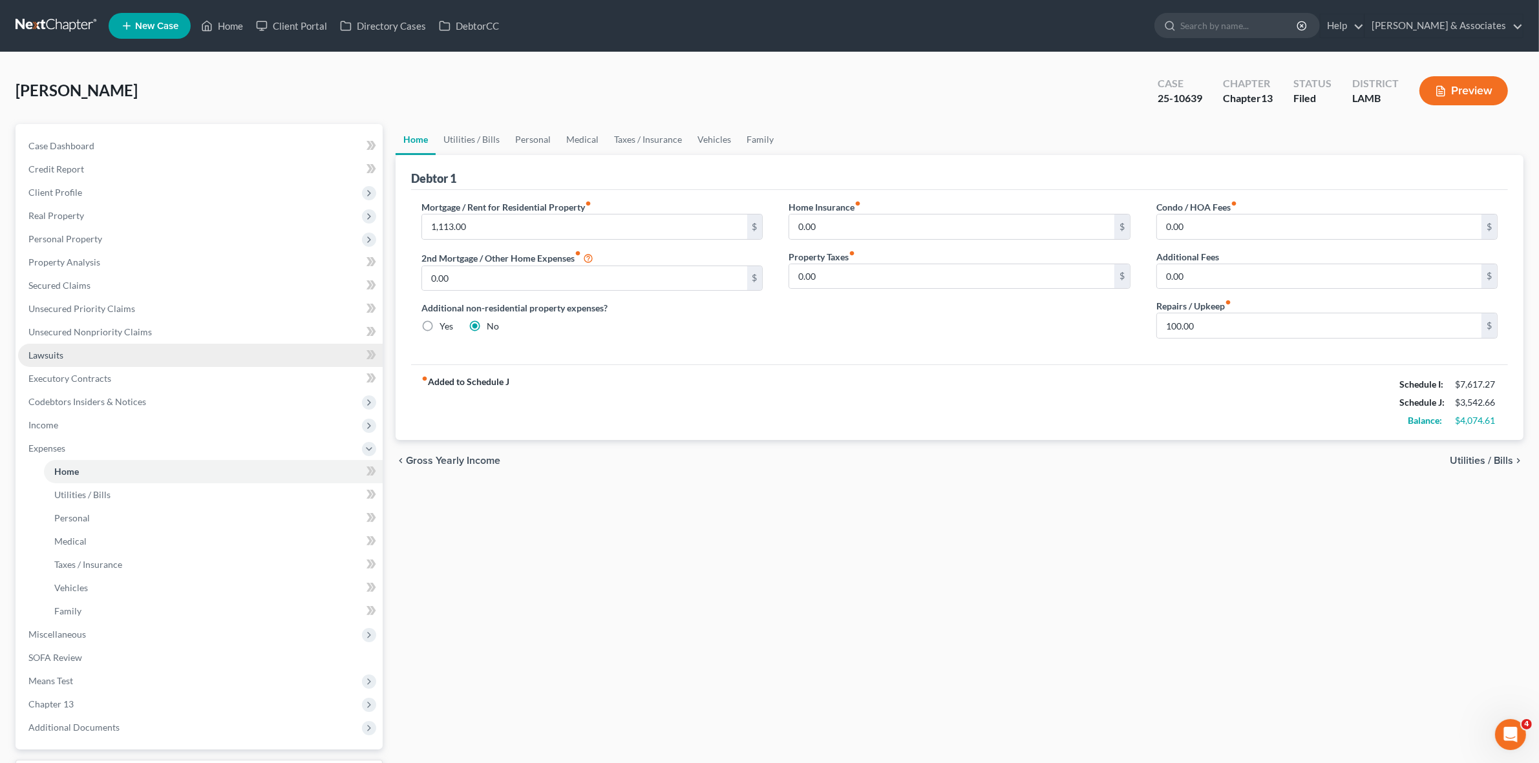
click at [224, 348] on link "Lawsuits" at bounding box center [200, 355] width 365 height 23
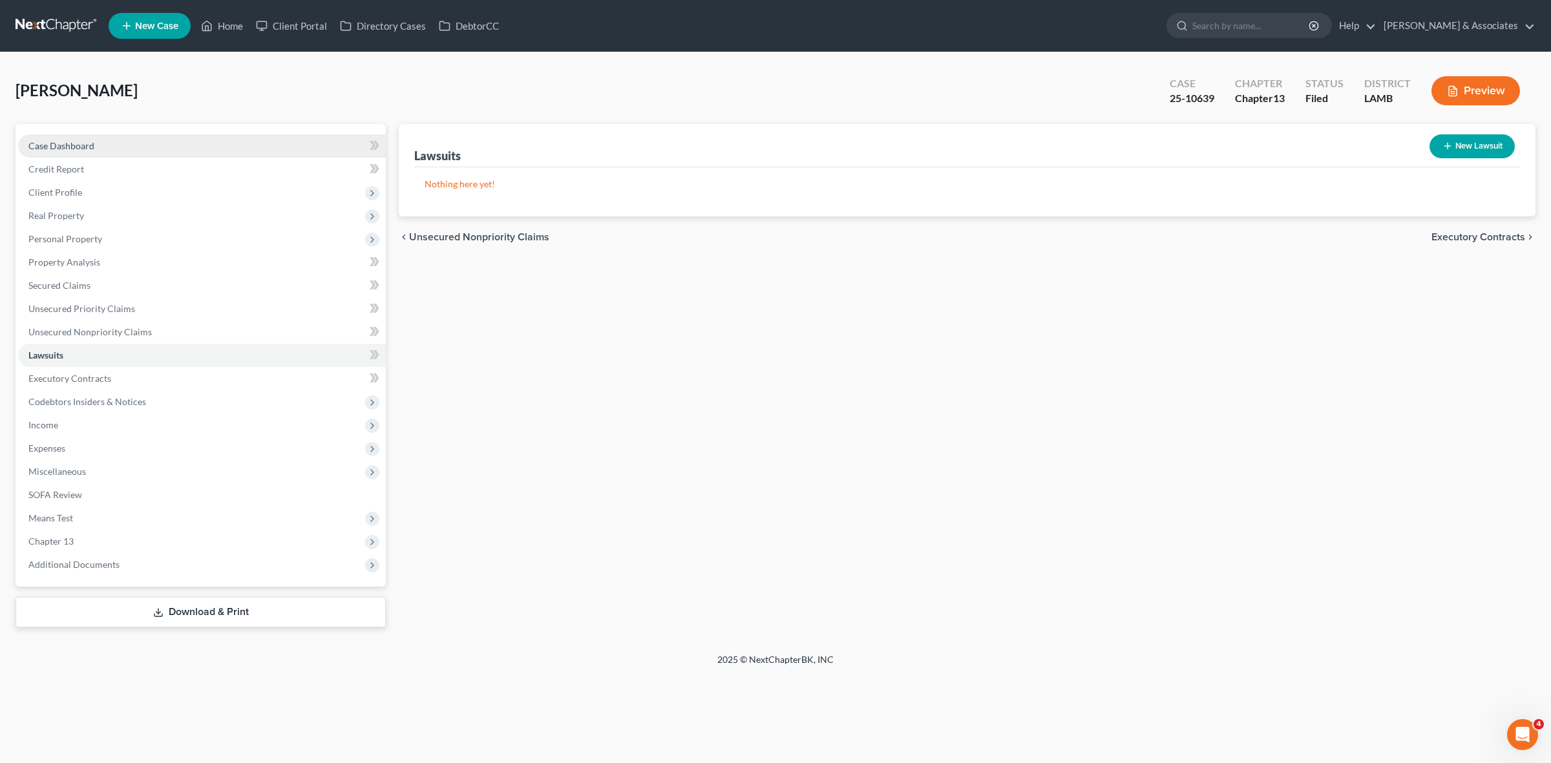
click at [189, 134] on link "Case Dashboard" at bounding box center [202, 145] width 368 height 23
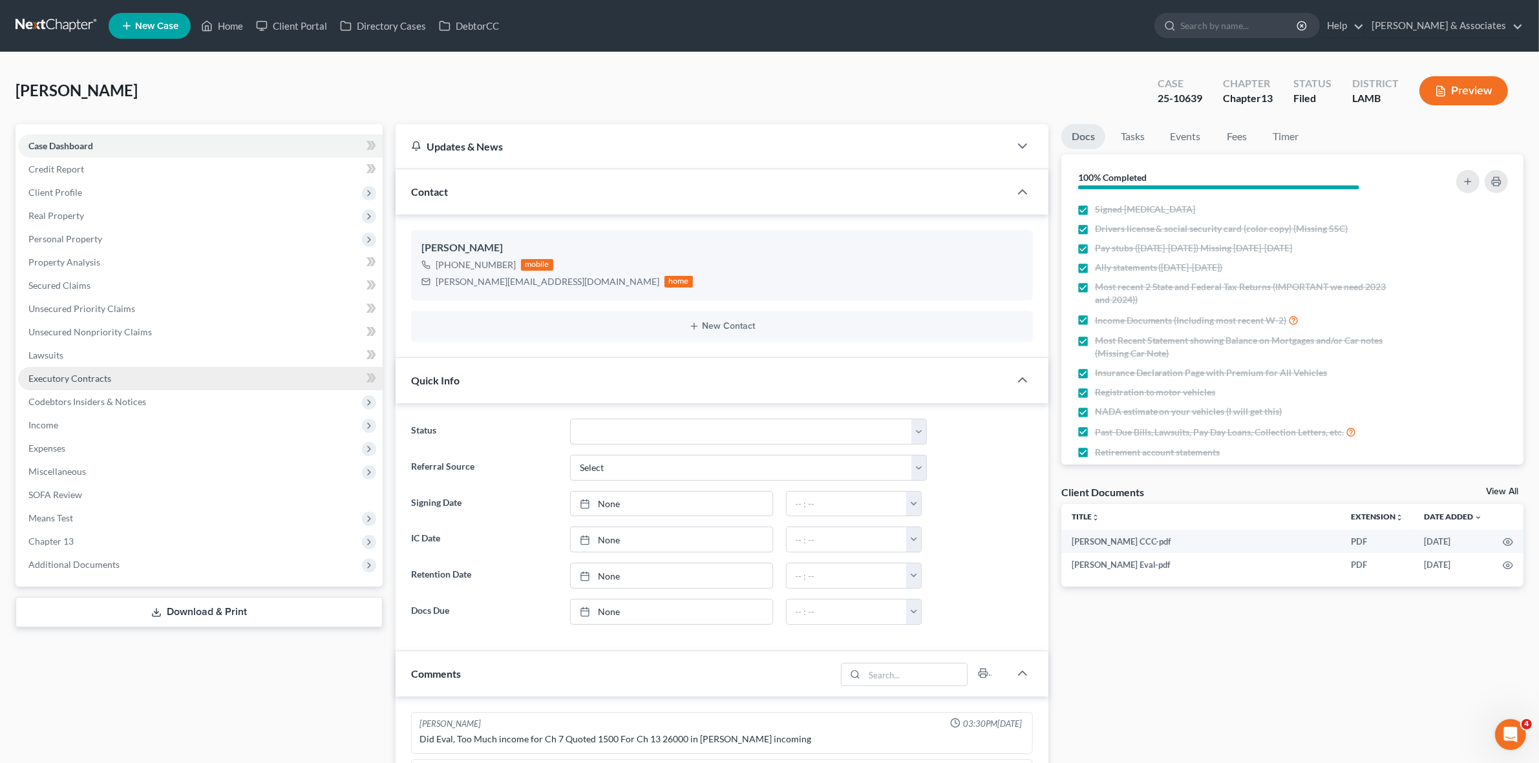
scroll to position [2571, 0]
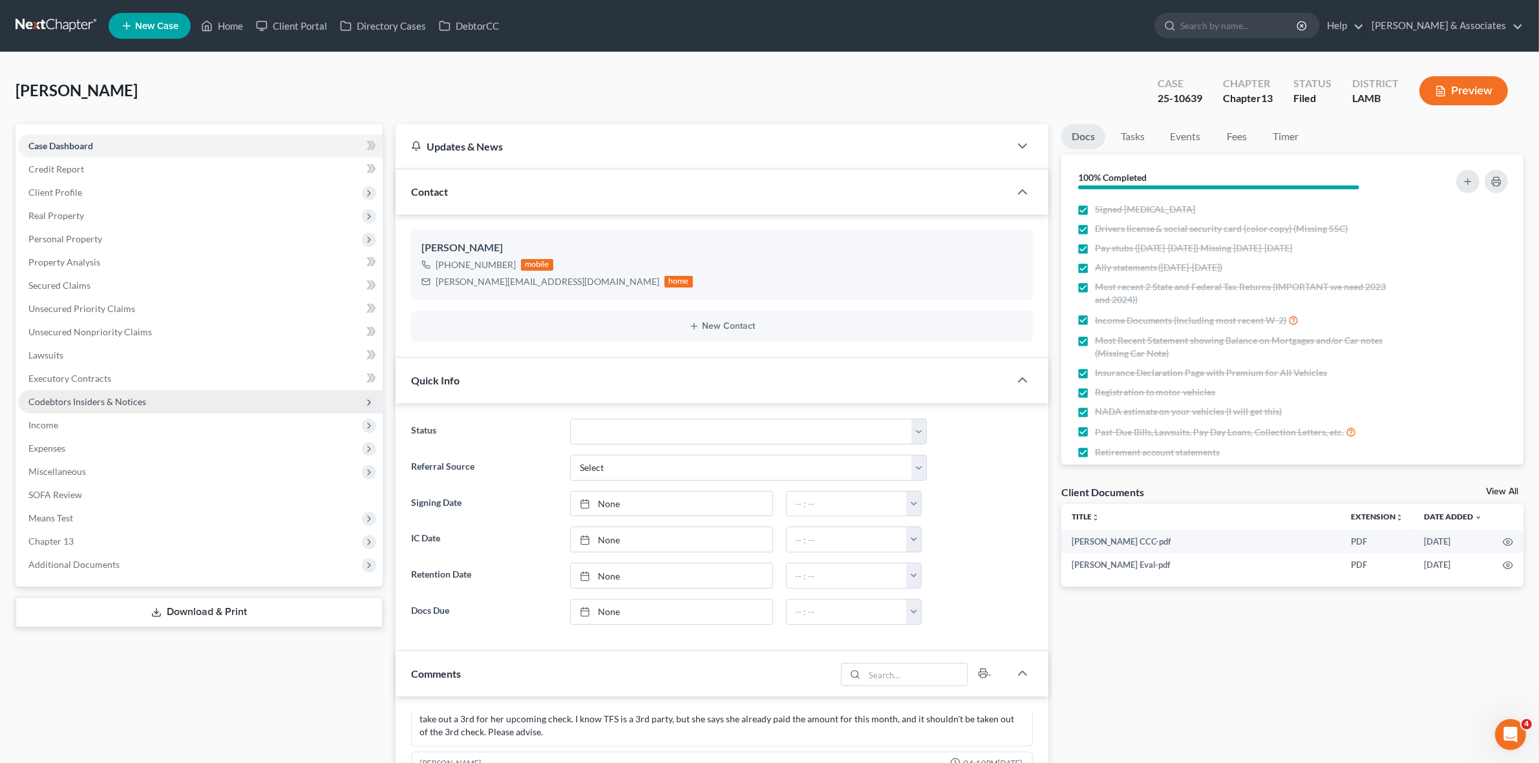
click at [223, 401] on span "Codebtors Insiders & Notices" at bounding box center [200, 401] width 365 height 23
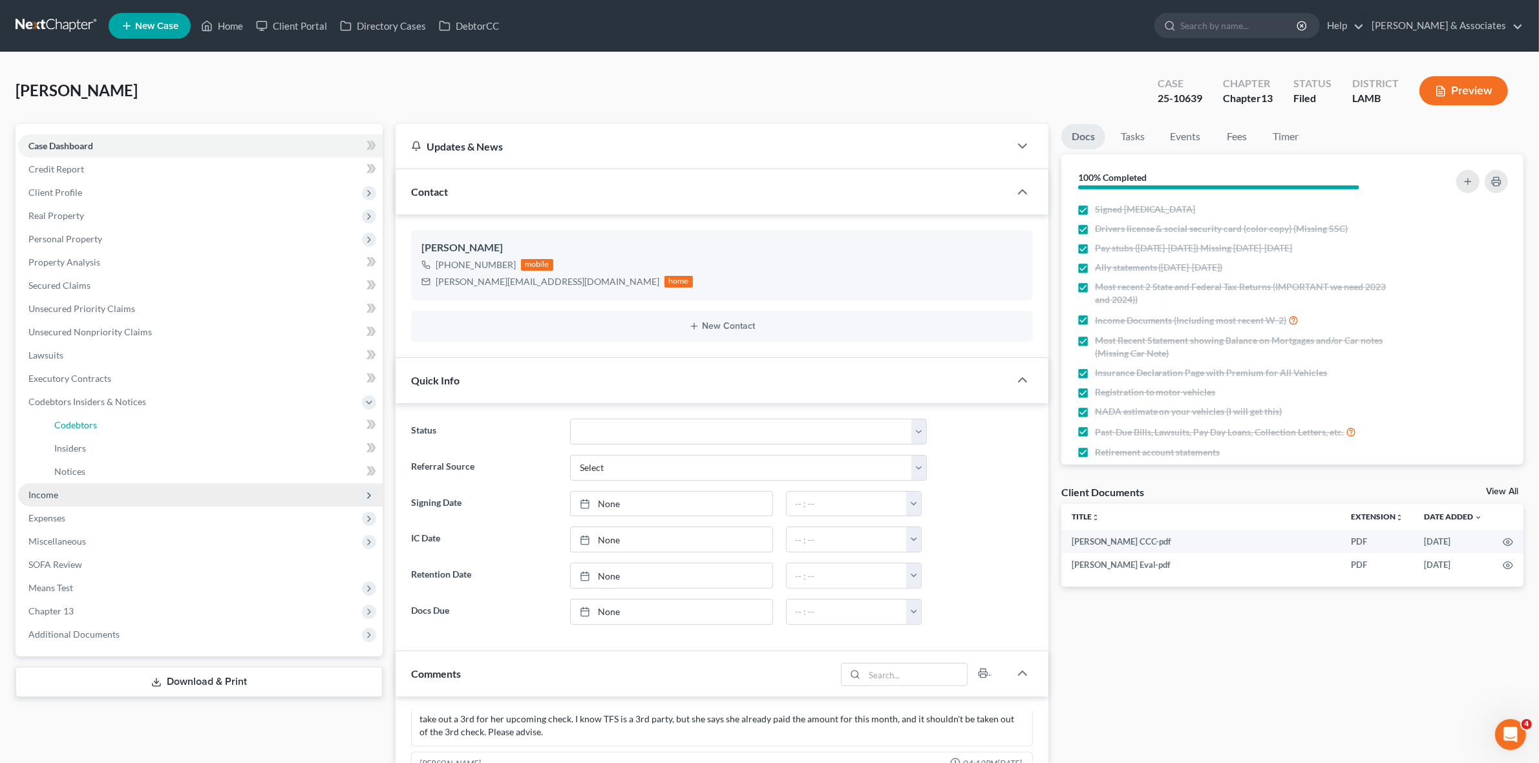
click at [223, 431] on link "Codebtors" at bounding box center [213, 425] width 339 height 23
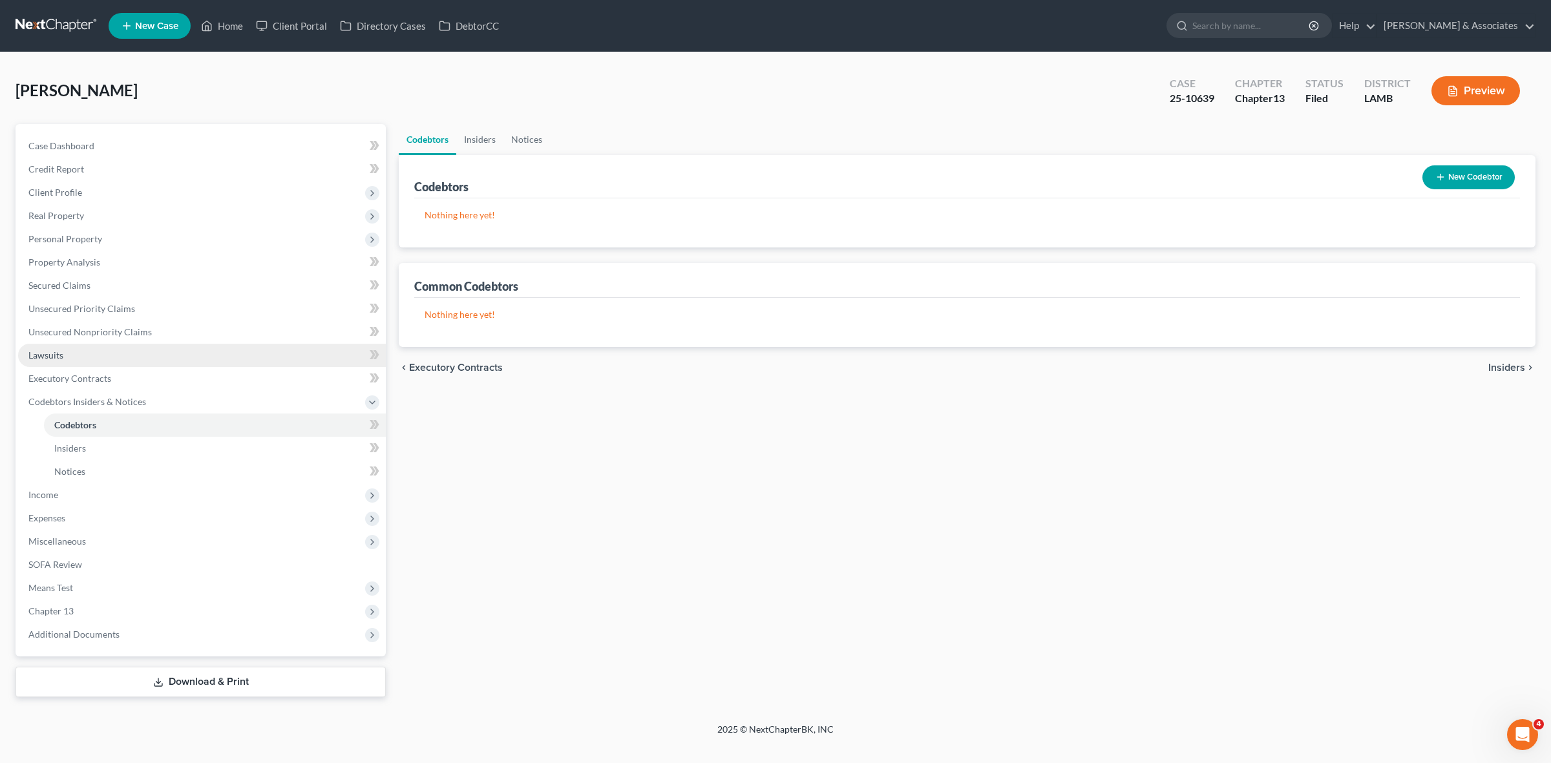
click at [204, 354] on link "Lawsuits" at bounding box center [202, 355] width 368 height 23
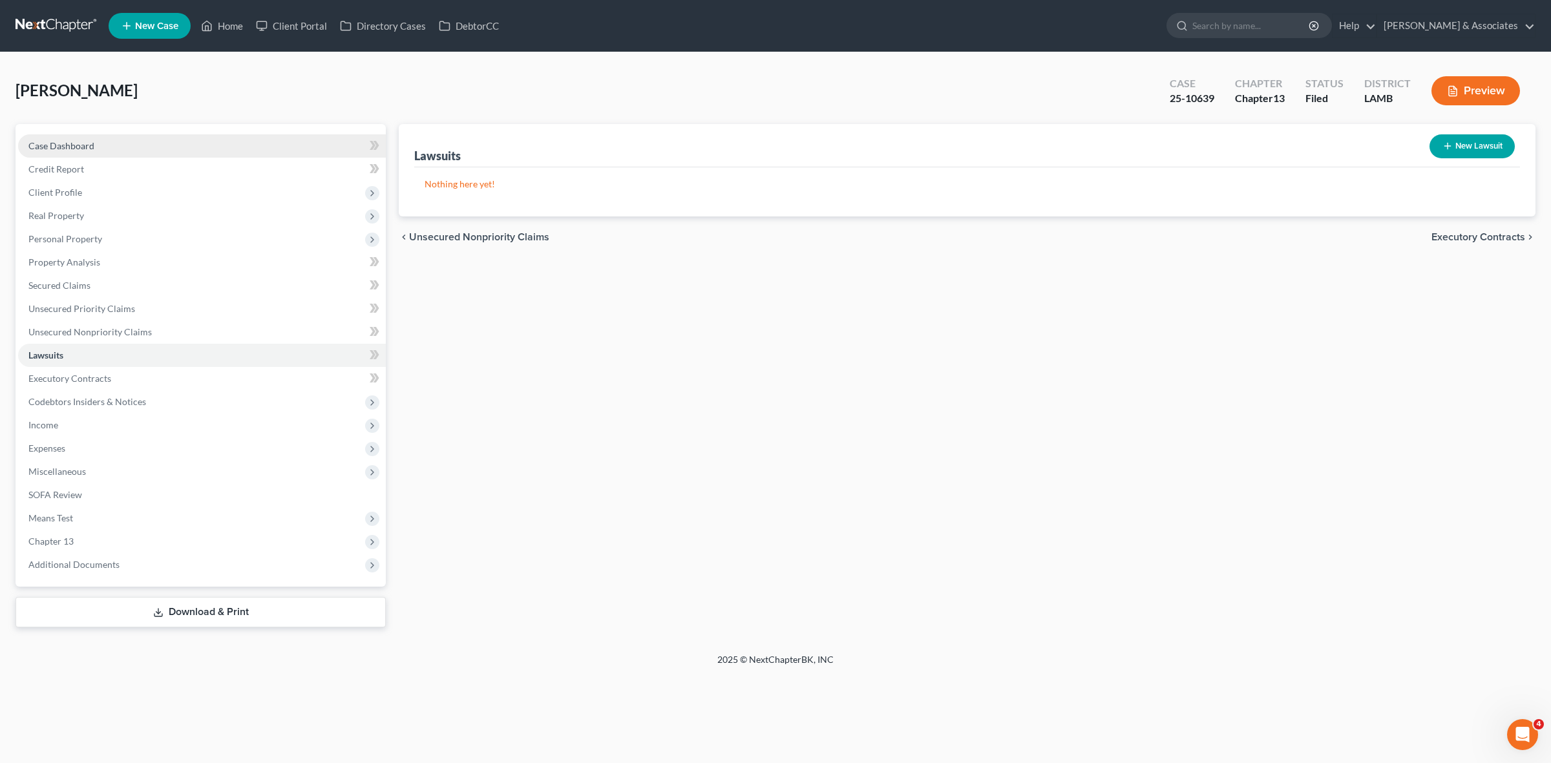
click at [298, 145] on link "Case Dashboard" at bounding box center [202, 145] width 368 height 23
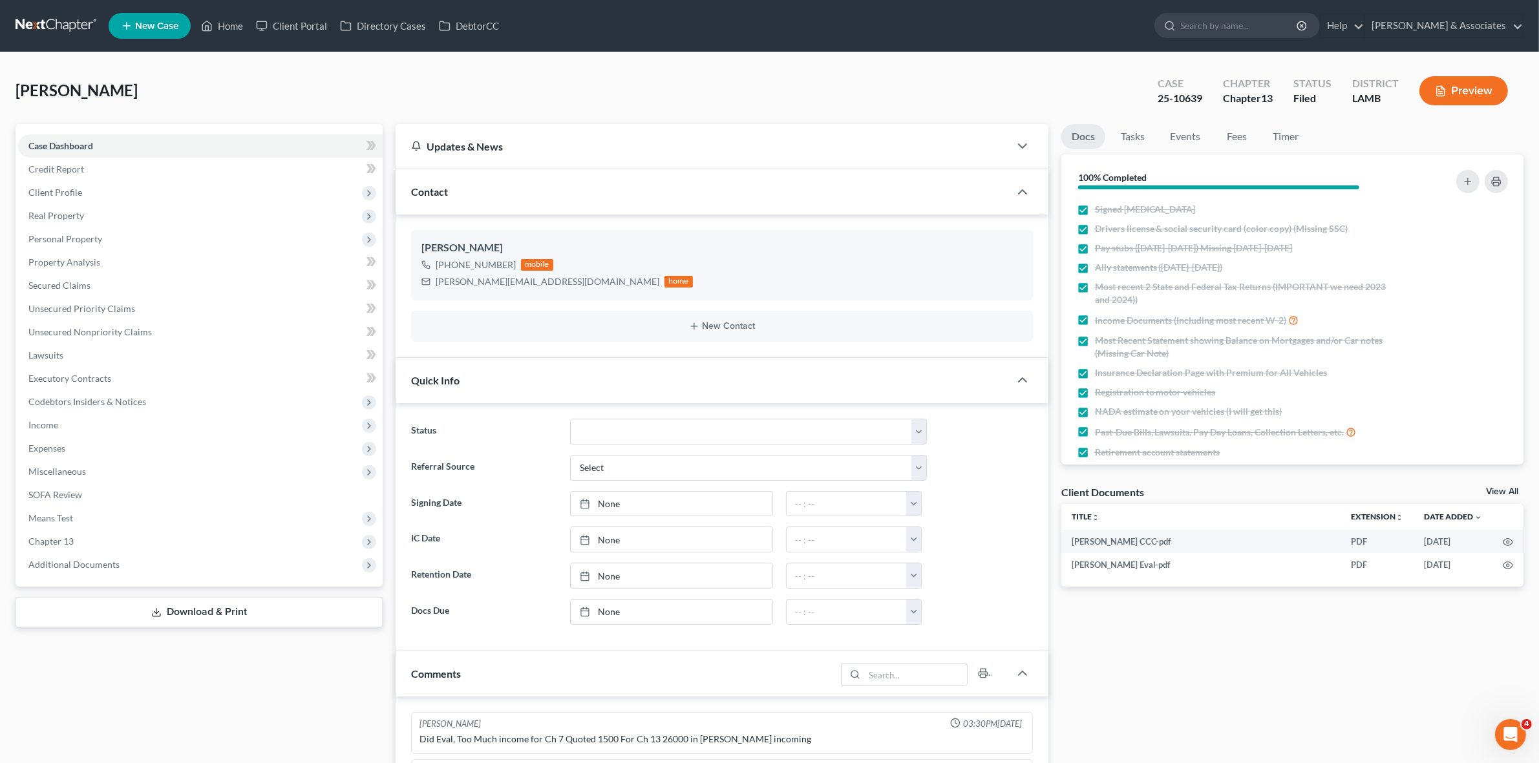
scroll to position [2571, 0]
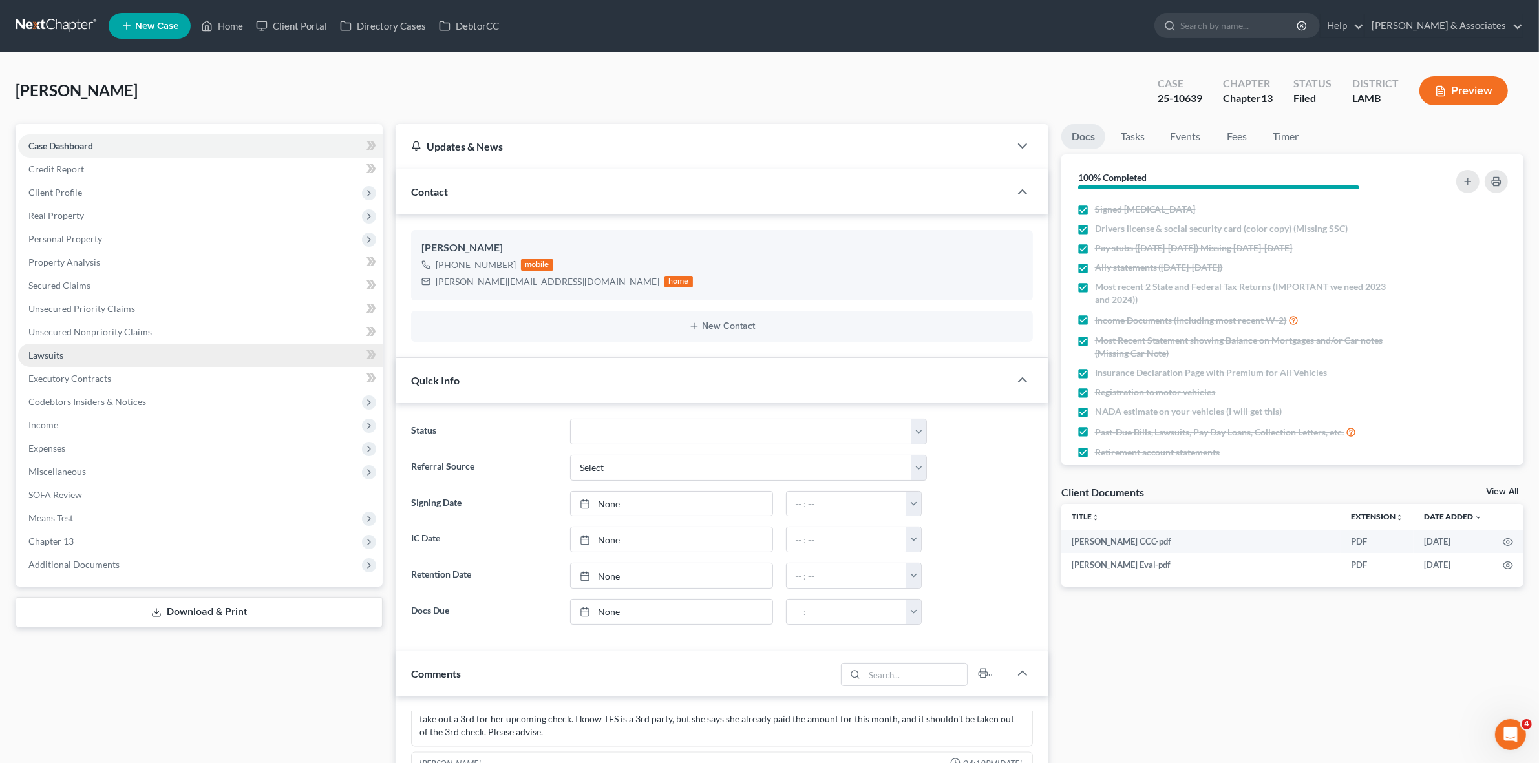
click at [193, 352] on link "Lawsuits" at bounding box center [200, 355] width 365 height 23
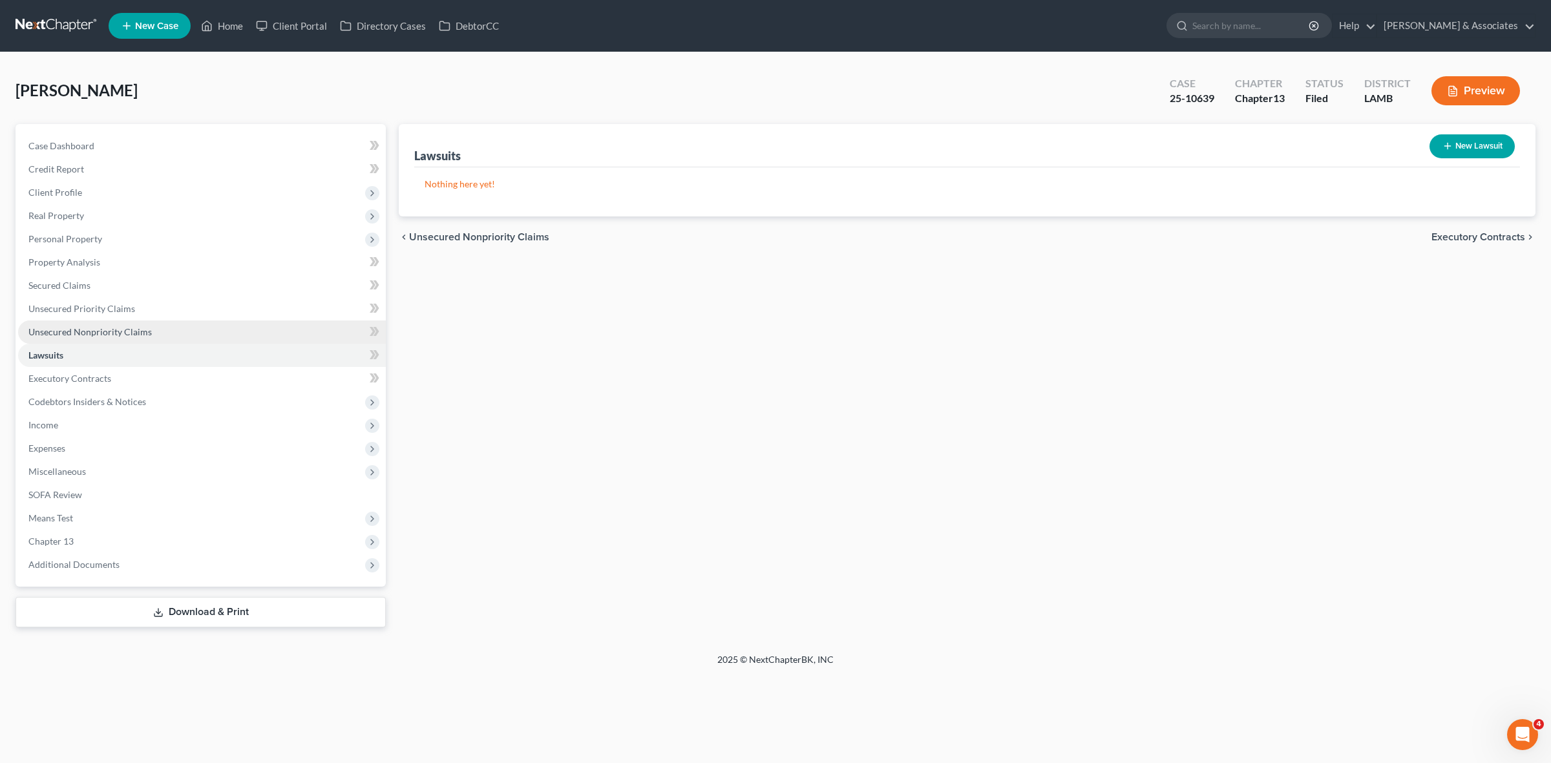
click at [184, 330] on link "Unsecured Nonpriority Claims" at bounding box center [202, 332] width 368 height 23
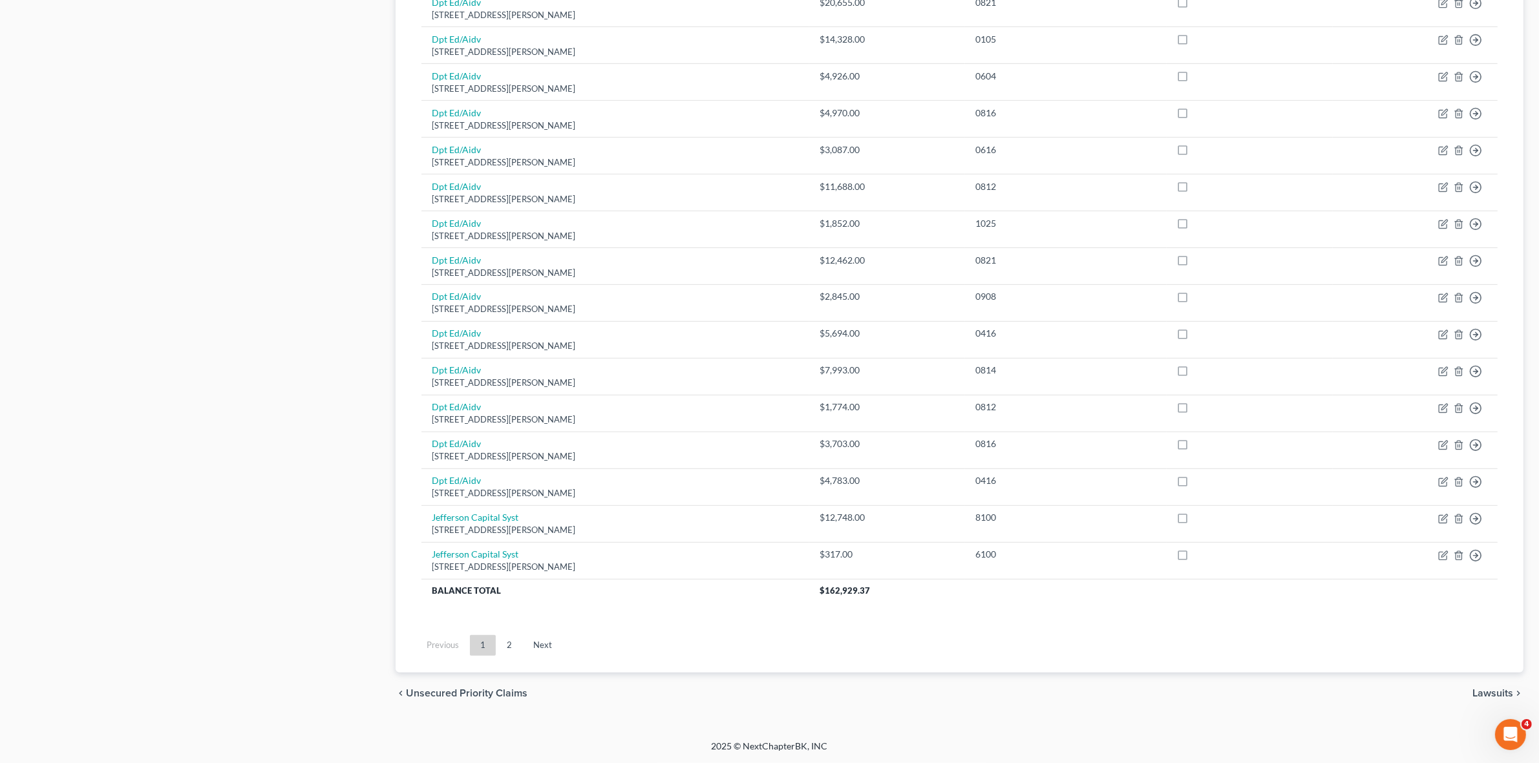
scroll to position [738, 0]
click at [527, 644] on link "Next" at bounding box center [542, 645] width 39 height 21
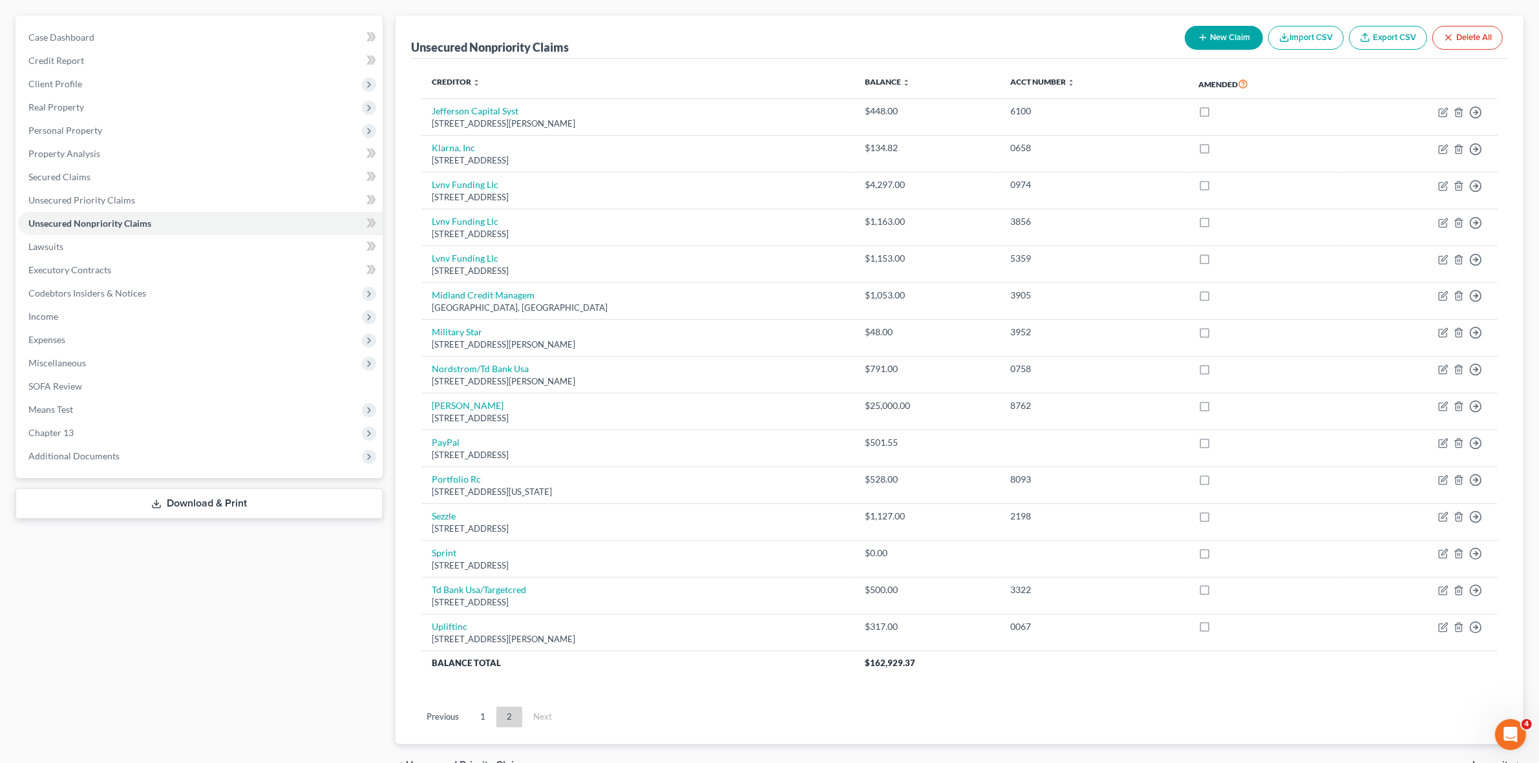
scroll to position [0, 0]
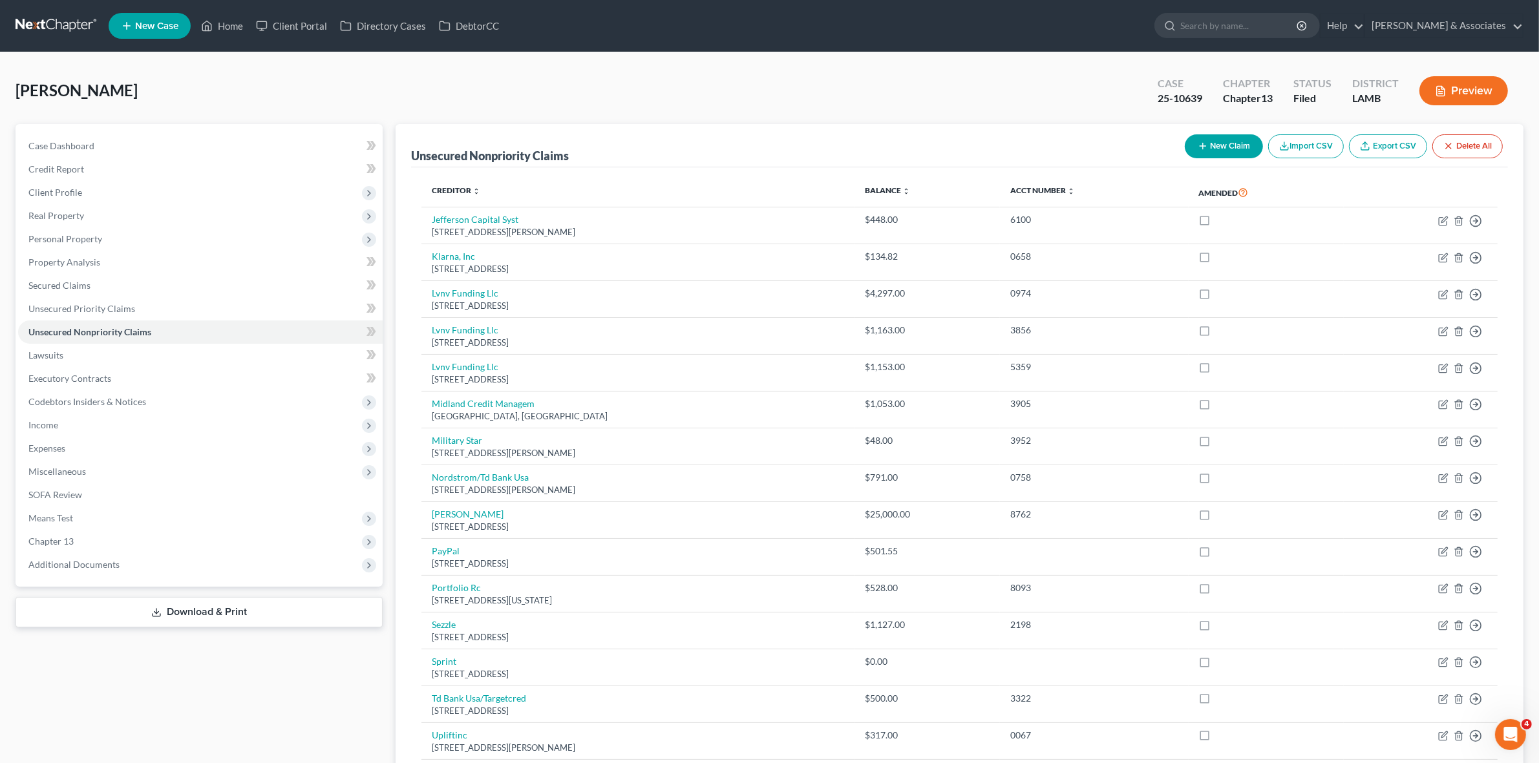
click at [1182, 95] on div "25-10639" at bounding box center [1180, 98] width 45 height 15
copy div "25-10639"
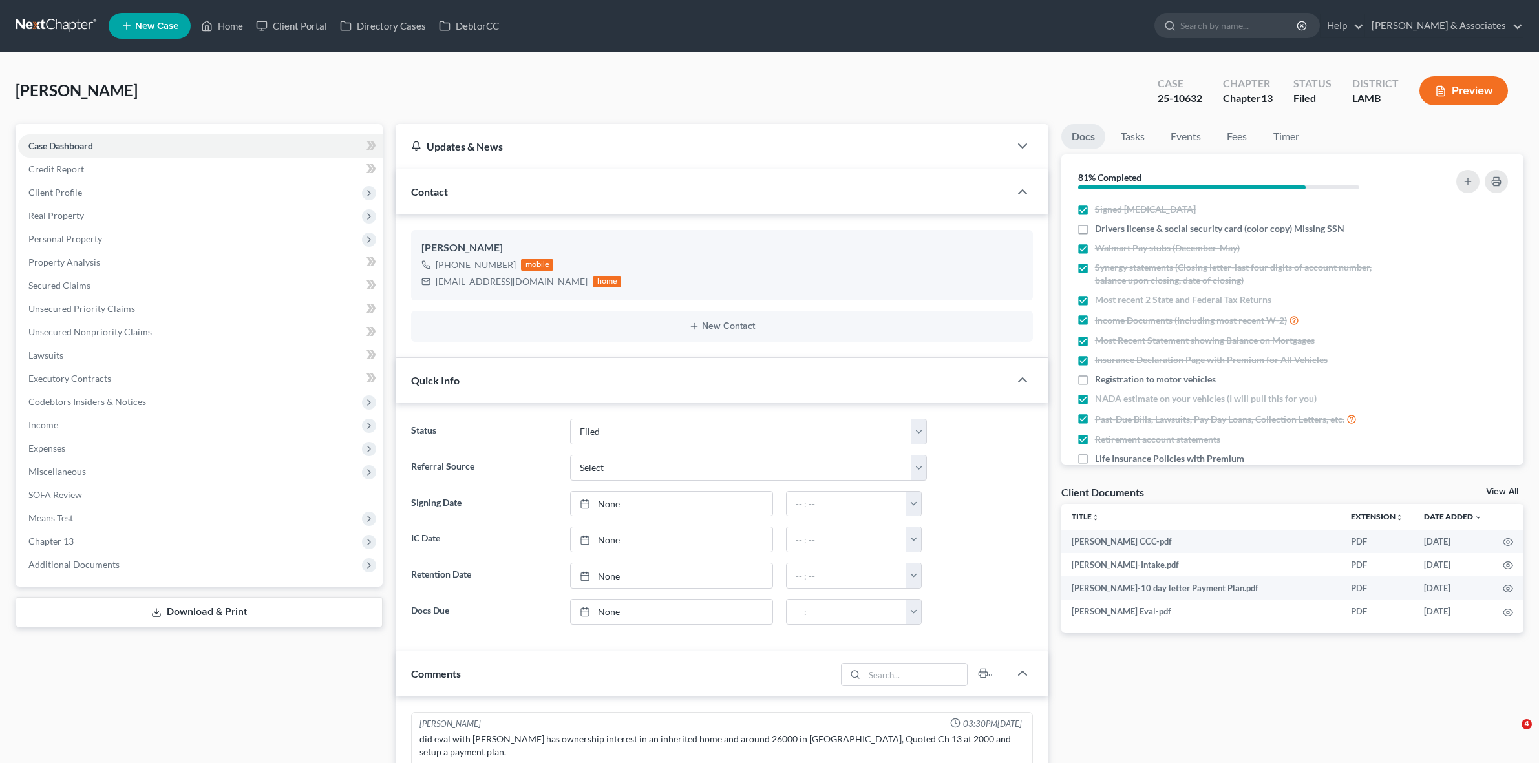
select select "8"
select select "0"
click at [1171, 100] on div "25-10632" at bounding box center [1180, 98] width 45 height 15
click at [1171, 101] on div "25-10632" at bounding box center [1180, 98] width 45 height 15
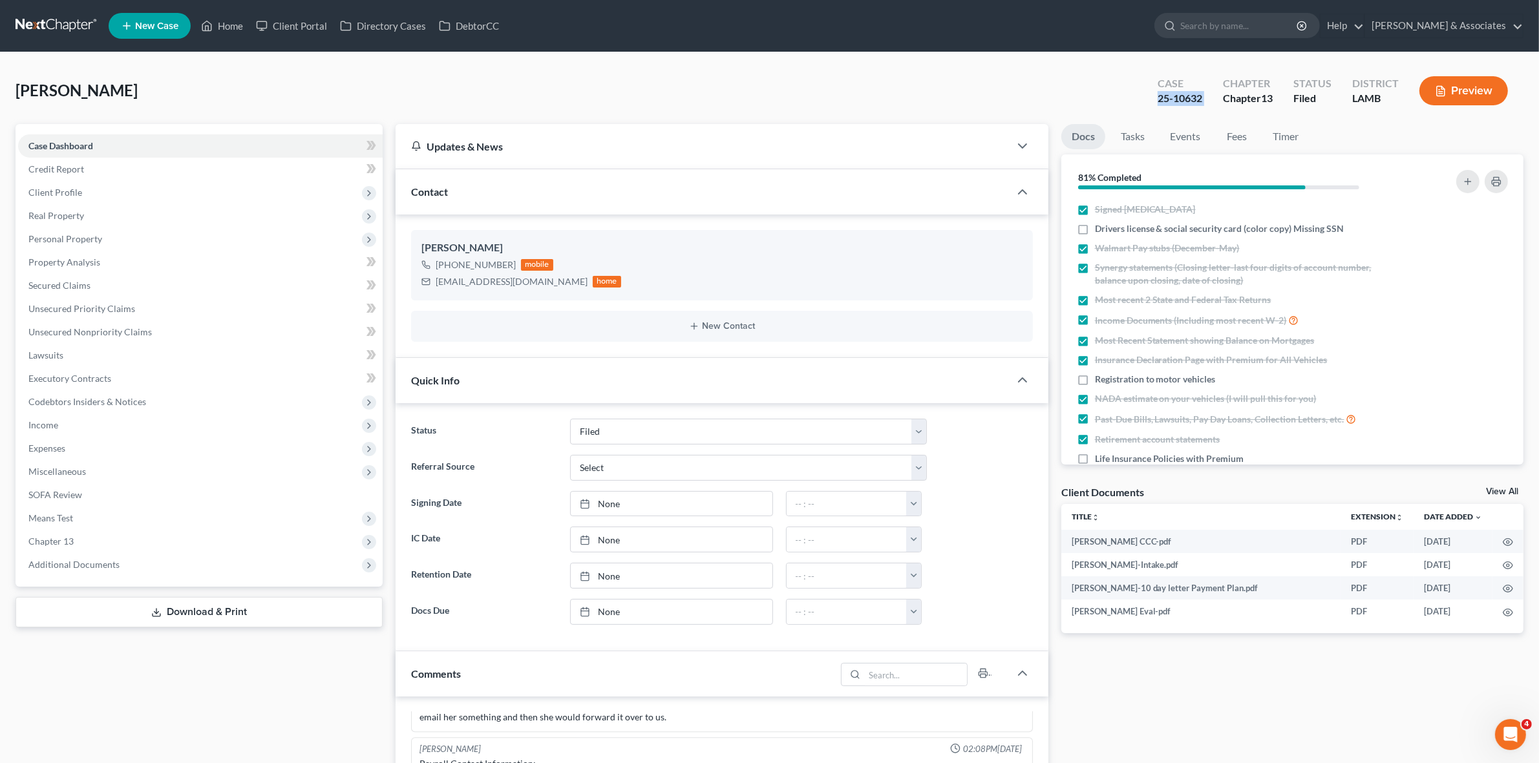
click at [1171, 101] on div "25-10632" at bounding box center [1180, 98] width 45 height 15
copy div "25-10632"
drag, startPoint x: 222, startPoint y: 195, endPoint x: 220, endPoint y: 202, distance: 6.6
click at [222, 195] on span "Client Profile" at bounding box center [200, 192] width 365 height 23
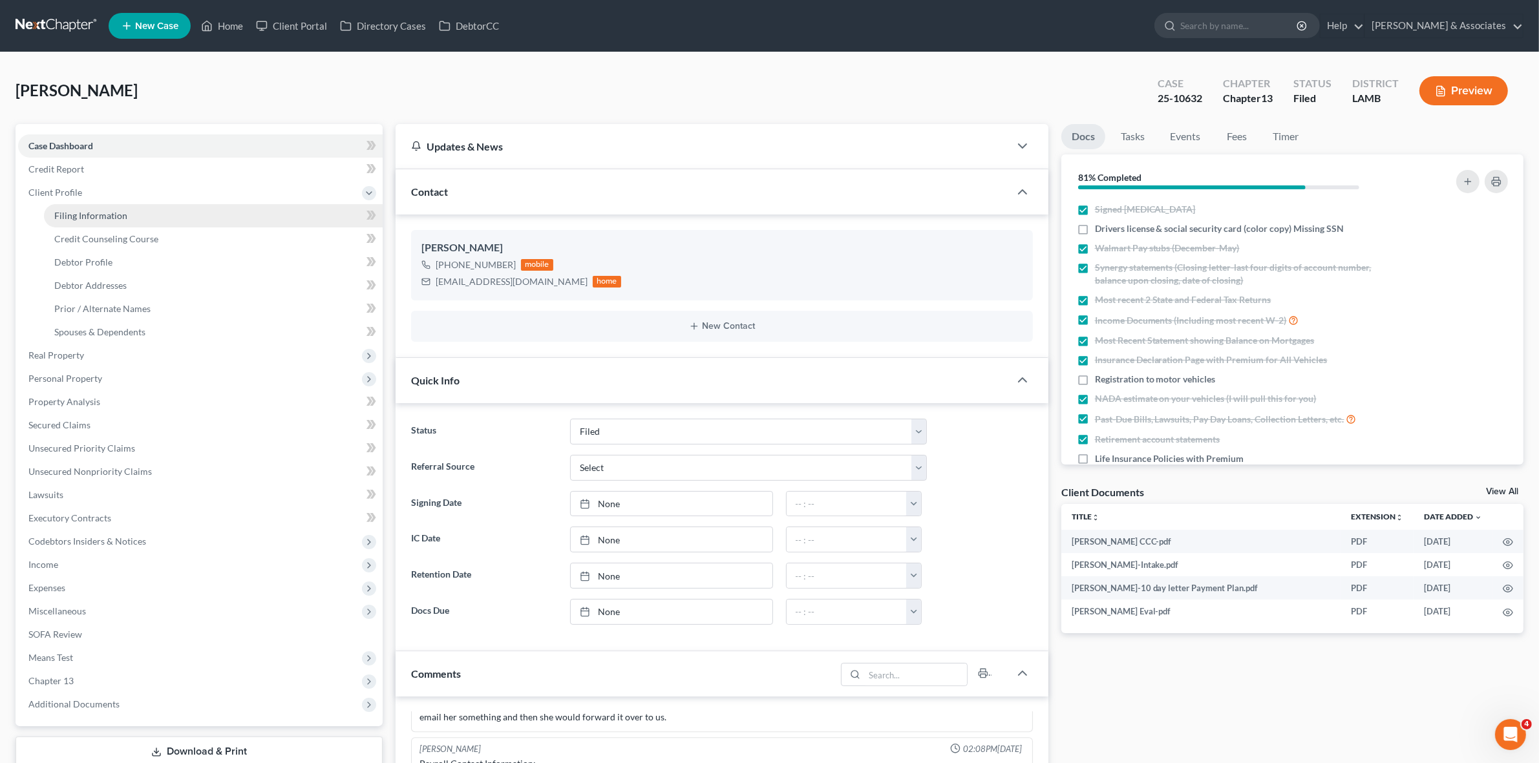
click at [214, 218] on link "Filing Information" at bounding box center [213, 215] width 339 height 23
select select "1"
select select "0"
select select "3"
select select "19"
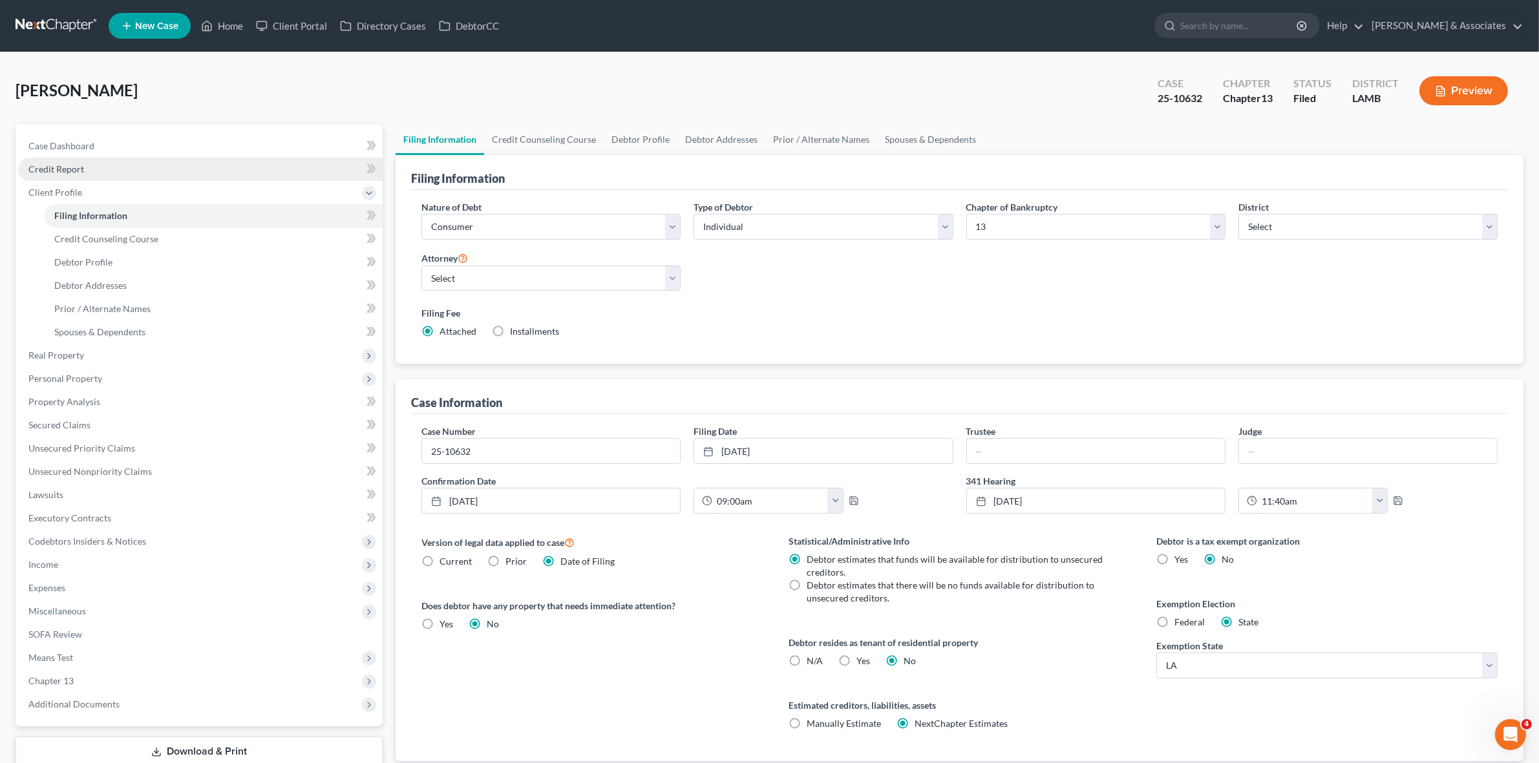
click at [118, 162] on link "Credit Report" at bounding box center [200, 169] width 365 height 23
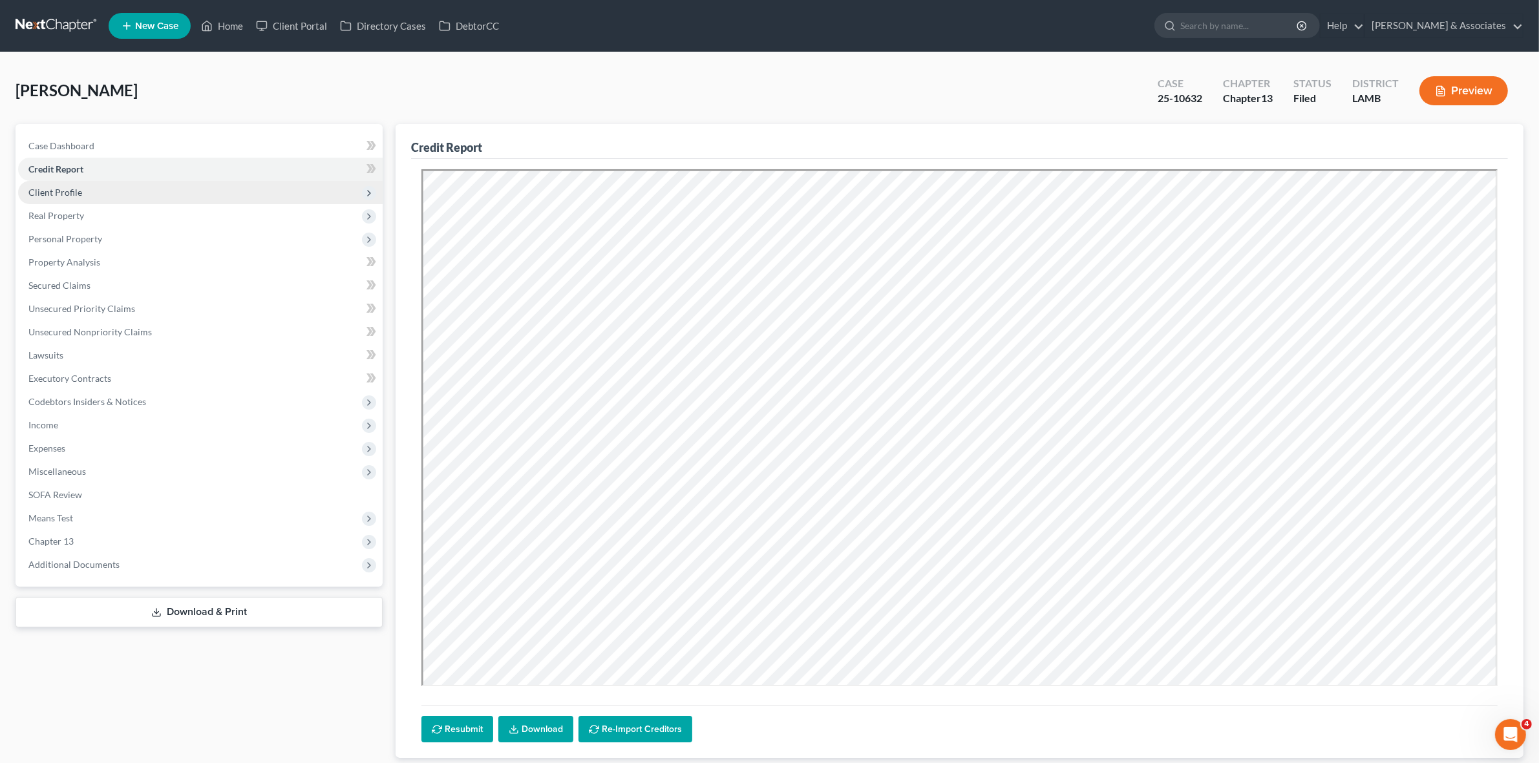
click at [176, 199] on span "Client Profile" at bounding box center [200, 192] width 365 height 23
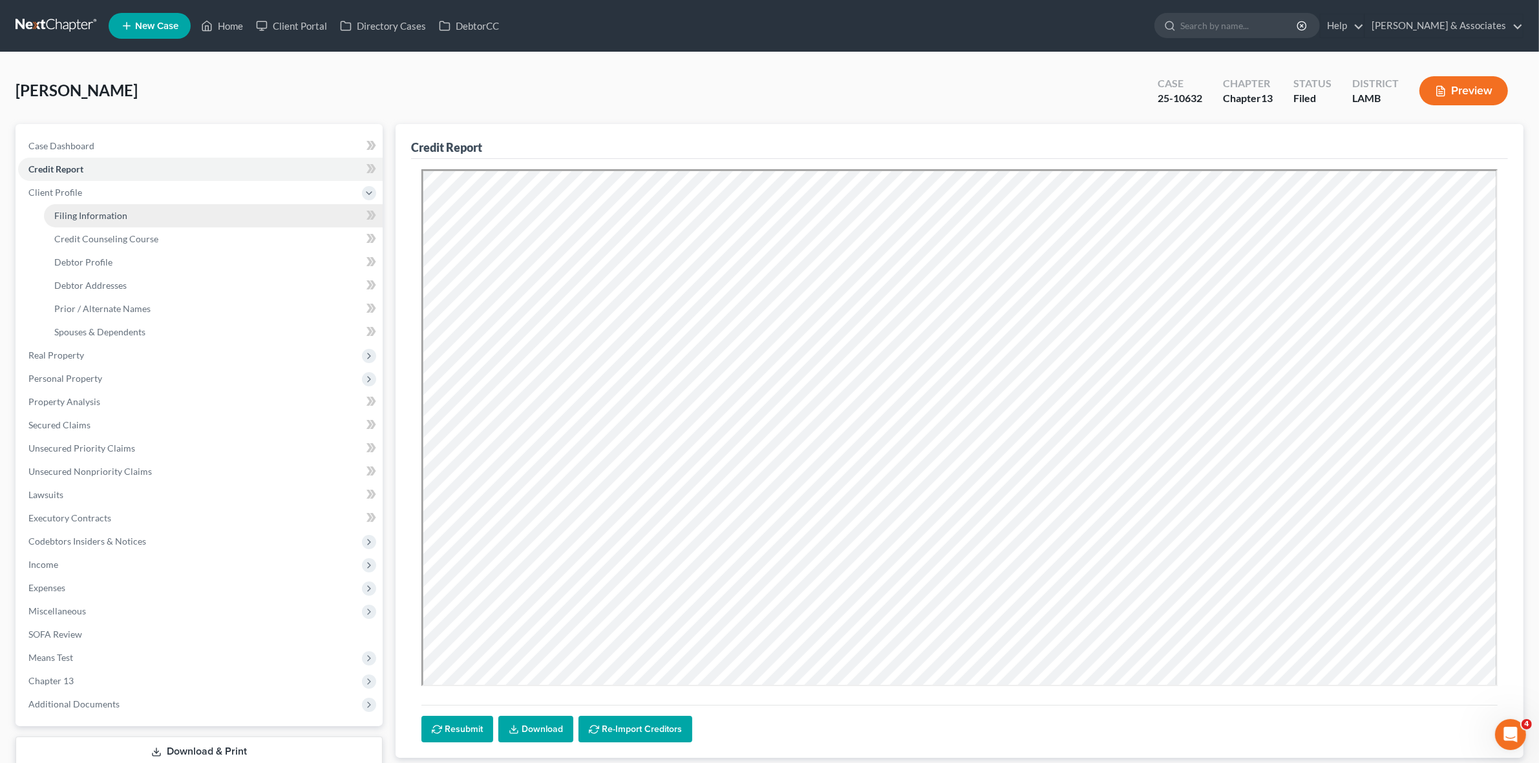
click at [175, 213] on link "Filing Information" at bounding box center [213, 215] width 339 height 23
select select "1"
select select "0"
select select "3"
select select "35"
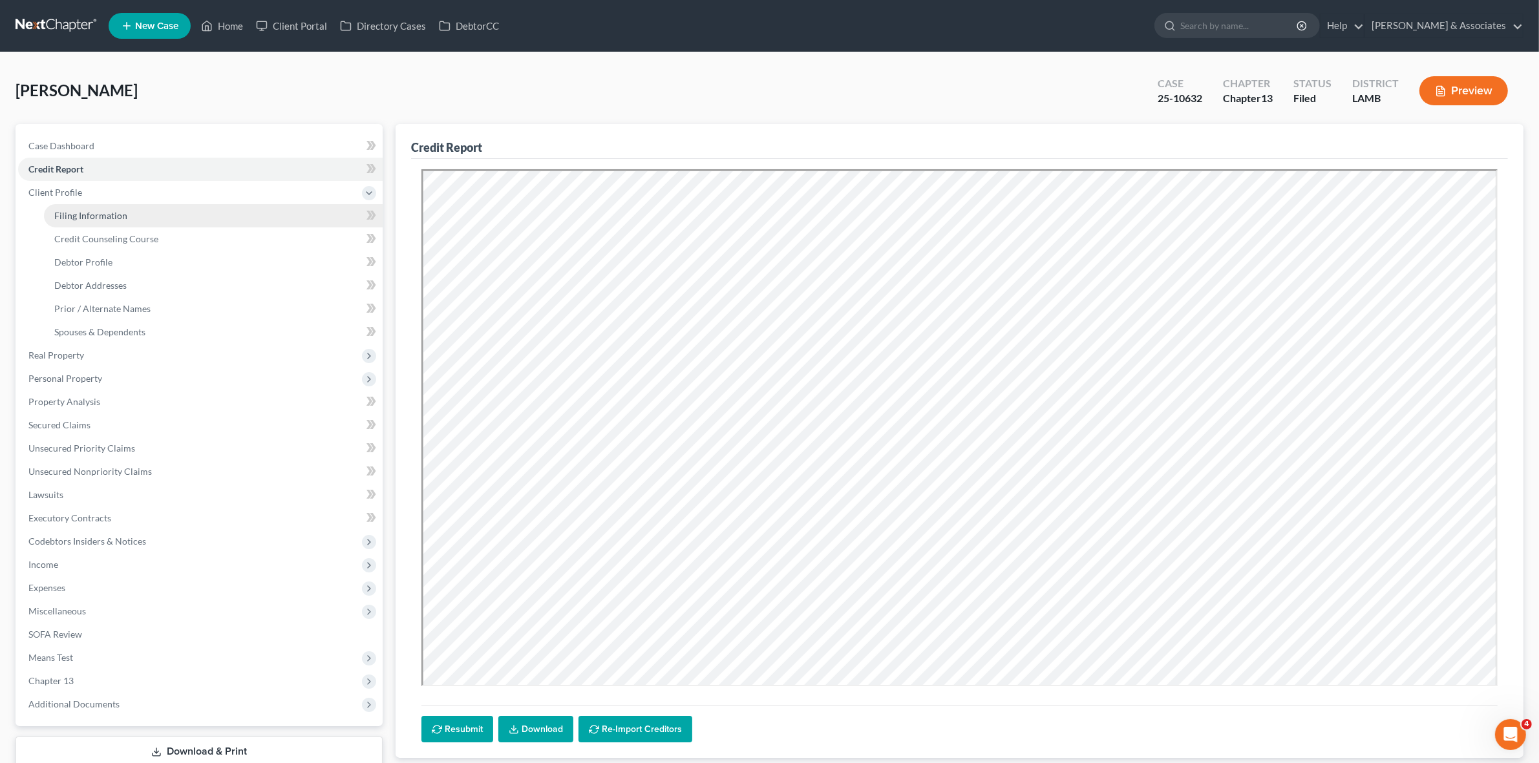
select select "0"
select select "19"
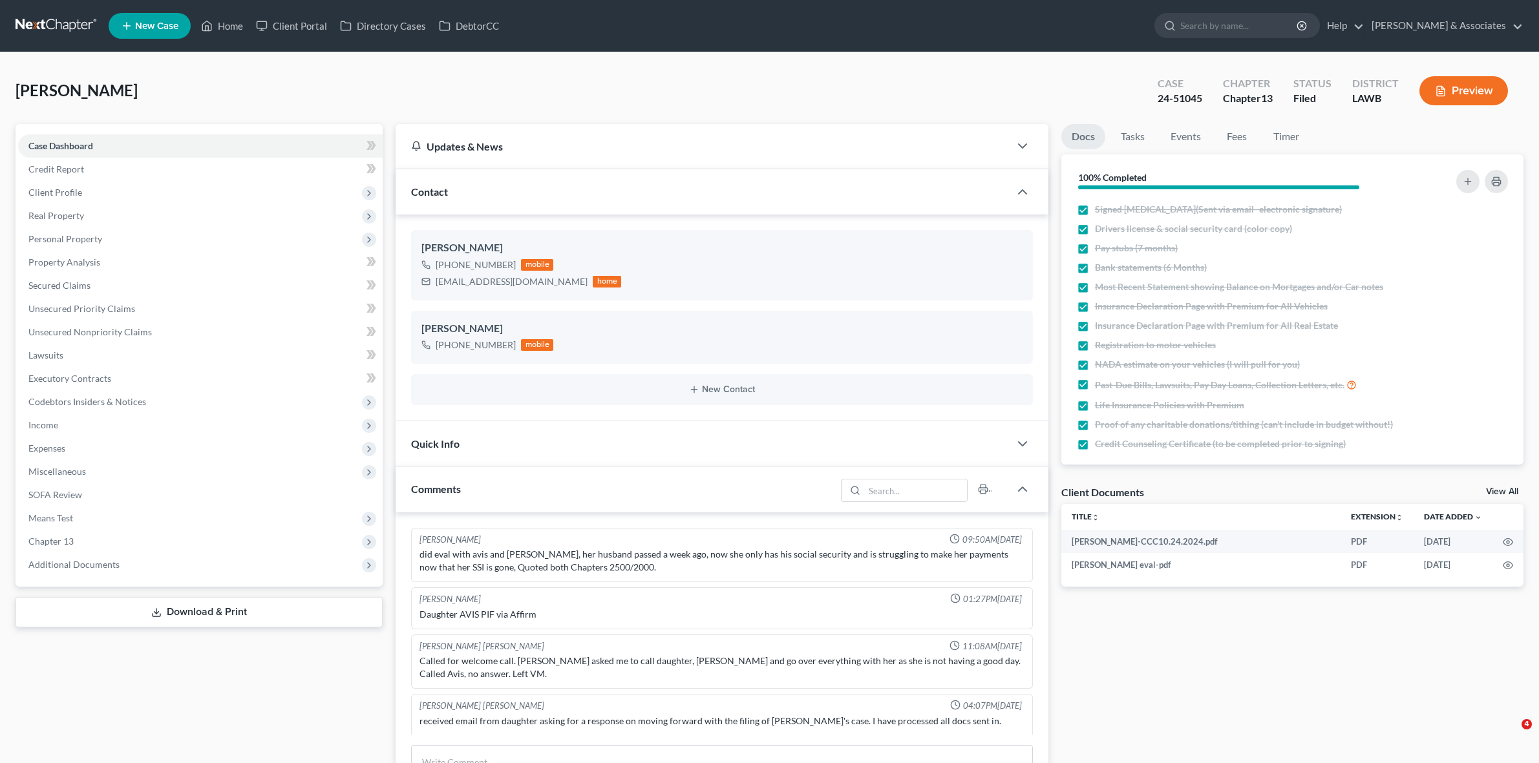
select select "0"
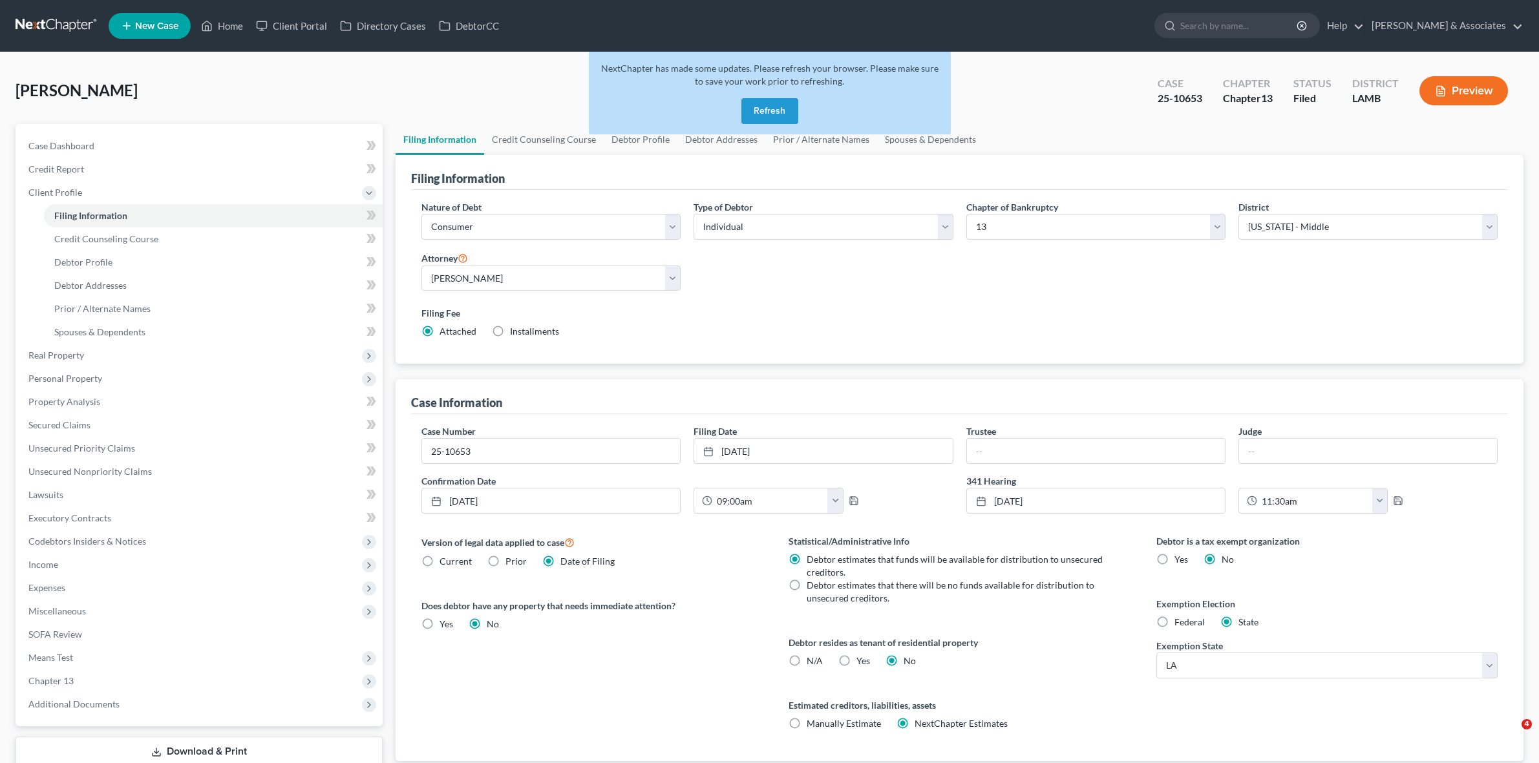
select select "1"
select select "0"
select select "3"
select select "35"
select select "0"
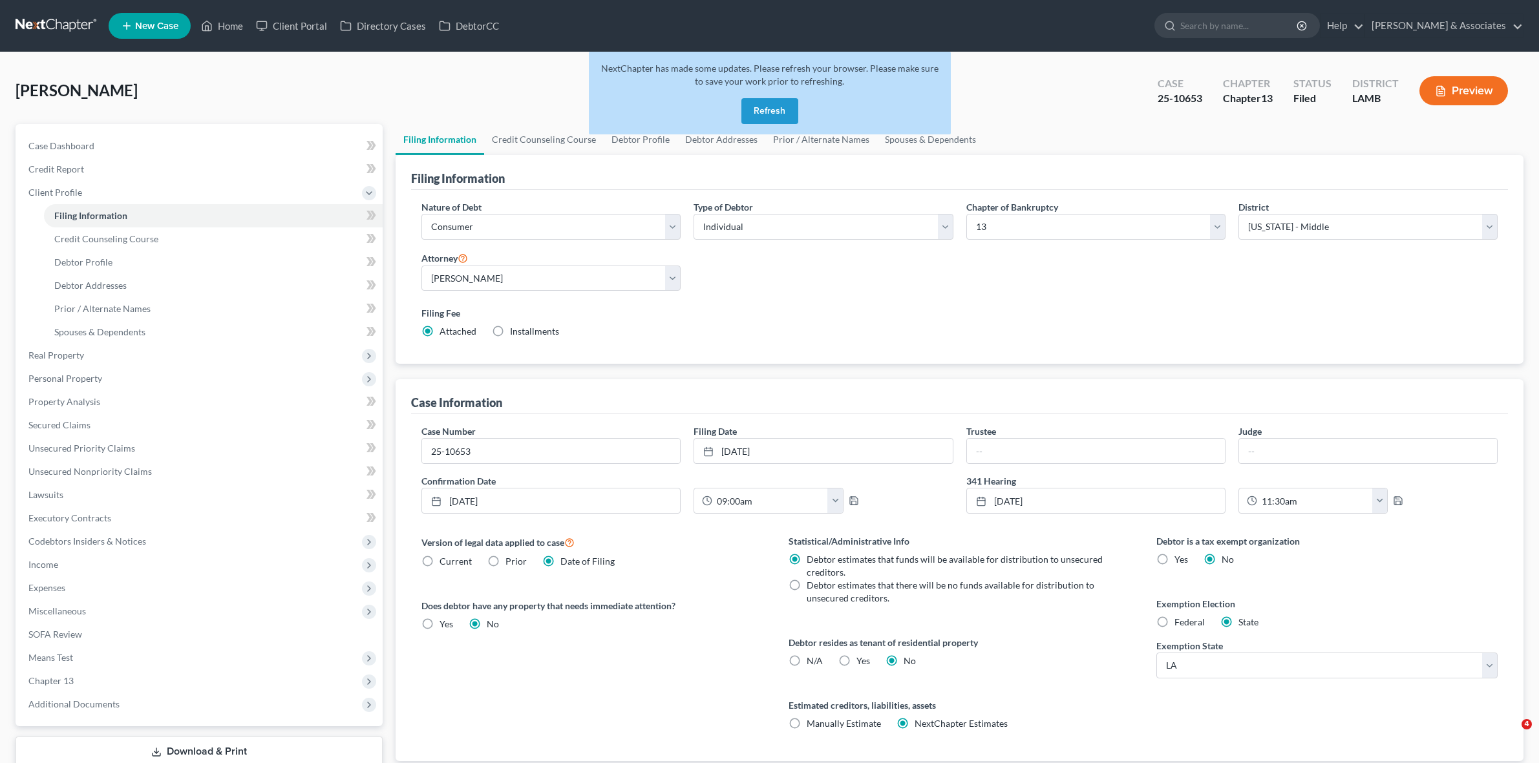
select select "19"
click at [1174, 91] on div "25-10653" at bounding box center [1180, 98] width 45 height 15
copy div "25-10653"
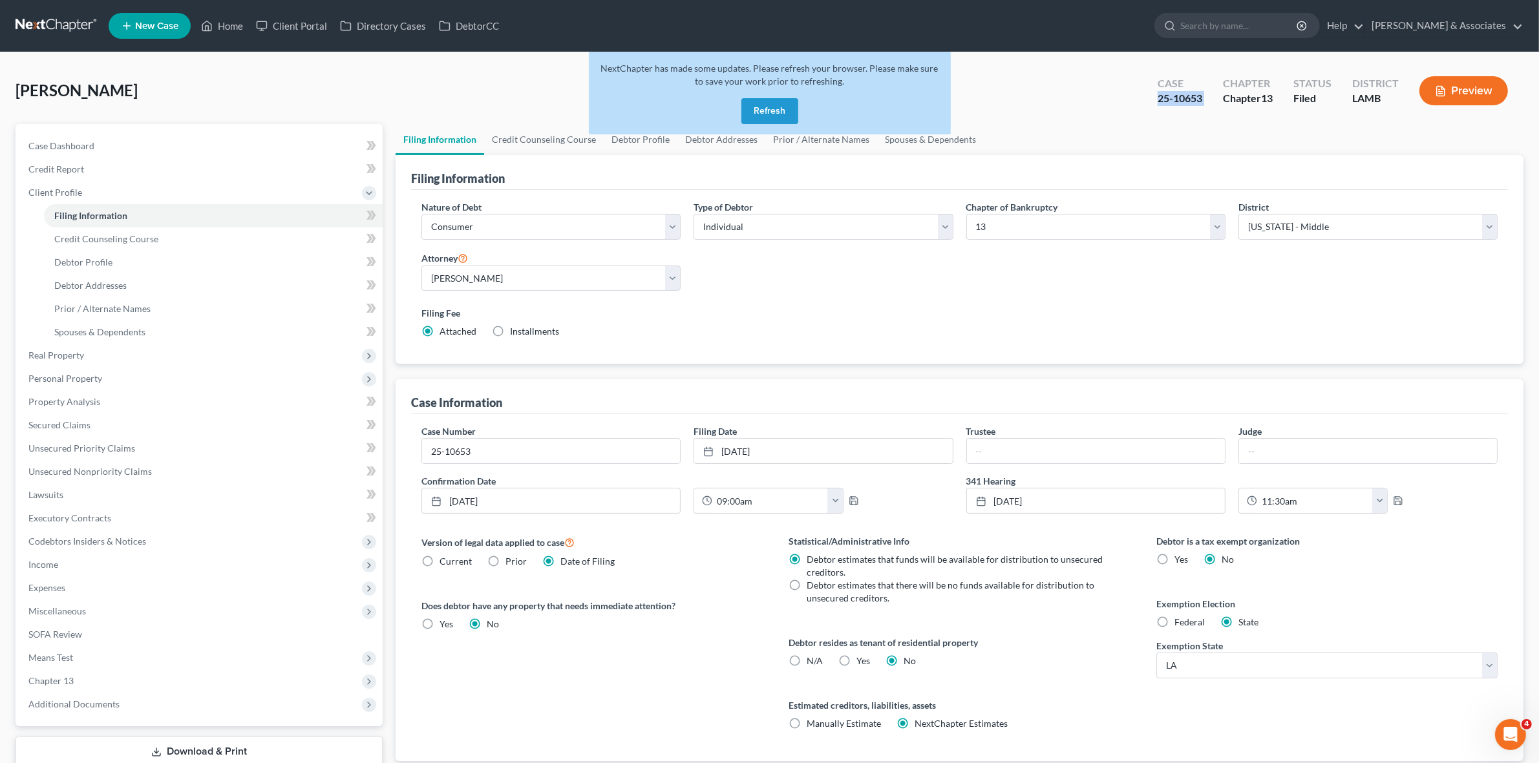
copy div "25-10653"
